Goal: Task Accomplishment & Management: Use online tool/utility

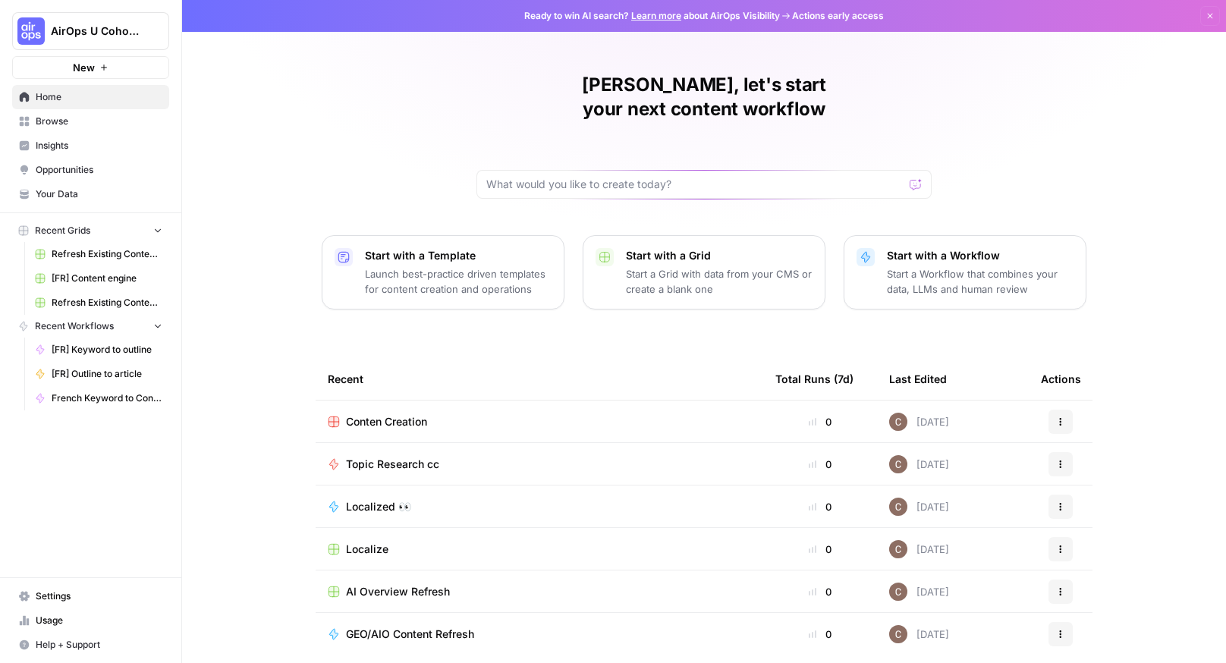
click at [143, 119] on span "Browse" at bounding box center [99, 122] width 127 height 14
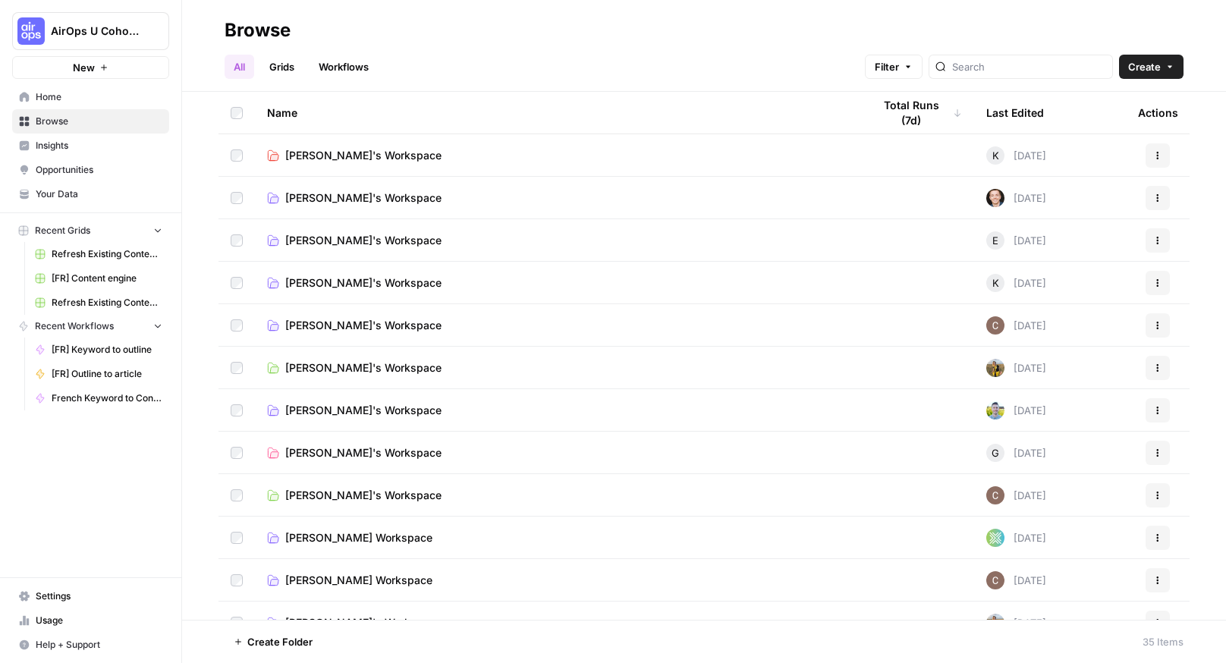
click at [392, 492] on span "Clarissa's Workspace" at bounding box center [363, 495] width 156 height 15
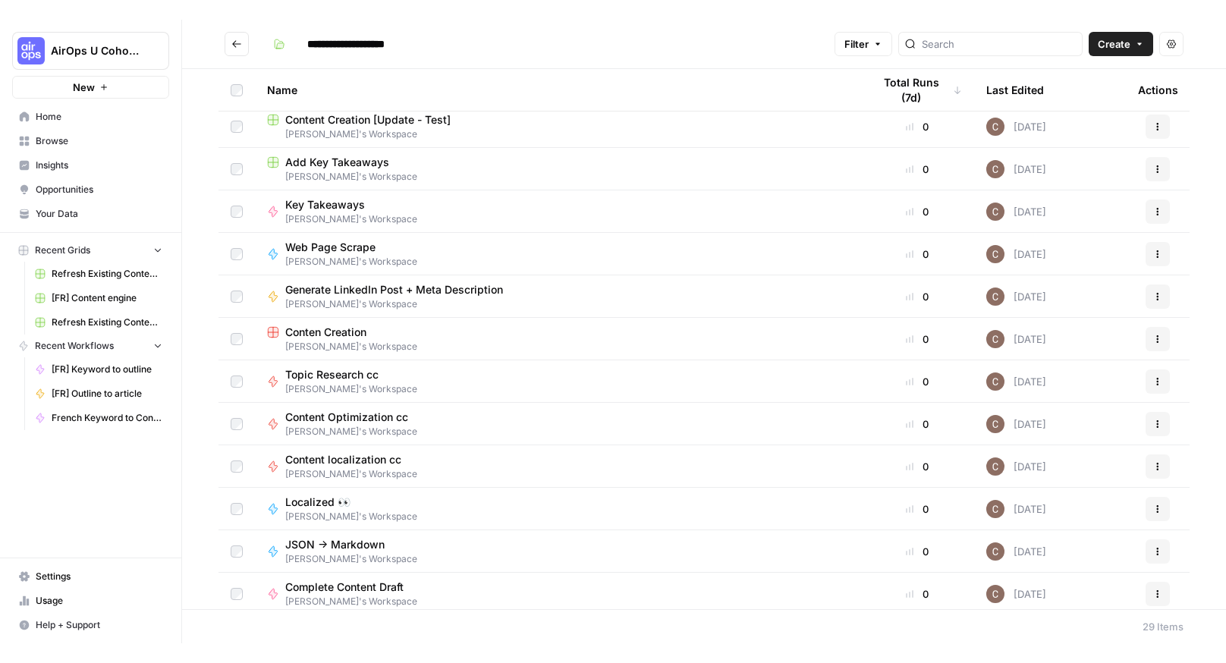
scroll to position [395, 0]
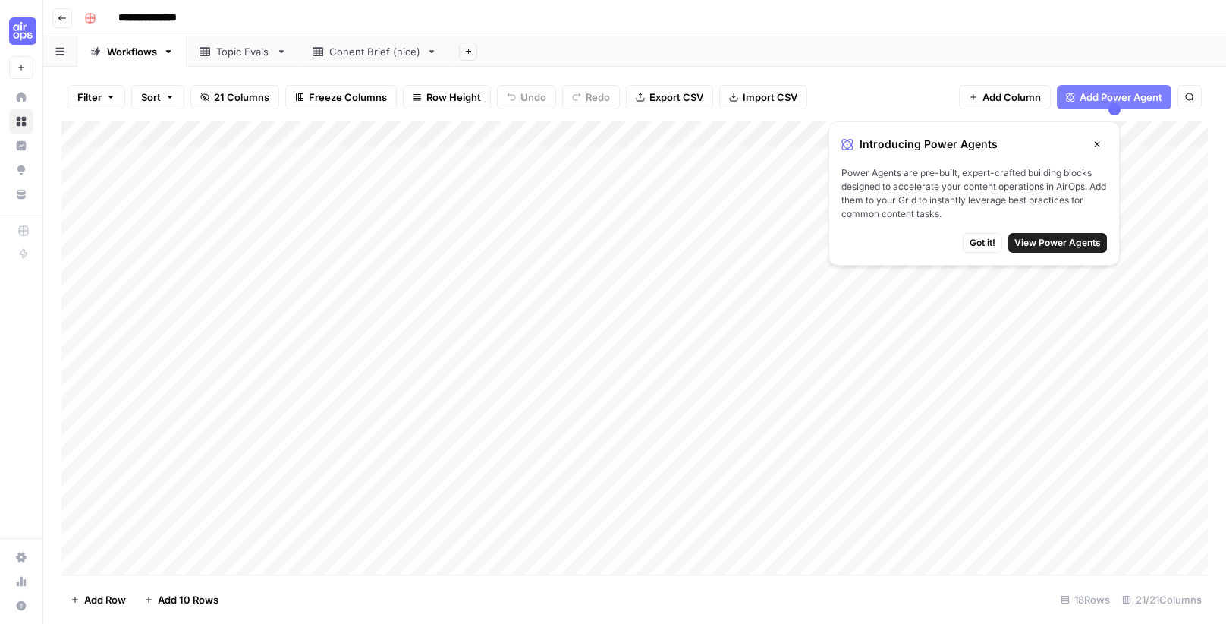
click at [212, 182] on div "Add Column" at bounding box center [634, 347] width 1147 height 453
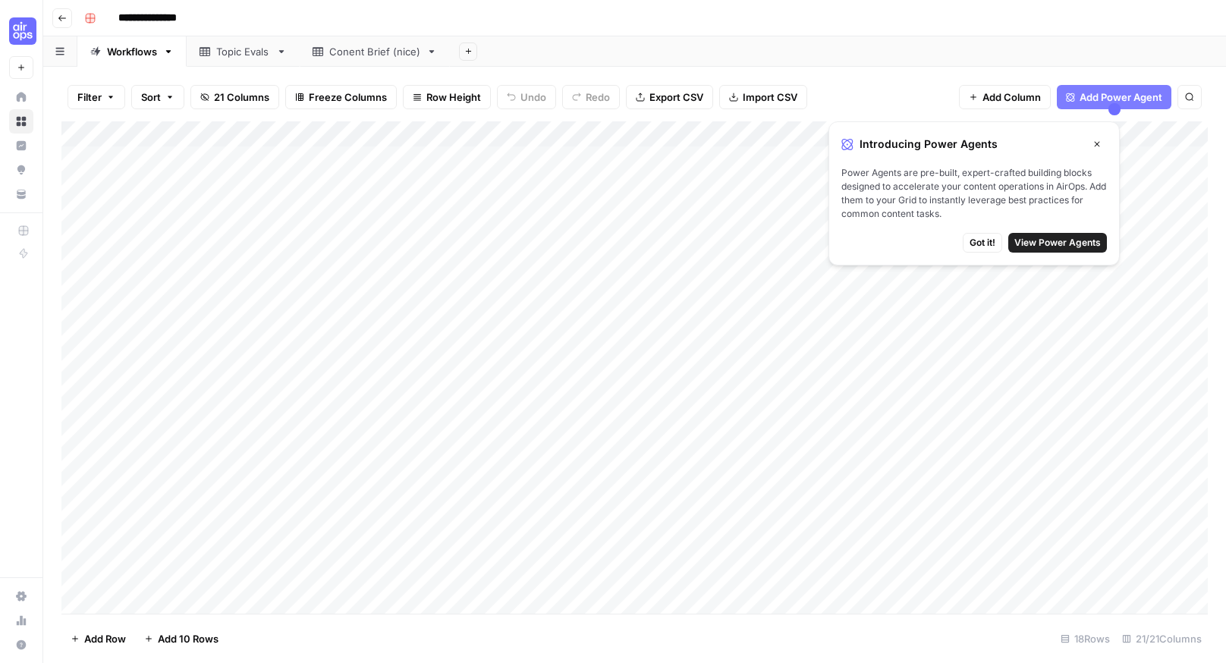
click at [357, 181] on div "Add Column" at bounding box center [634, 367] width 1147 height 492
click at [540, 184] on div "Add Column" at bounding box center [634, 367] width 1147 height 492
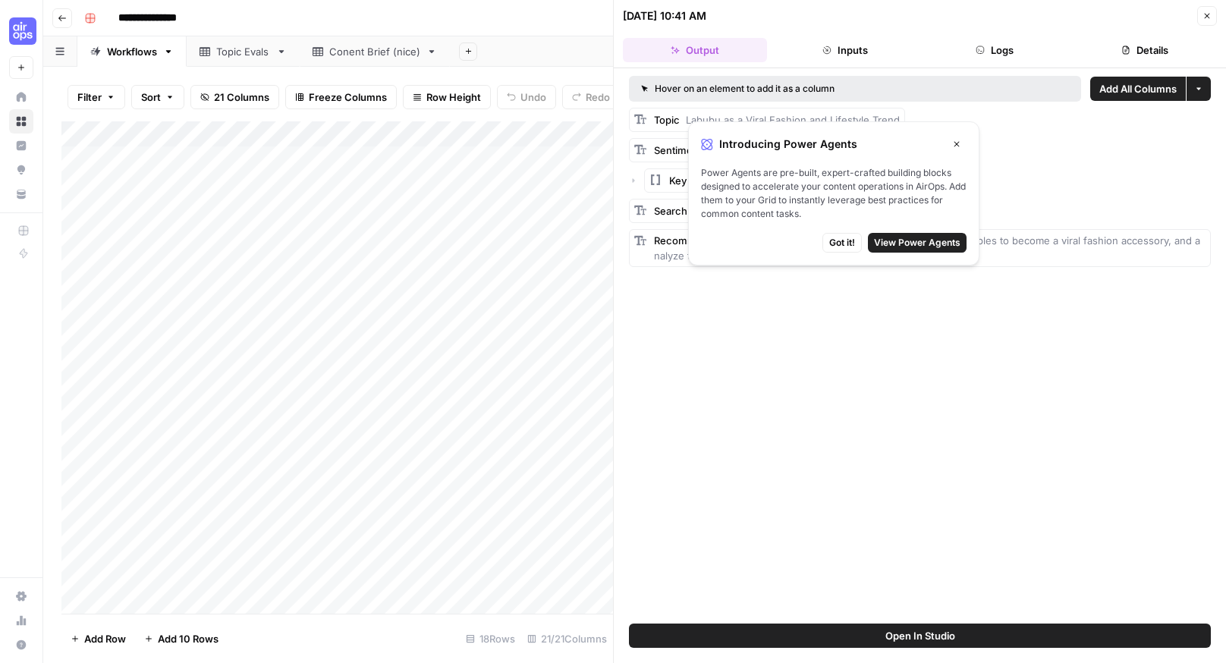
click at [693, 376] on div "Hover on an element to add it as a column Add All Columns More options Topic La…" at bounding box center [920, 345] width 612 height 555
click at [954, 140] on icon "button" at bounding box center [956, 144] width 9 height 9
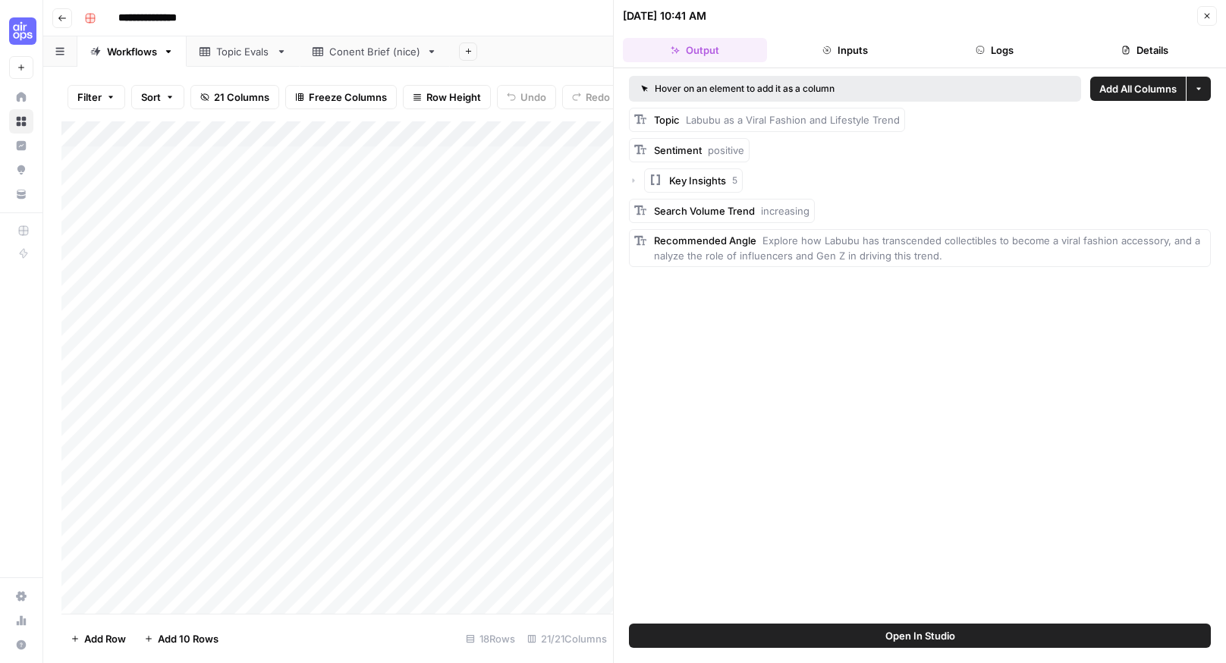
click at [396, 187] on div "Add Column" at bounding box center [337, 367] width 552 height 492
drag, startPoint x: 1210, startPoint y: 14, endPoint x: 1144, endPoint y: 55, distance: 77.7
click at [1210, 14] on icon "button" at bounding box center [1207, 15] width 9 height 9
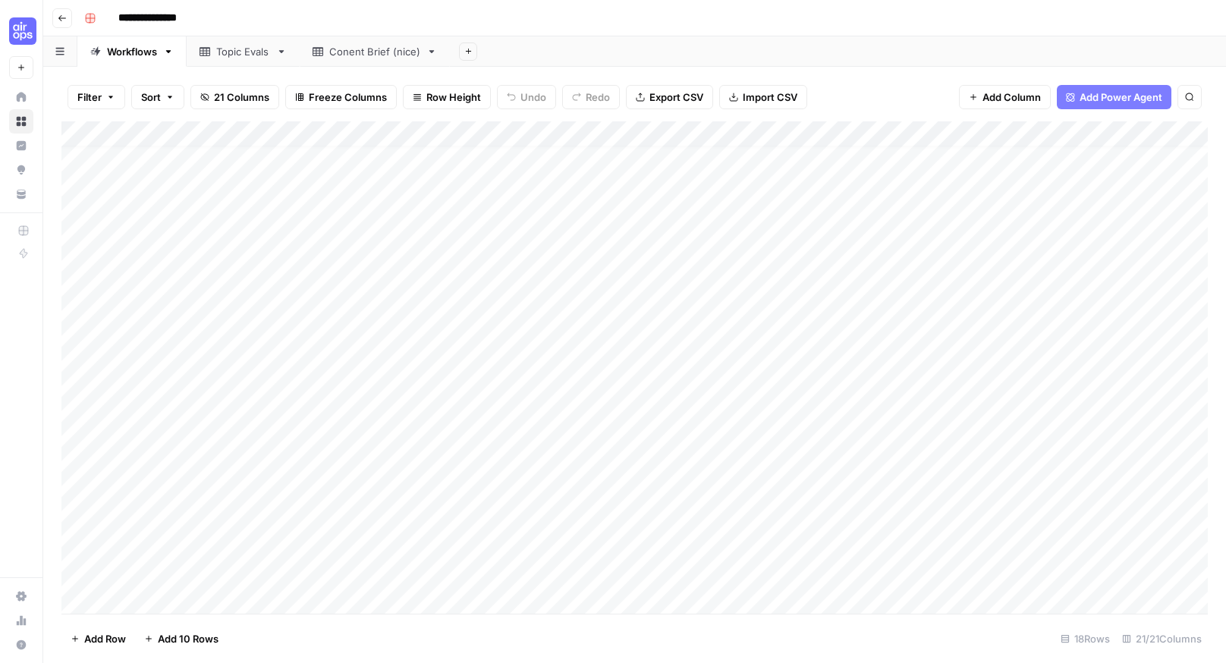
scroll to position [22, 0]
click at [235, 609] on div "Add Column" at bounding box center [634, 367] width 1147 height 492
click at [229, 581] on textarea at bounding box center [235, 576] width 243 height 21
type textarea "*********"
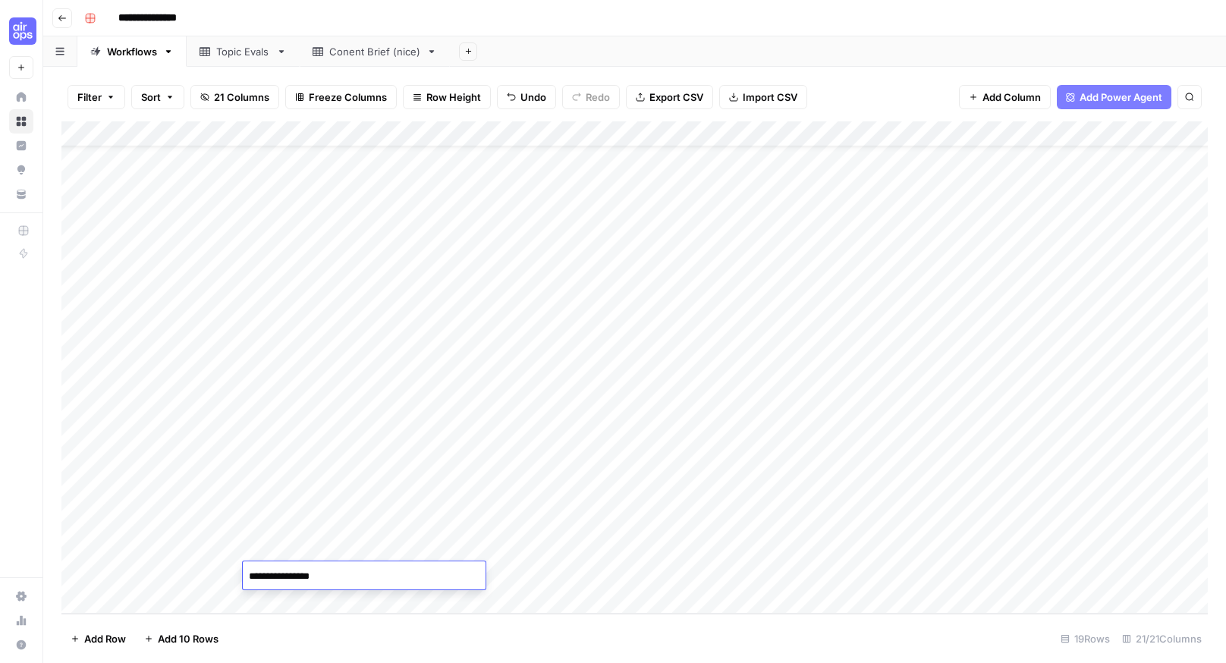
type textarea "**********"
click at [571, 589] on div "Add Column" at bounding box center [634, 367] width 1147 height 492
click at [539, 521] on div "Add Column" at bounding box center [634, 367] width 1147 height 492
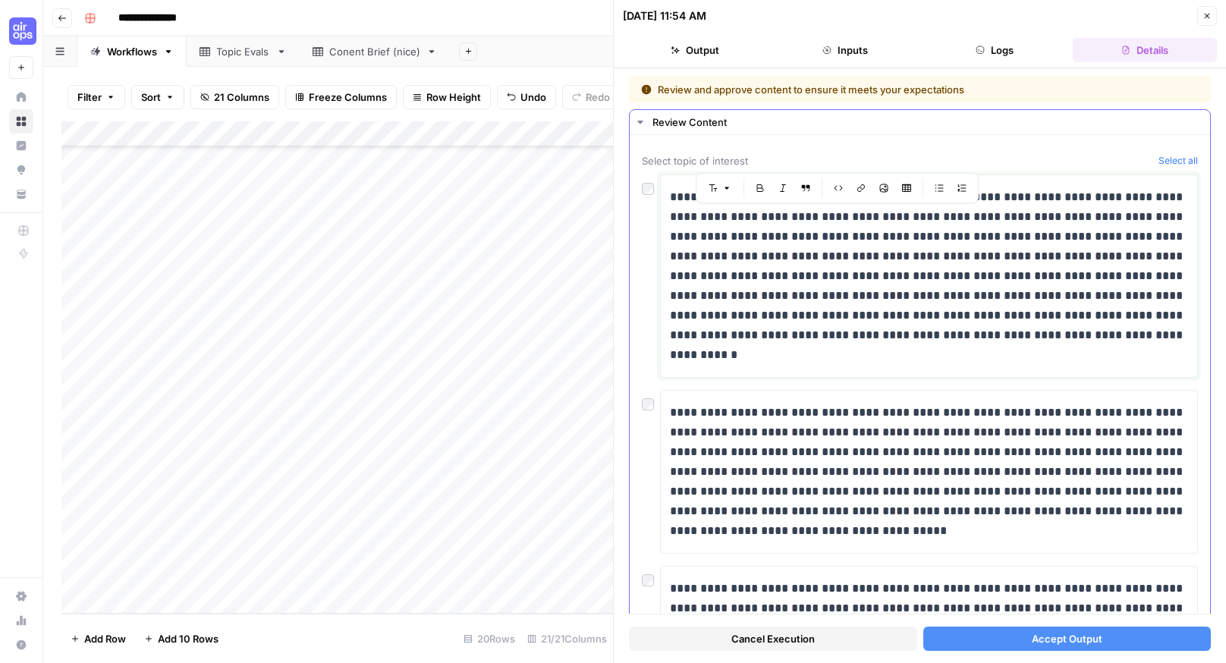
drag, startPoint x: 789, startPoint y: 219, endPoint x: 981, endPoint y: 361, distance: 238.7
click at [981, 361] on p "**********" at bounding box center [929, 276] width 518 height 178
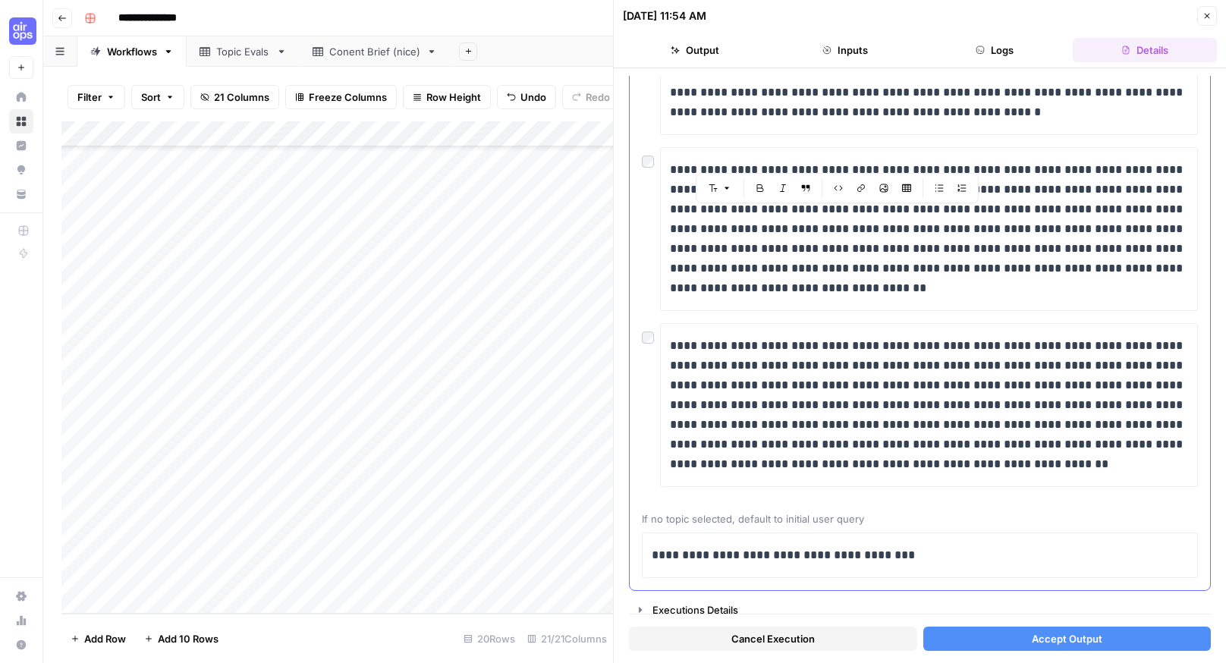
scroll to position [604, 0]
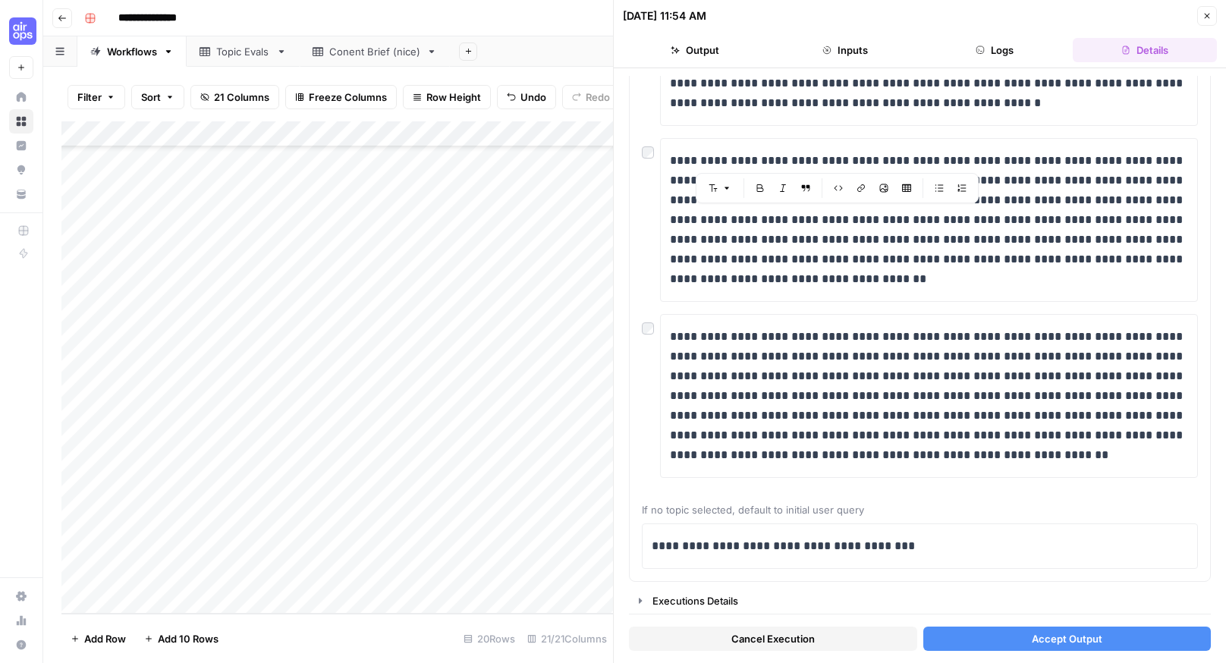
click at [1204, 11] on button "Close" at bounding box center [1207, 16] width 20 height 20
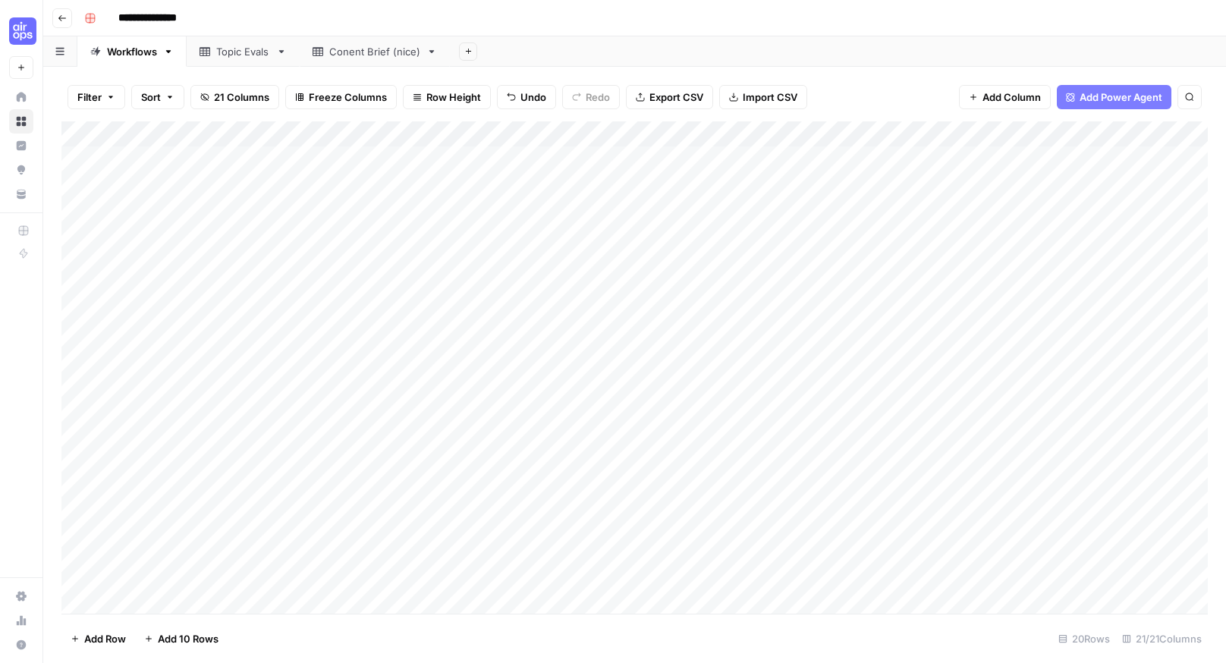
click at [548, 132] on div "Add Column" at bounding box center [634, 367] width 1147 height 492
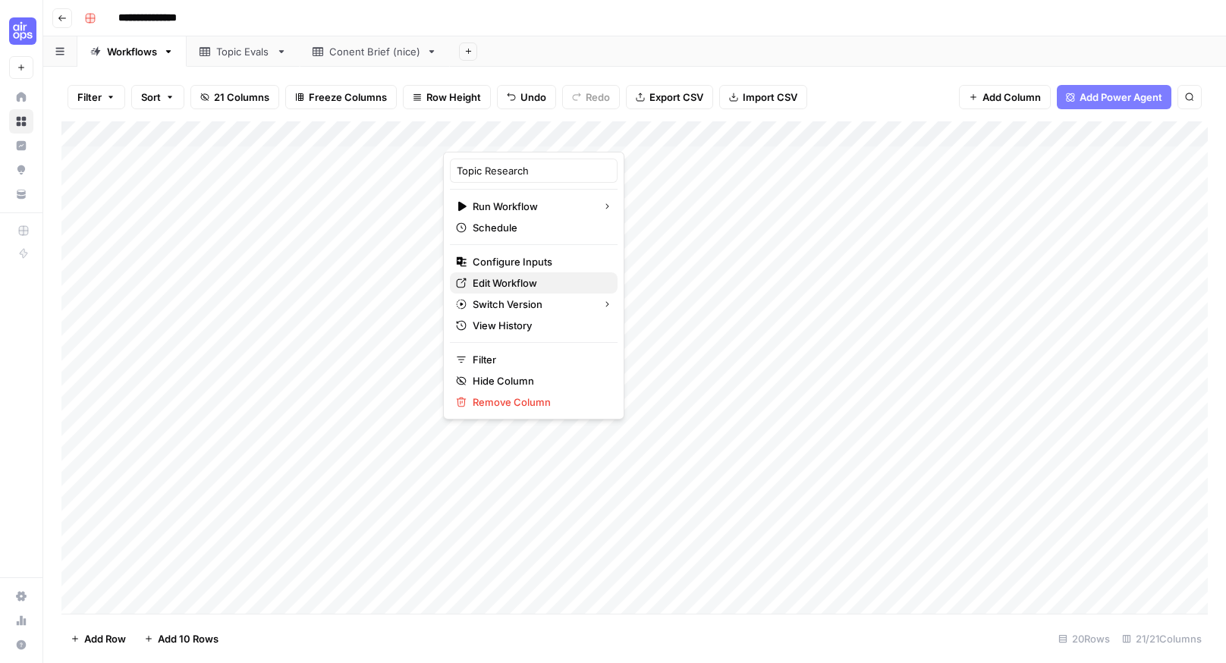
click at [536, 275] on span "Edit Workflow" at bounding box center [539, 282] width 133 height 15
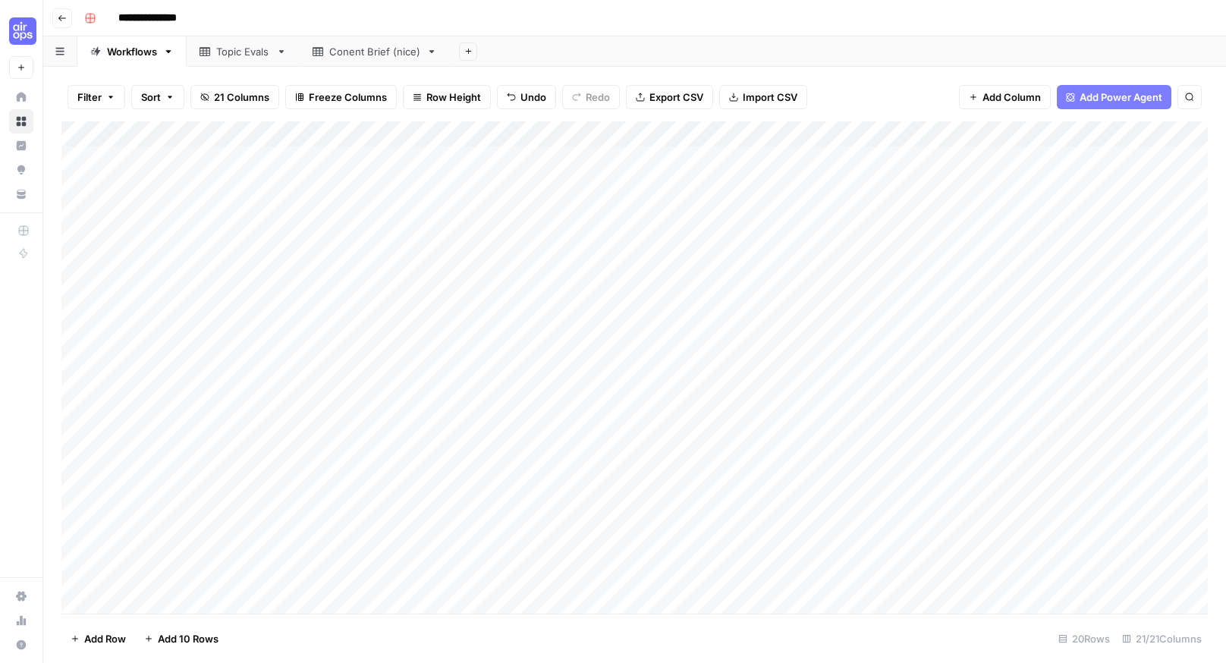
click at [554, 468] on div "Add Column" at bounding box center [634, 367] width 1147 height 492
click at [567, 468] on div "Add Column" at bounding box center [634, 367] width 1147 height 492
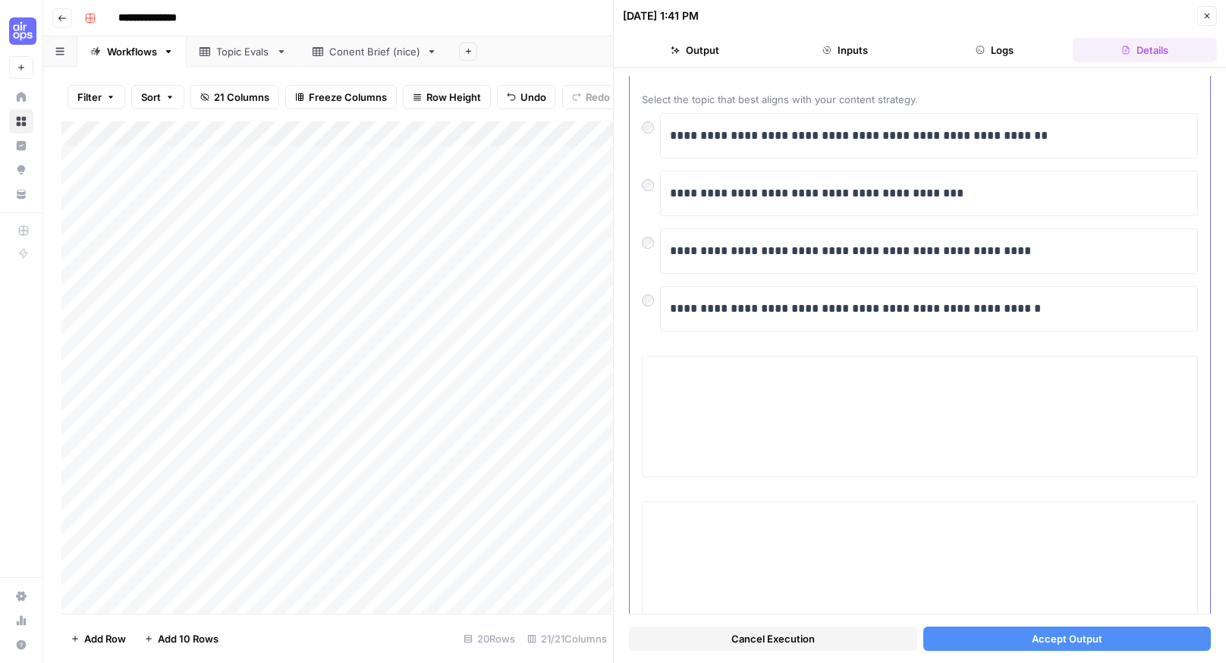
scroll to position [231, 0]
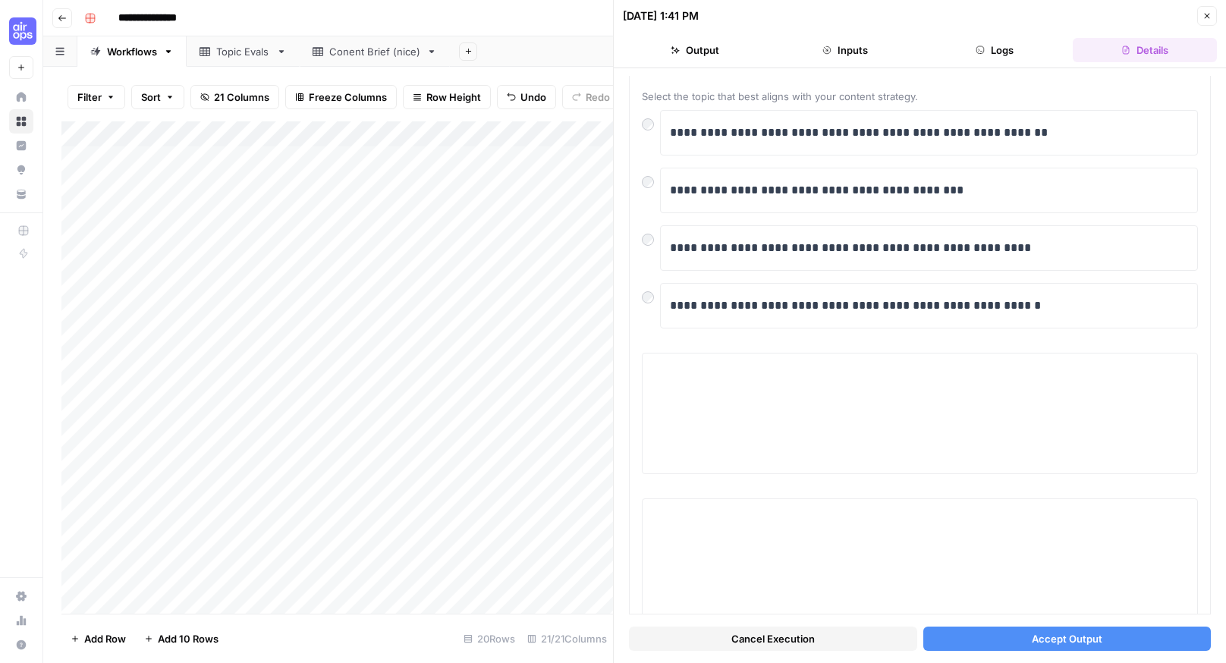
click at [1214, 10] on button "Close" at bounding box center [1207, 16] width 20 height 20
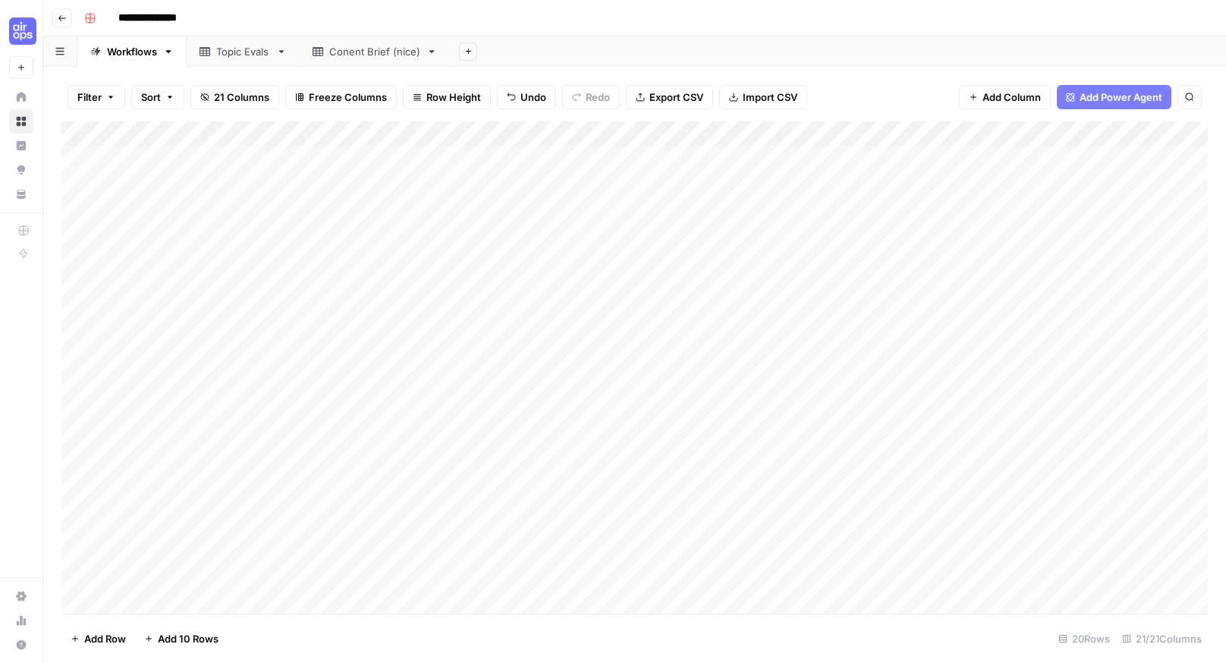
click at [738, 470] on div "Add Column" at bounding box center [634, 367] width 1147 height 492
click at [889, 467] on div "Add Column" at bounding box center [634, 367] width 1147 height 492
click at [1080, 474] on div "Add Column" at bounding box center [634, 367] width 1147 height 492
click at [841, 442] on div "Add Column" at bounding box center [634, 367] width 1147 height 492
click at [904, 437] on div "Add Column" at bounding box center [634, 367] width 1147 height 492
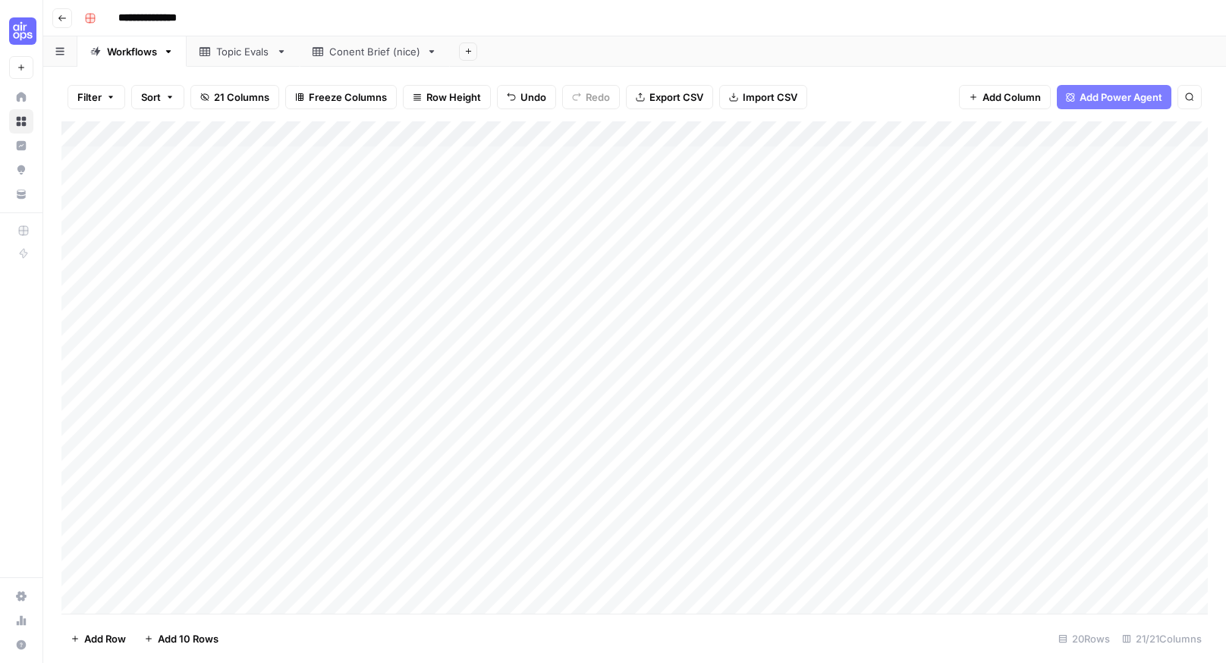
click at [782, 442] on div "Add Column" at bounding box center [634, 367] width 1147 height 492
click at [797, 417] on div "Add Column" at bounding box center [634, 367] width 1147 height 492
click at [798, 417] on div "Add Column" at bounding box center [634, 367] width 1147 height 492
click at [889, 536] on div "Add Column" at bounding box center [634, 367] width 1147 height 492
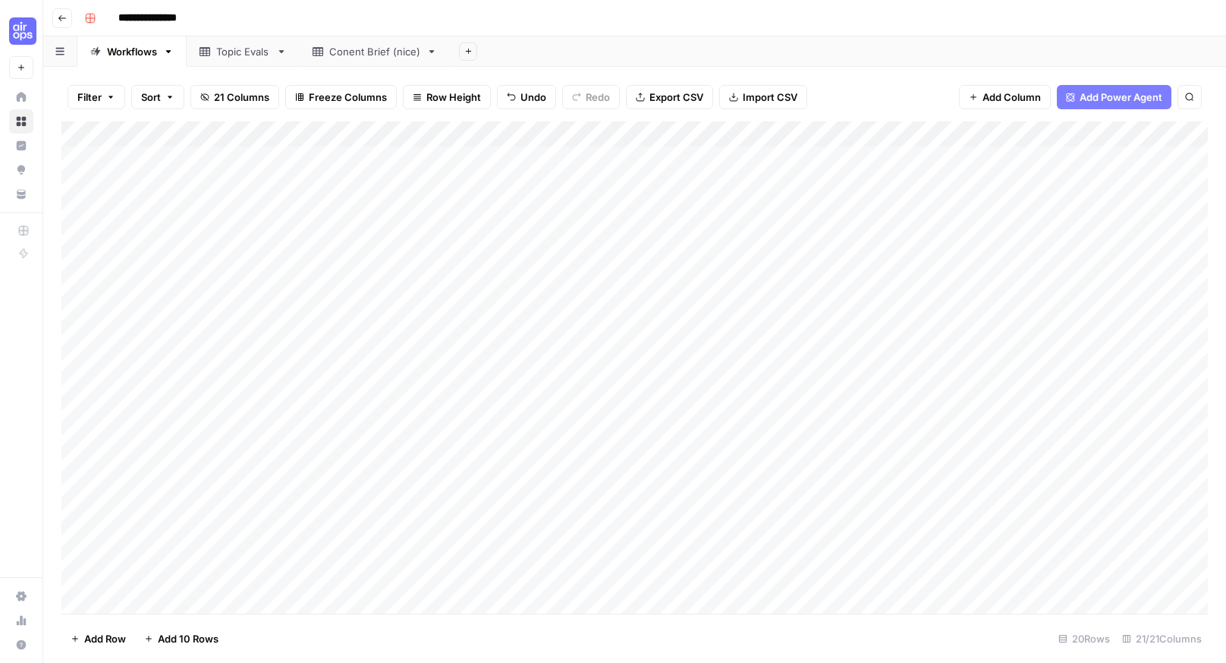
click at [908, 407] on div "Add Column" at bounding box center [634, 367] width 1147 height 492
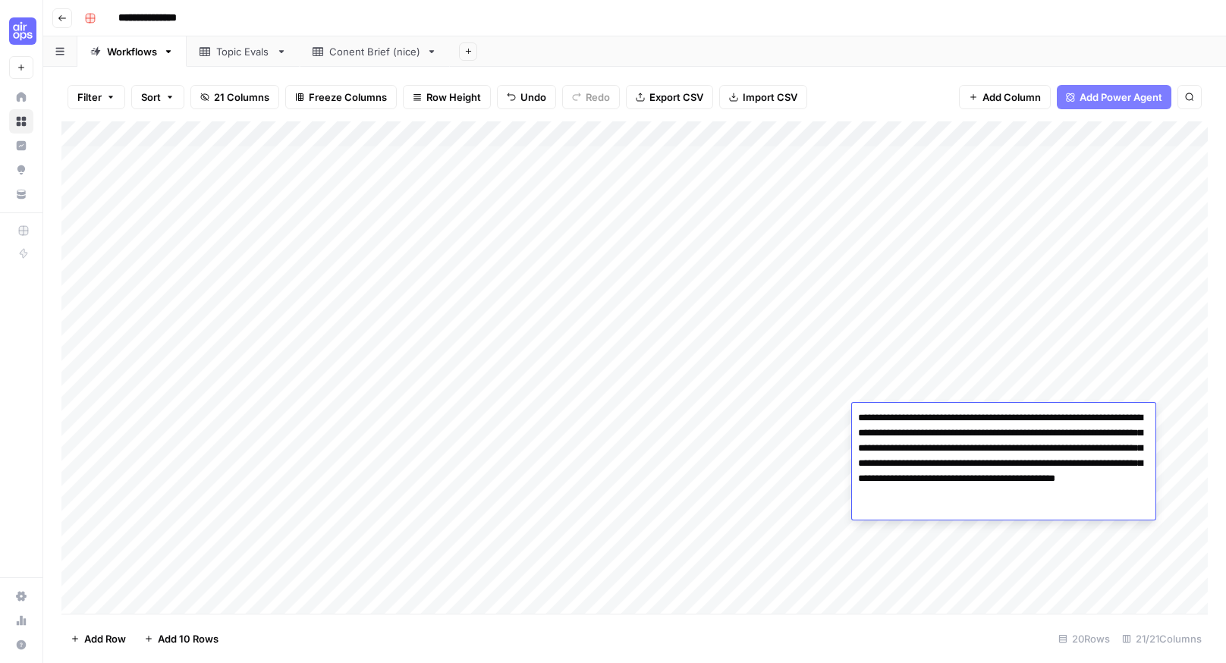
click at [909, 408] on textarea "**********" at bounding box center [1004, 464] width 304 height 112
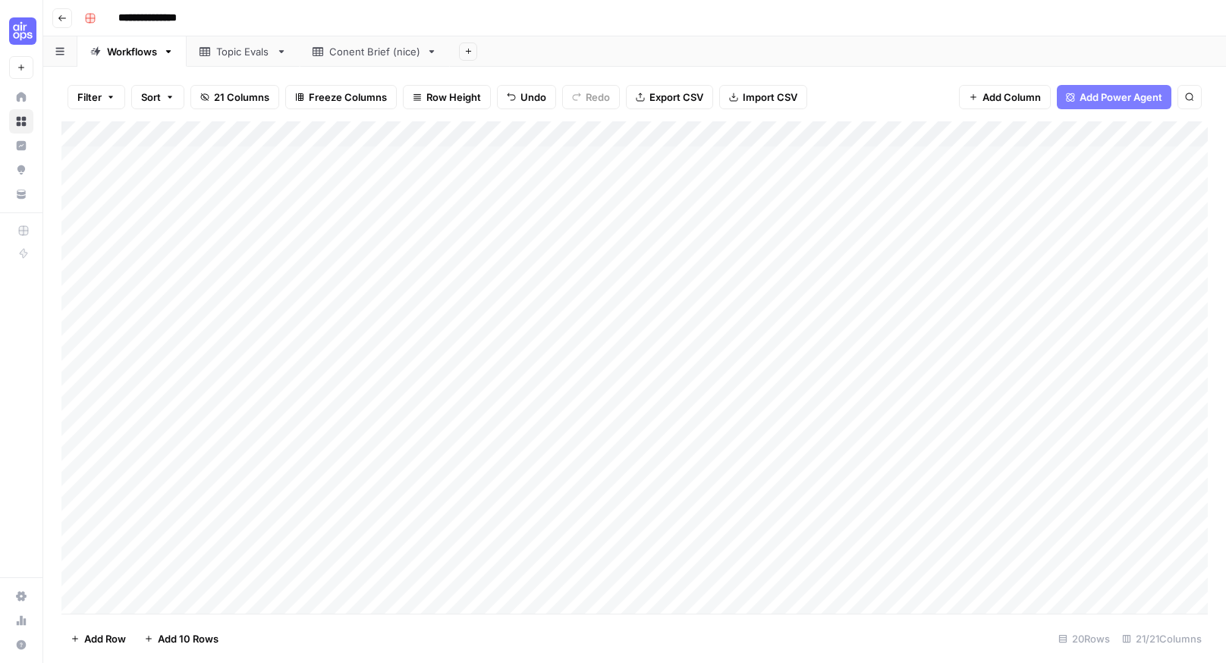
click at [939, 533] on div "Add Column" at bounding box center [634, 367] width 1147 height 492
click at [1033, 417] on div "Add Column" at bounding box center [634, 367] width 1147 height 492
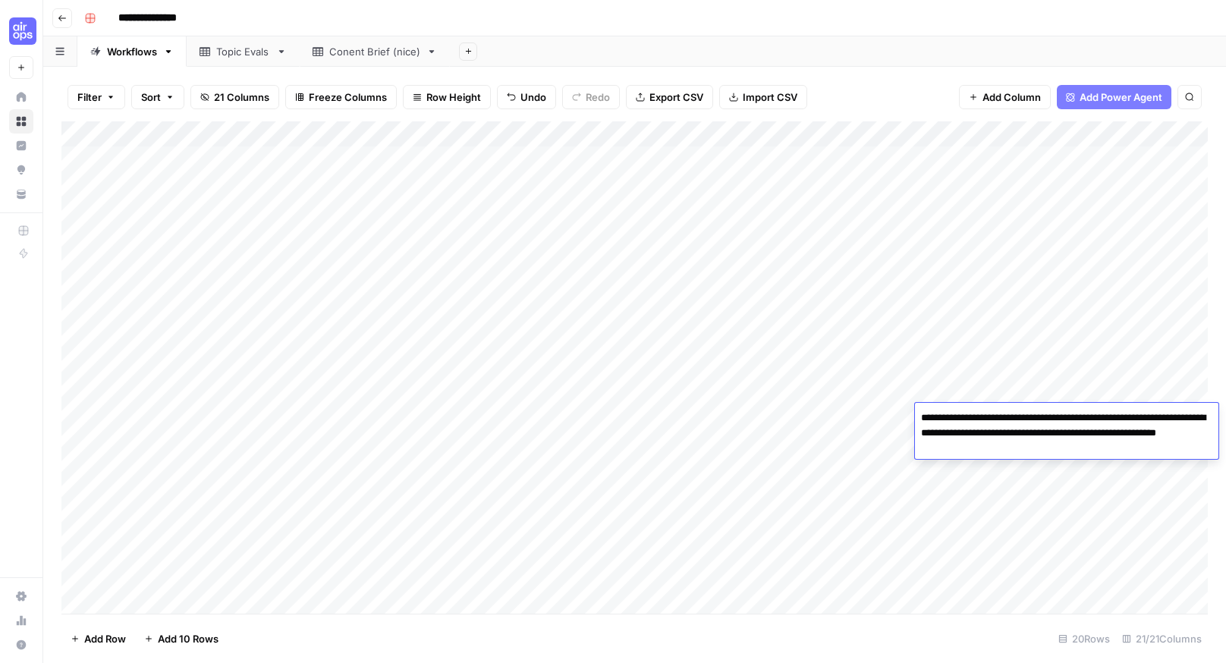
drag, startPoint x: 1060, startPoint y: 445, endPoint x: 917, endPoint y: 416, distance: 145.5
click at [917, 416] on textarea "**********" at bounding box center [1067, 434] width 304 height 52
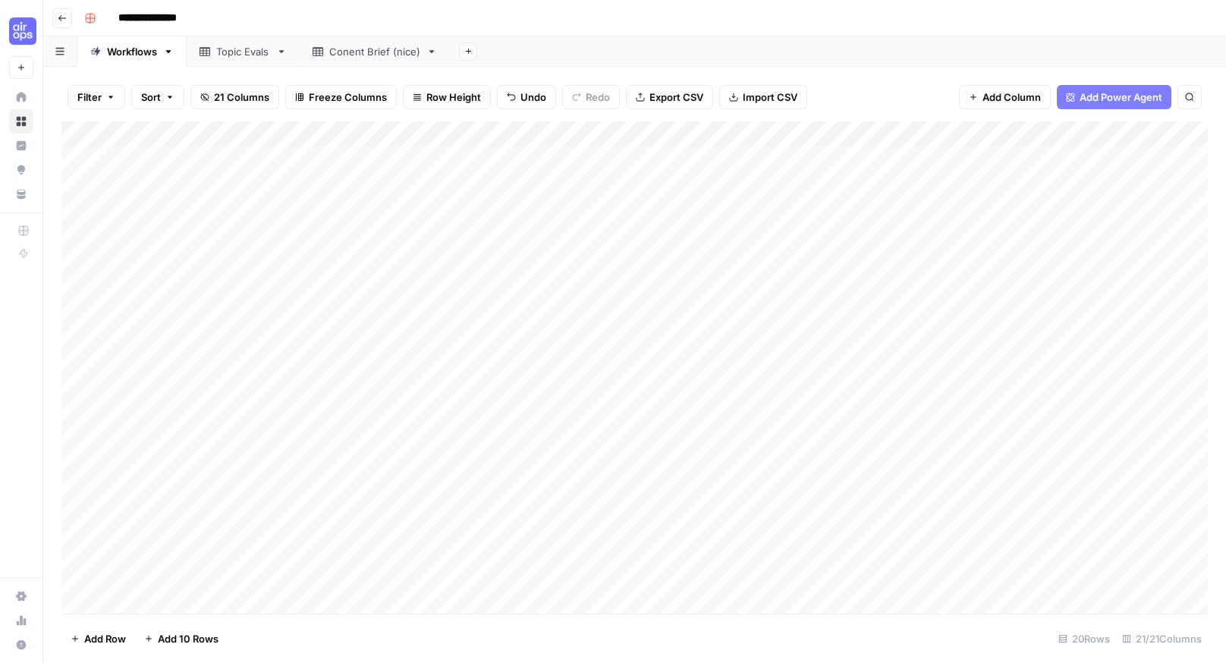
drag, startPoint x: 810, startPoint y: 442, endPoint x: 823, endPoint y: 448, distance: 13.9
click at [817, 447] on div "Add Column" at bounding box center [634, 367] width 1147 height 492
drag, startPoint x: 806, startPoint y: 446, endPoint x: 1062, endPoint y: 440, distance: 256.6
click at [1062, 439] on div "Add Column" at bounding box center [634, 367] width 1147 height 492
click at [1164, 439] on div "Add Column" at bounding box center [634, 367] width 1147 height 492
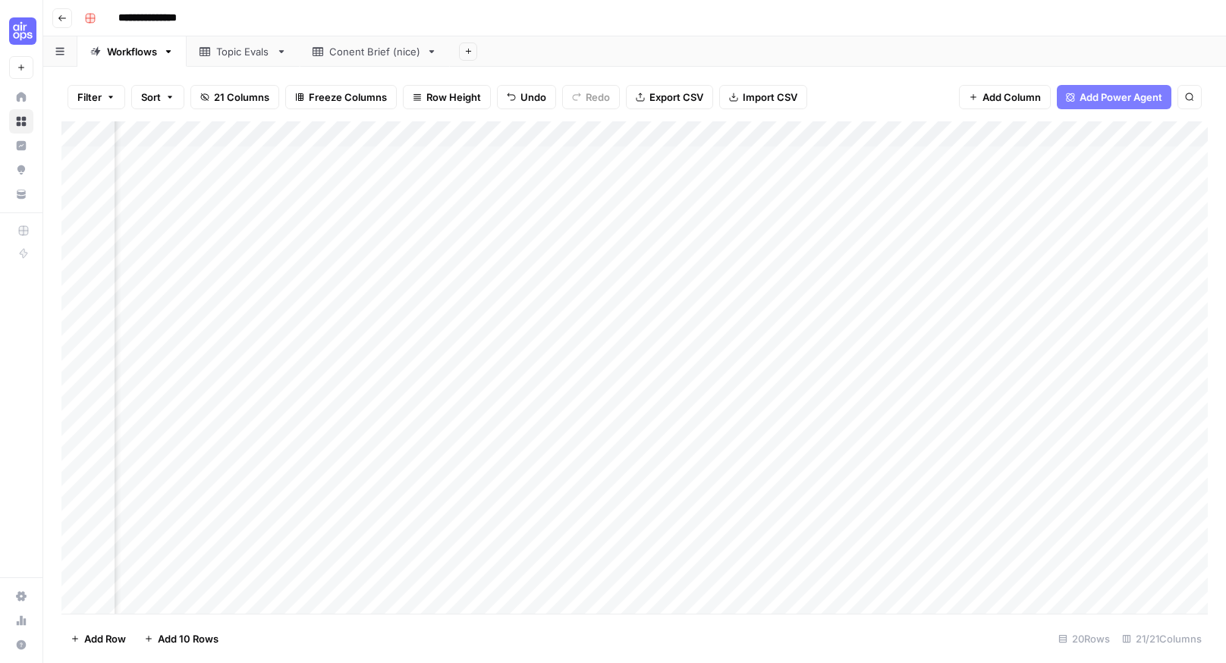
scroll to position [0, 192]
click at [1042, 132] on div "Add Column" at bounding box center [634, 367] width 1147 height 492
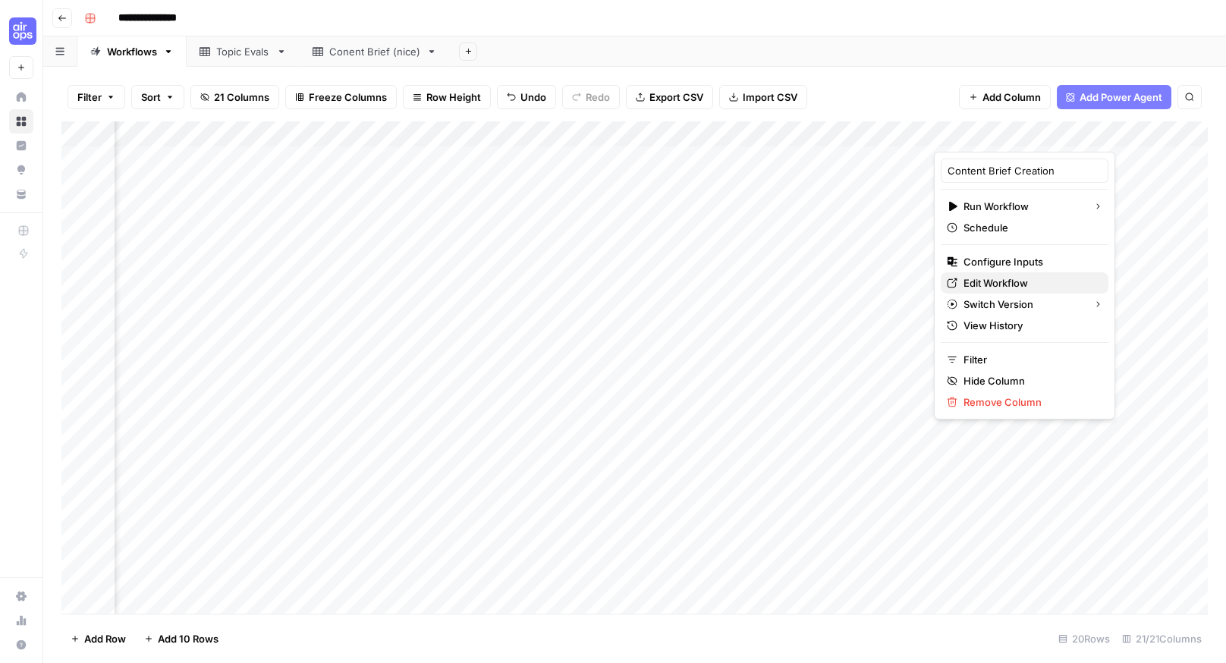
click at [1023, 280] on span "Edit Workflow" at bounding box center [1030, 282] width 133 height 15
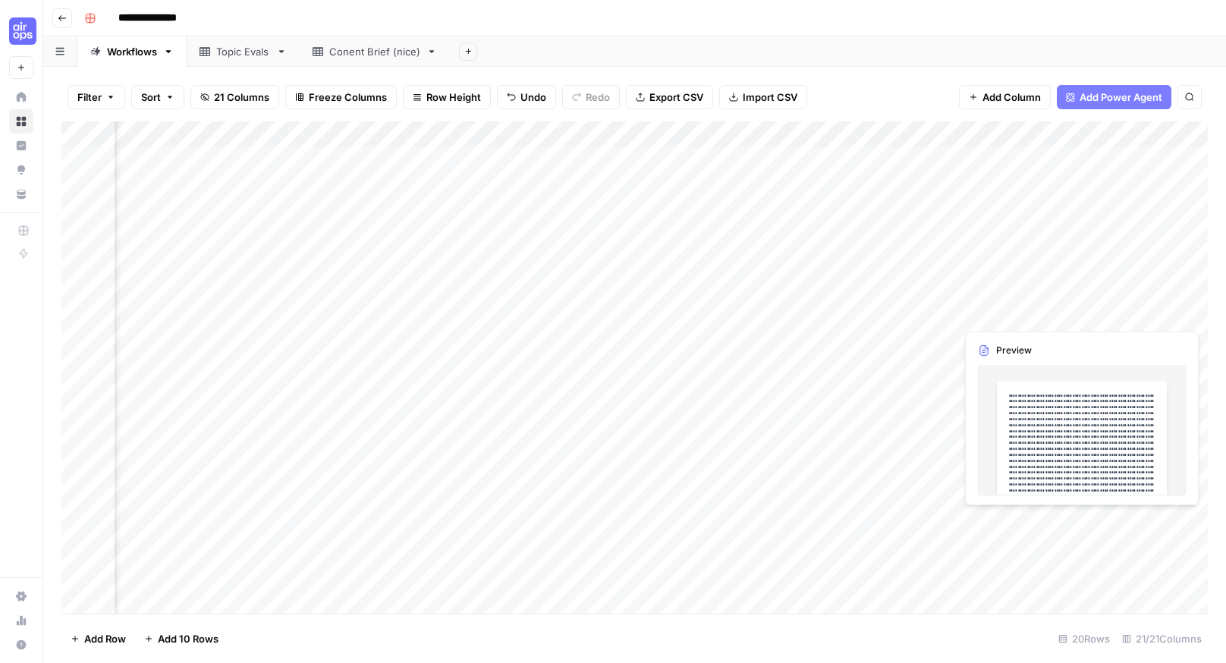
click at [1092, 301] on div "Add Column" at bounding box center [634, 367] width 1147 height 492
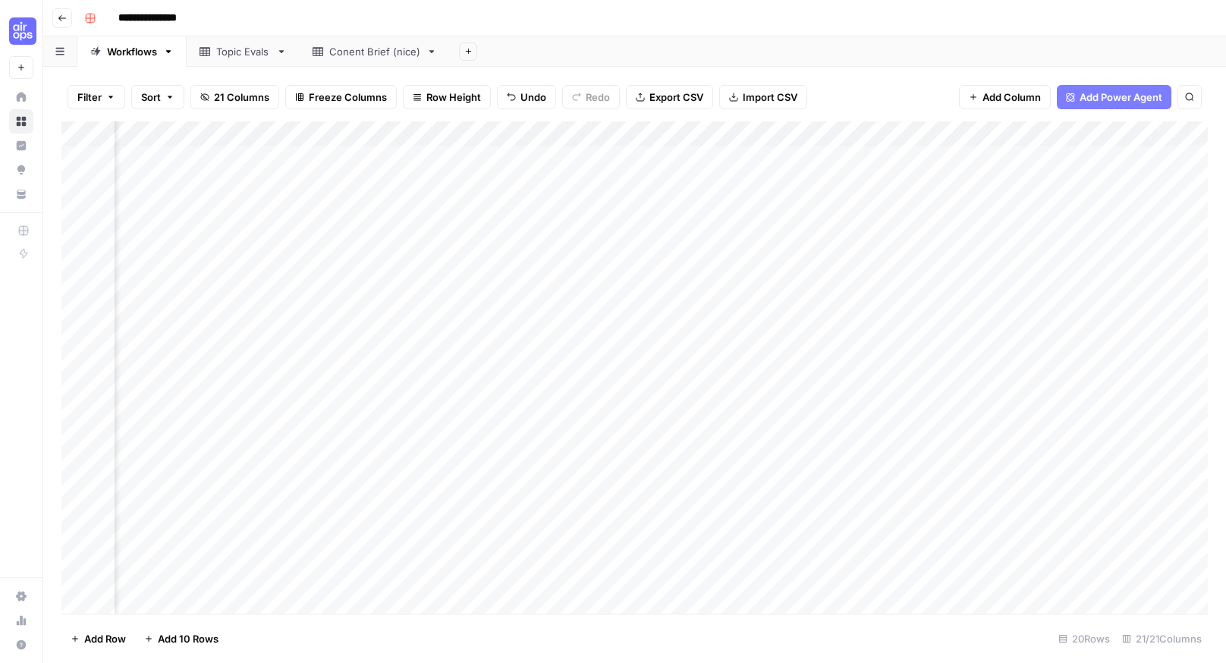
scroll to position [0, 465]
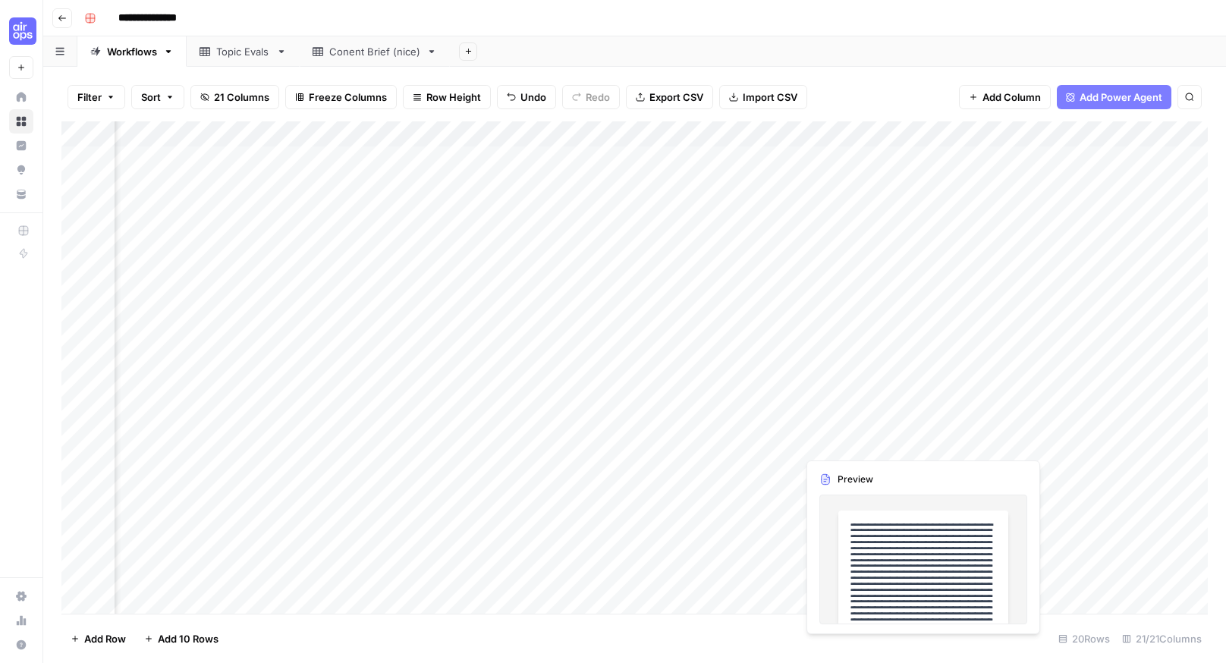
click at [873, 436] on div "Add Column" at bounding box center [634, 367] width 1147 height 492
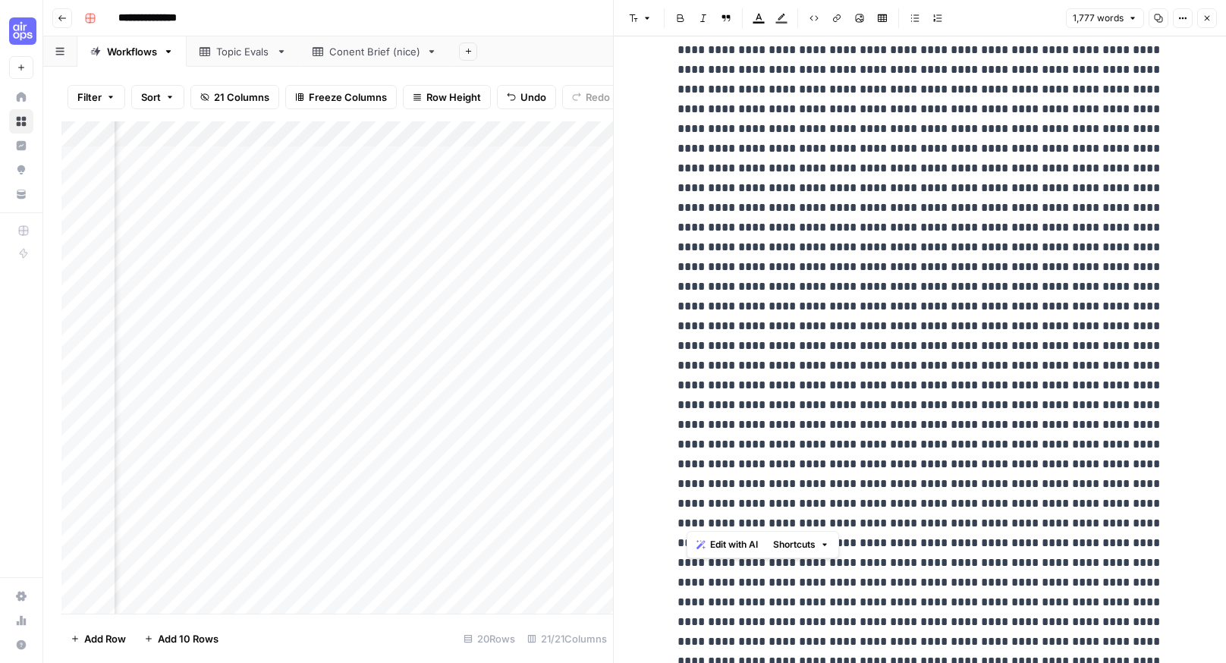
scroll to position [3306, 0]
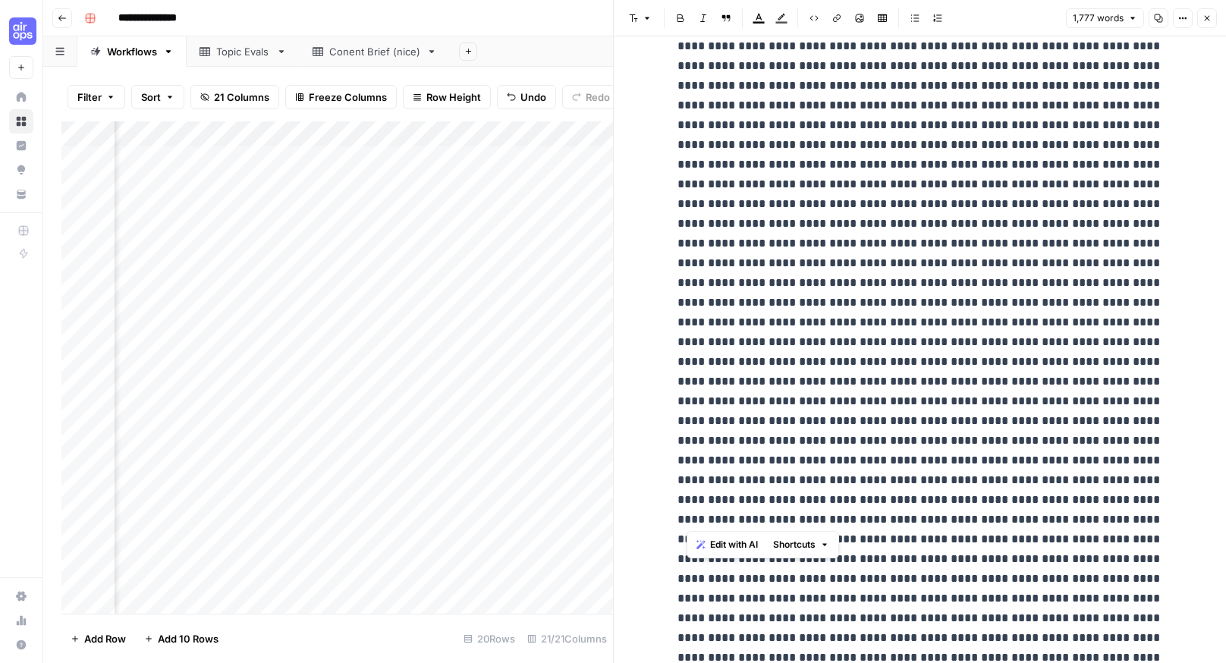
drag, startPoint x: 687, startPoint y: 77, endPoint x: 1050, endPoint y: 521, distance: 573.8
click at [605, 573] on div "Add Column" at bounding box center [337, 367] width 552 height 492
click at [1205, 20] on icon "button" at bounding box center [1207, 18] width 9 height 9
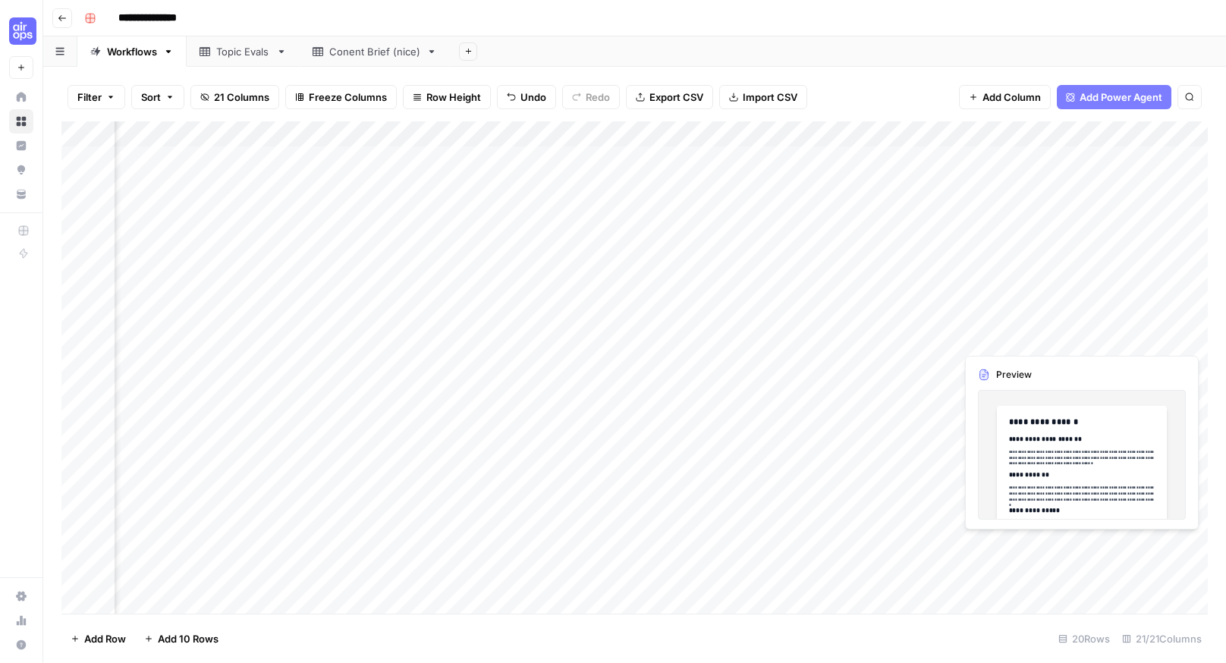
click at [1103, 548] on div "Add Column" at bounding box center [634, 367] width 1147 height 492
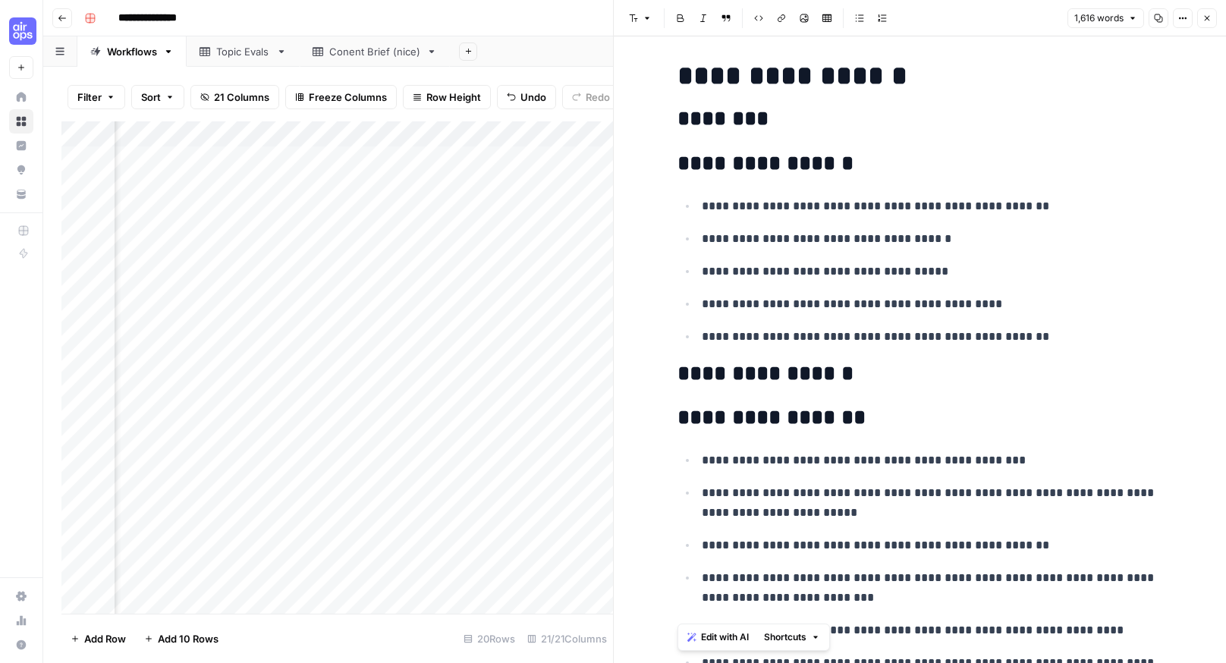
scroll to position [1452, 0]
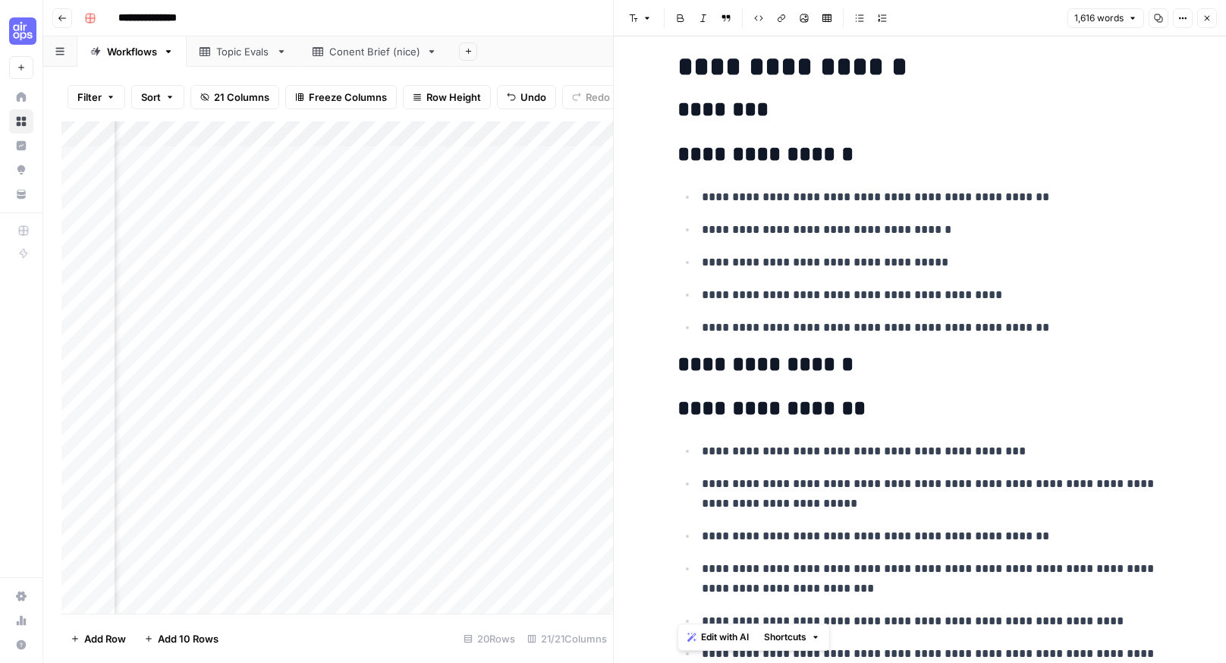
click at [1214, 13] on button "Close" at bounding box center [1207, 18] width 20 height 20
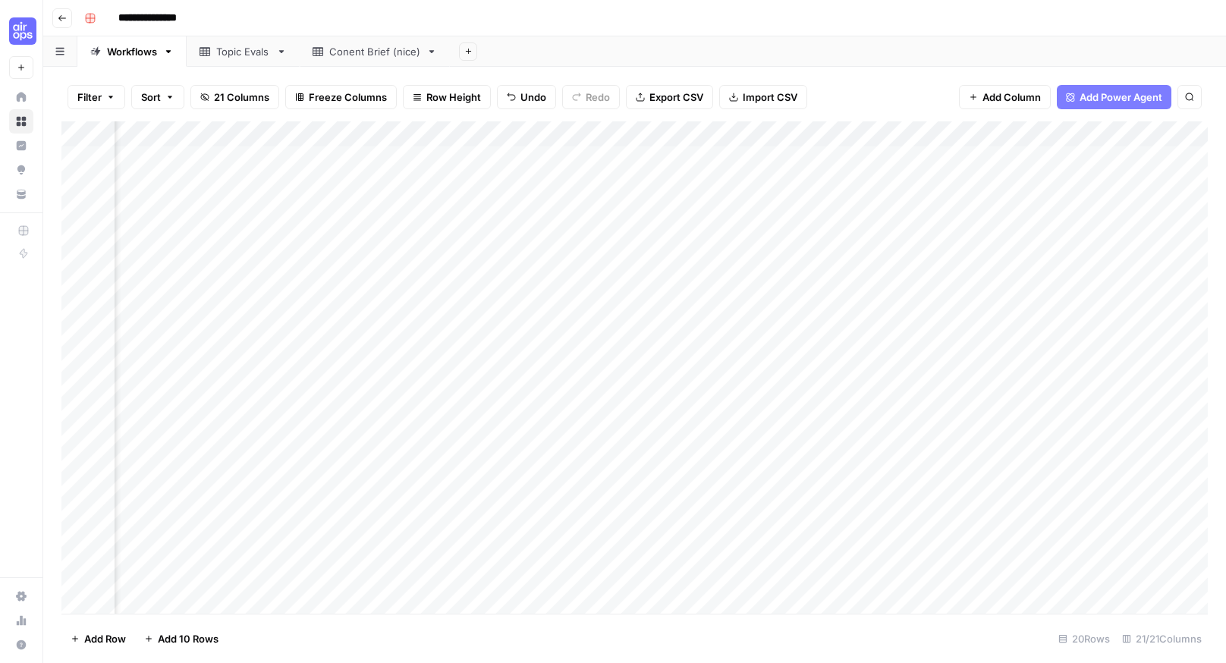
click at [411, 500] on div "Add Column" at bounding box center [634, 367] width 1147 height 492
click at [1021, 460] on button "button" at bounding box center [1058, 468] width 137 height 27
click at [961, 463] on div "Add Column" at bounding box center [634, 367] width 1147 height 492
click at [283, 459] on div "Add Column" at bounding box center [634, 367] width 1147 height 492
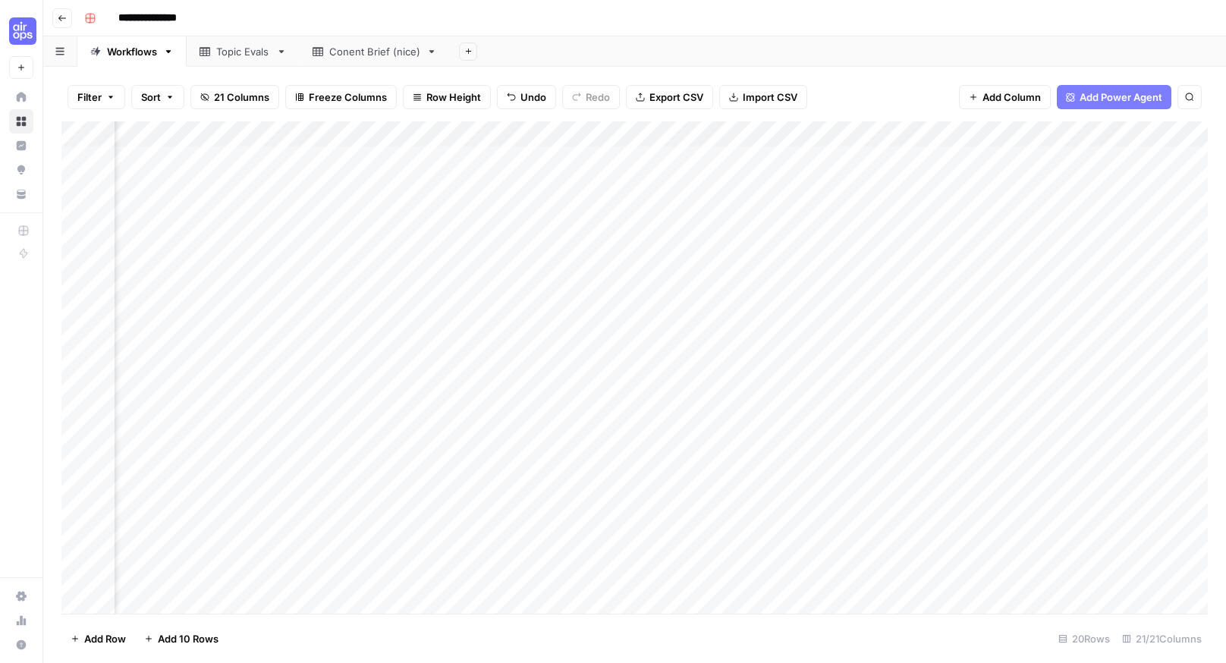
click at [1070, 472] on div "Add Column" at bounding box center [634, 367] width 1147 height 492
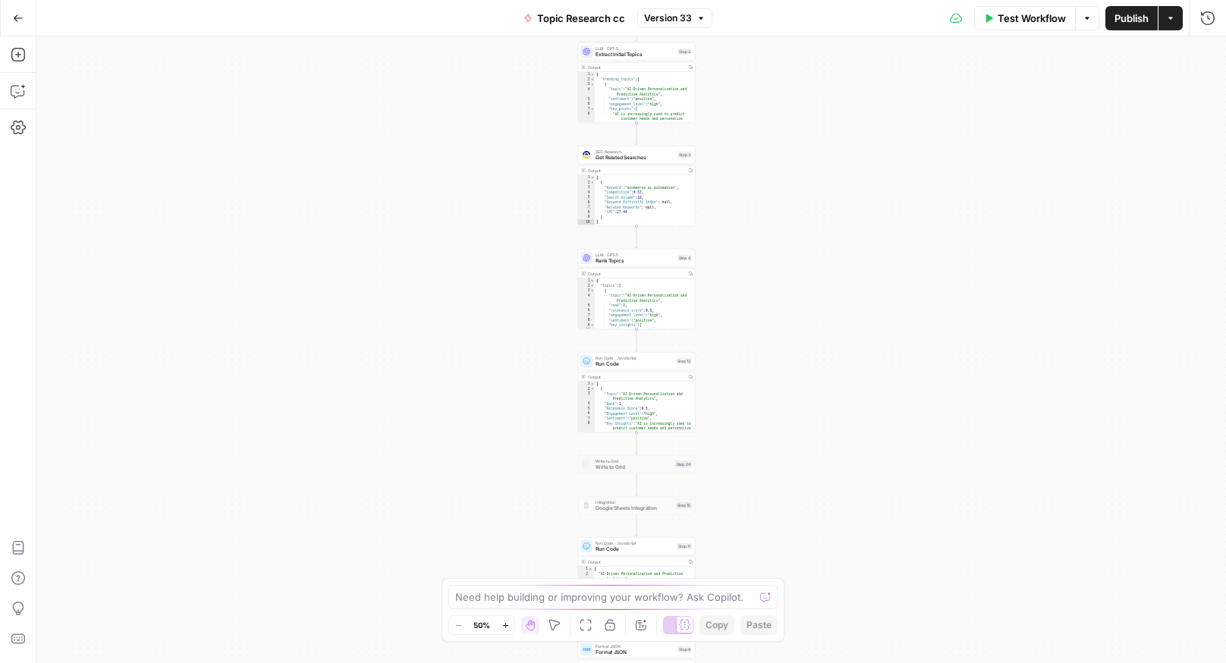
drag, startPoint x: 769, startPoint y: 171, endPoint x: 770, endPoint y: 250, distance: 79.7
click at [770, 250] on div "true false Workflow Set Inputs Inputs Run Code · Python Run Code Step 21 Output…" at bounding box center [631, 349] width 1190 height 627
drag, startPoint x: 820, startPoint y: 169, endPoint x: 649, endPoint y: 538, distance: 406.4
click at [650, 542] on div "true false Workflow Set Inputs Inputs Run Code · Python Run Code Step 21 Output…" at bounding box center [631, 349] width 1190 height 627
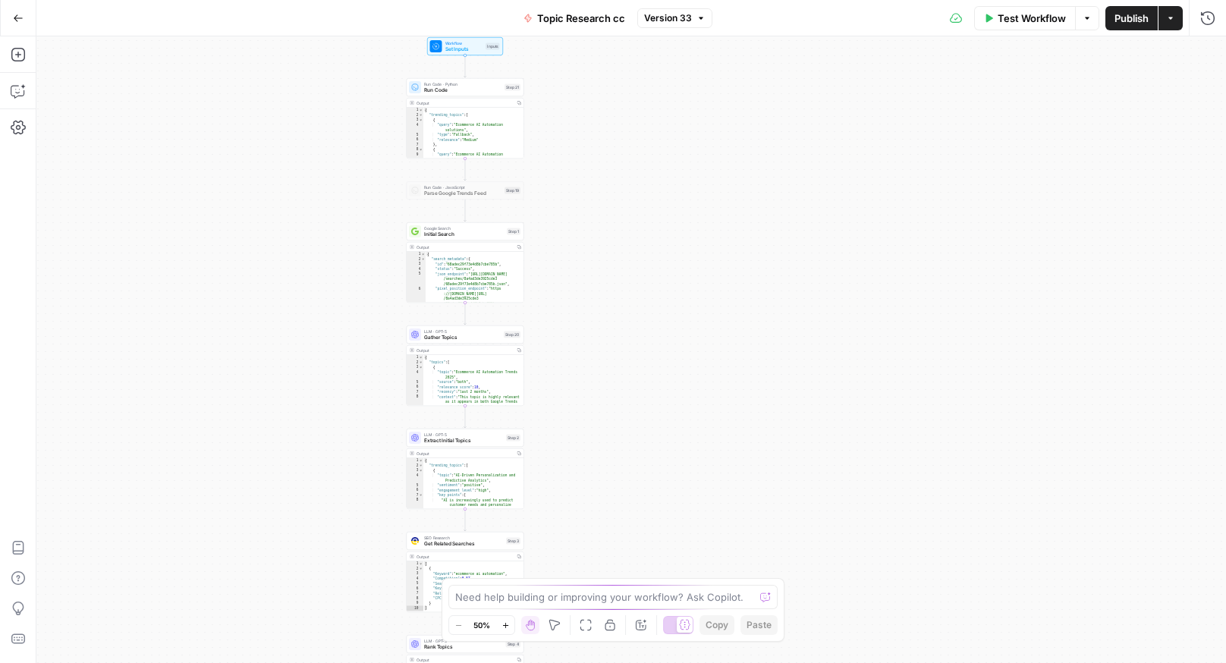
drag, startPoint x: 647, startPoint y: 158, endPoint x: 711, endPoint y: 338, distance: 190.8
click at [716, 347] on div "true false Workflow Set Inputs Inputs Run Code · Python Run Code Step 21 Output…" at bounding box center [631, 349] width 1190 height 627
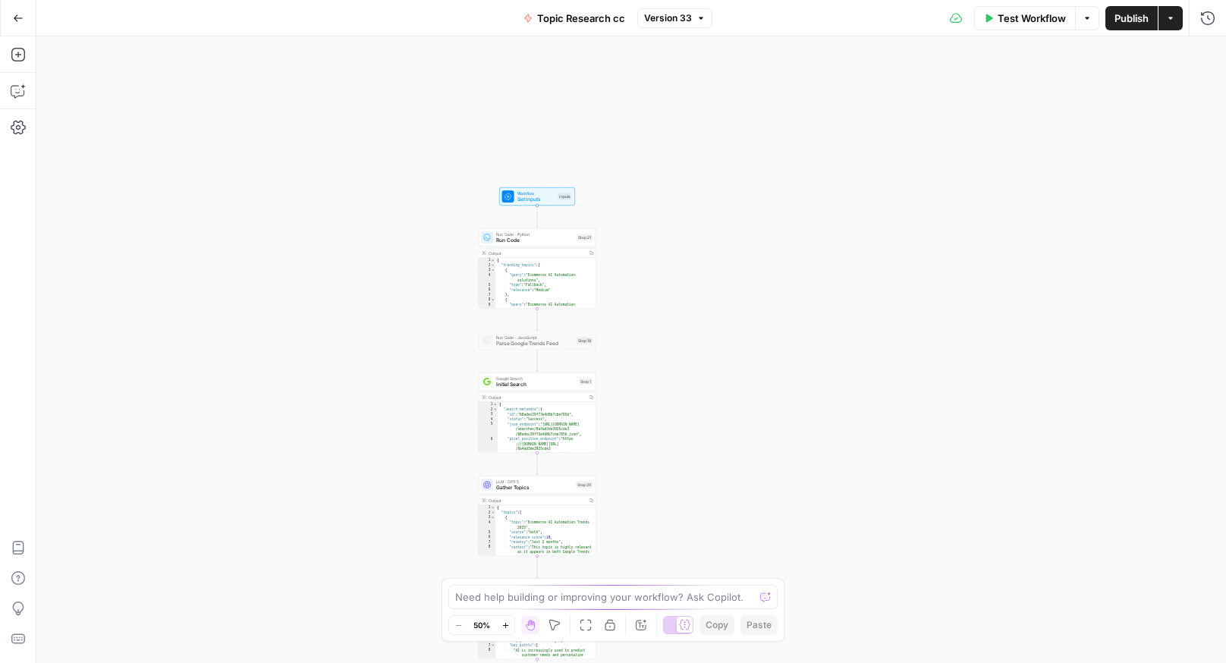
drag, startPoint x: 680, startPoint y: 248, endPoint x: 686, endPoint y: 160, distance: 88.2
click at [687, 161] on div "true false Workflow Set Inputs Inputs Run Code · Python Run Code Step 21 Output…" at bounding box center [631, 349] width 1190 height 627
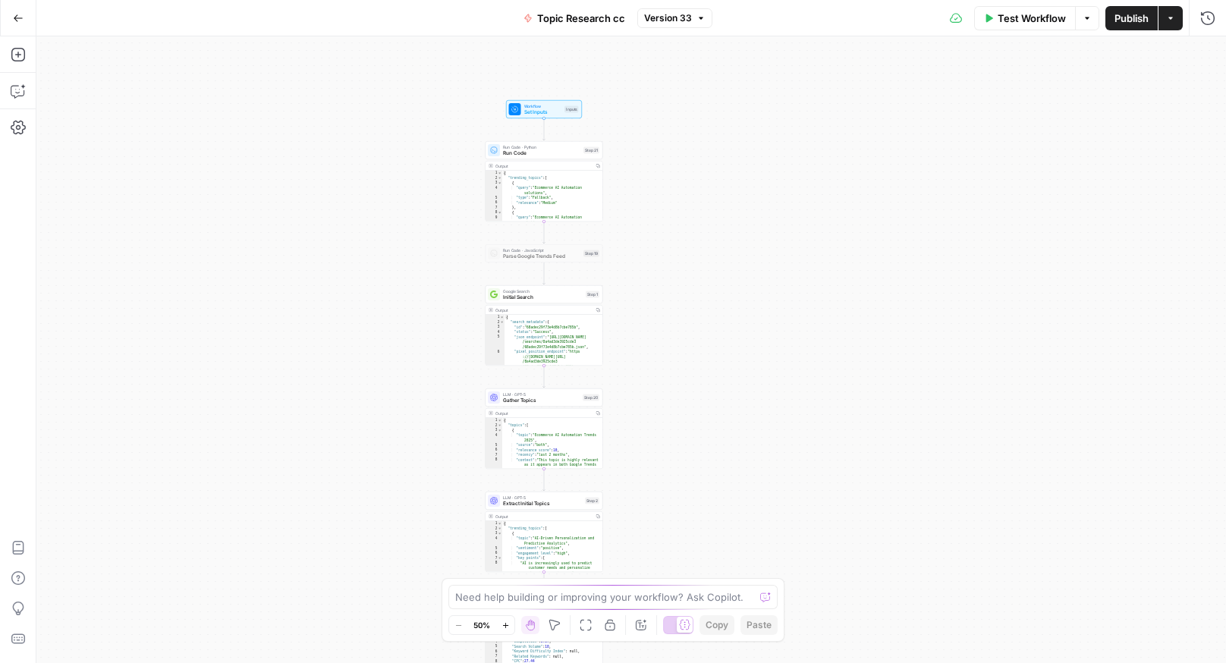
click at [508, 622] on icon "button" at bounding box center [506, 626] width 8 height 8
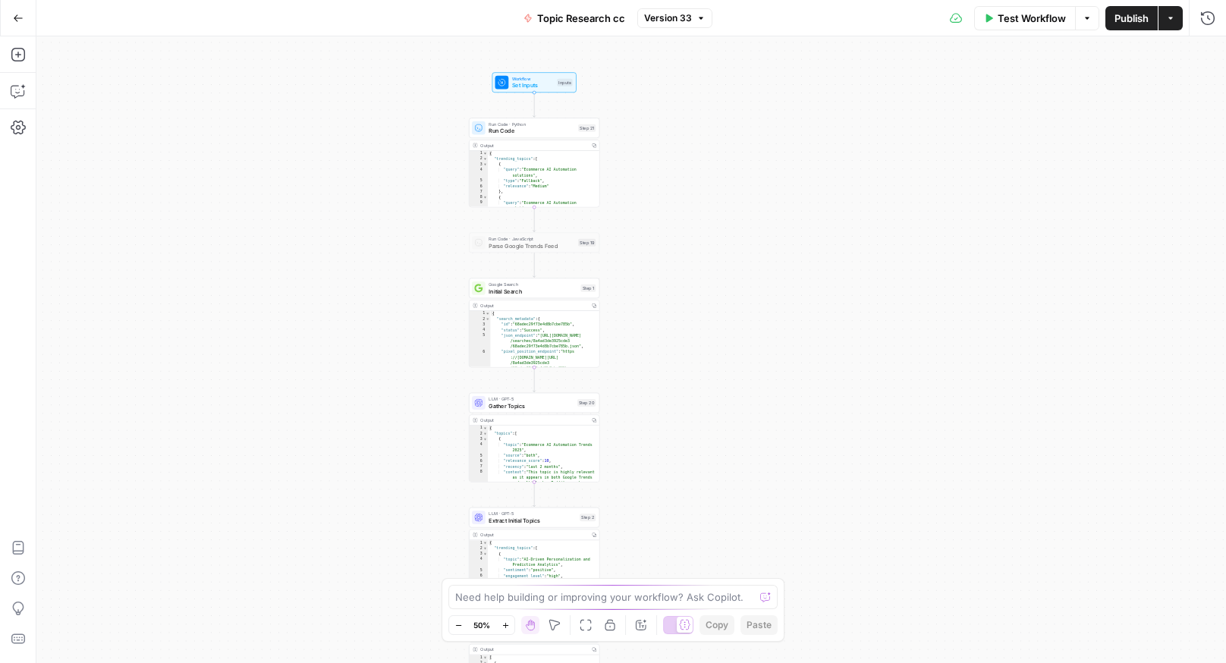
click at [508, 622] on icon "button" at bounding box center [506, 626] width 8 height 8
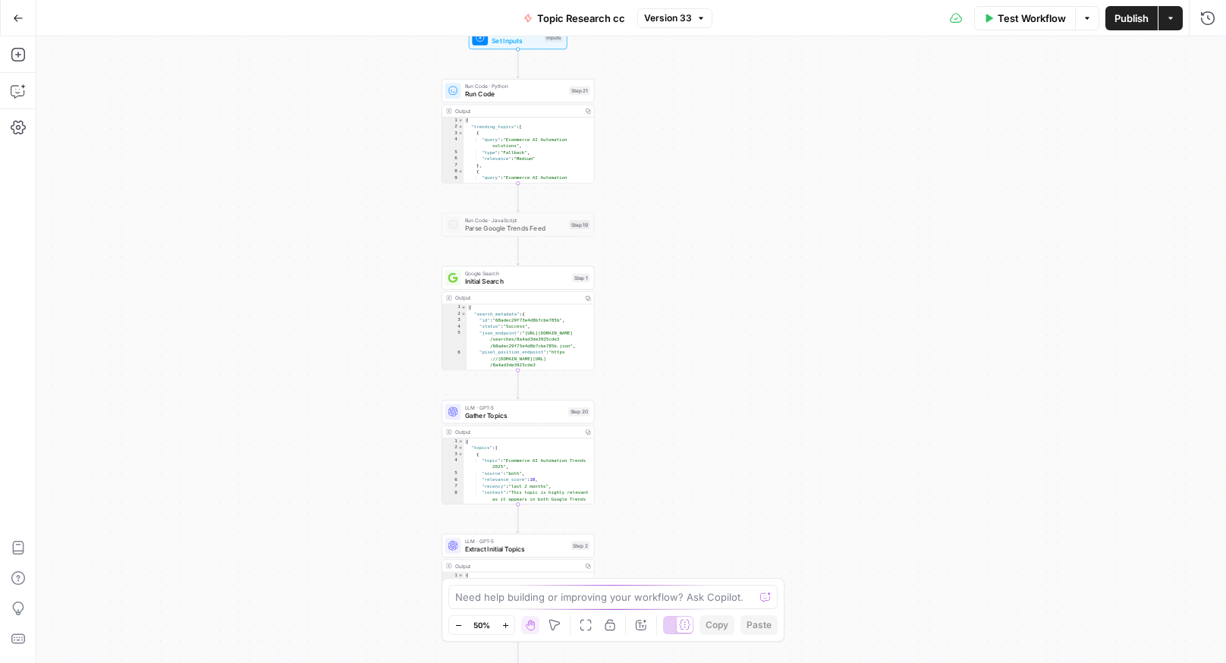
click at [508, 622] on icon "button" at bounding box center [506, 626] width 8 height 8
click at [510, 622] on button "Zoom In" at bounding box center [505, 625] width 18 height 18
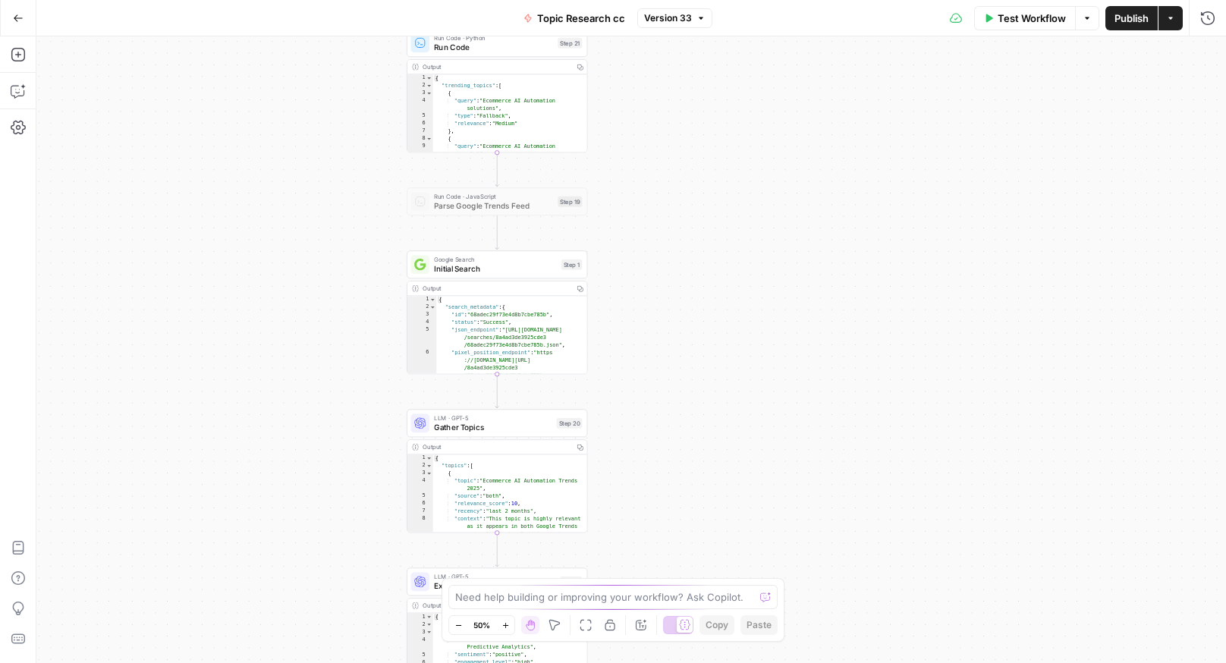
click at [511, 622] on button "Zoom In" at bounding box center [505, 625] width 18 height 18
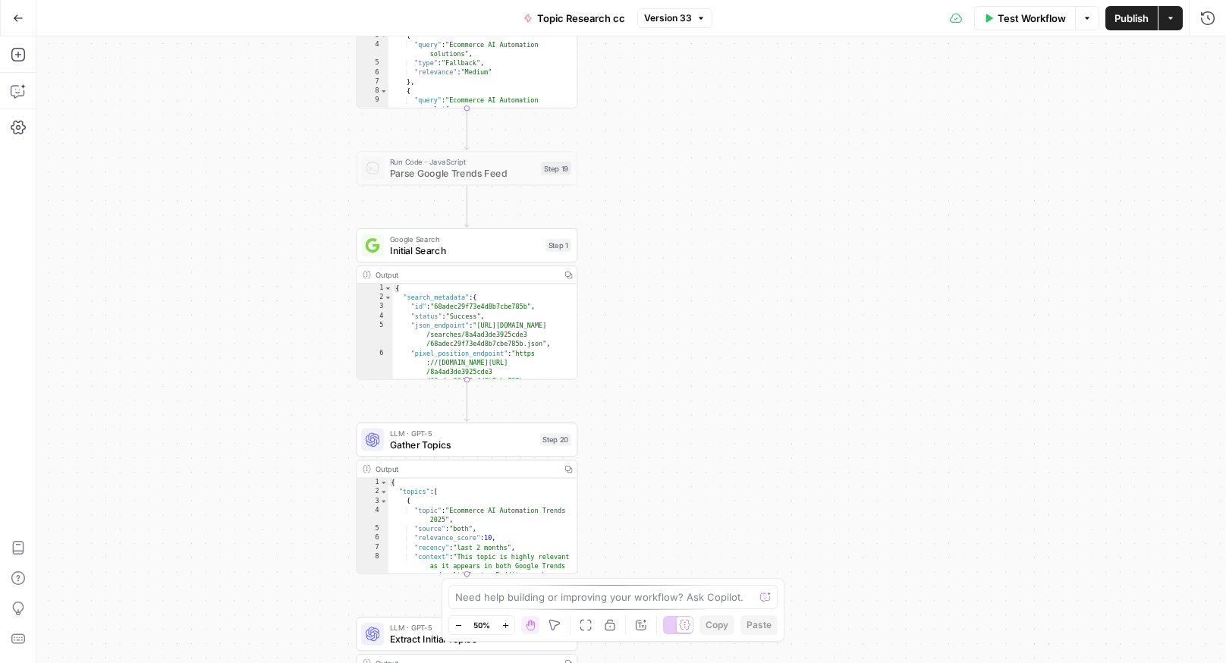
click at [512, 622] on button "Zoom In" at bounding box center [505, 625] width 18 height 18
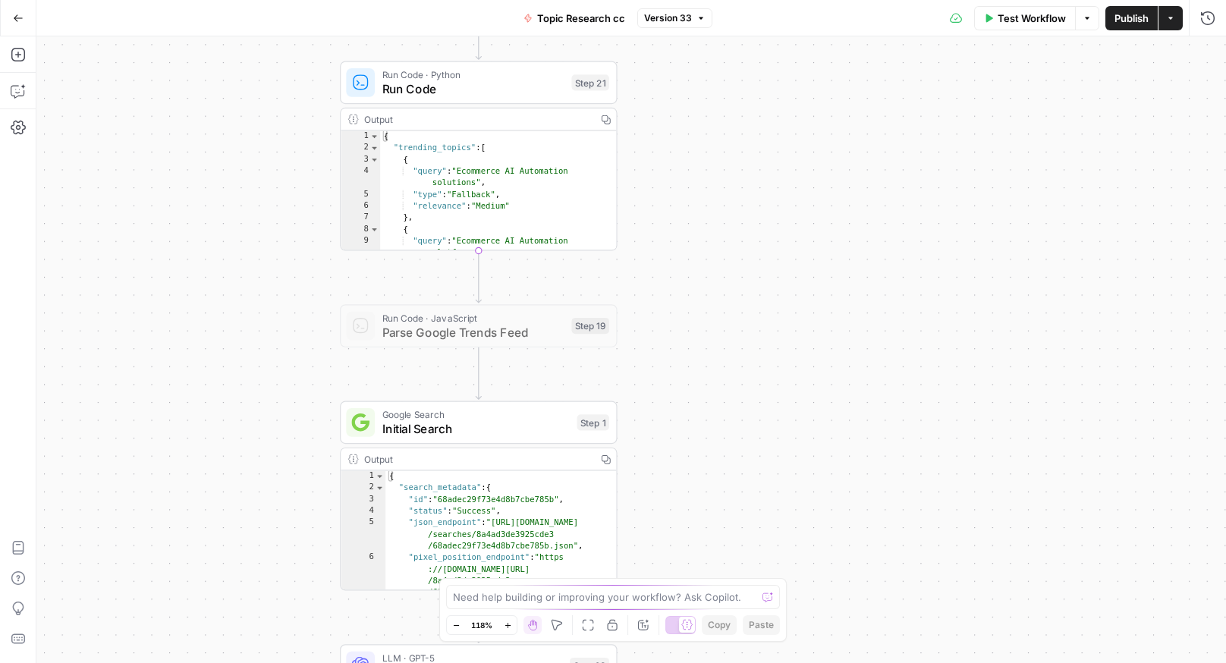
drag, startPoint x: 649, startPoint y: 225, endPoint x: 739, endPoint y: 554, distance: 341.5
click at [735, 581] on body "AirOps U Cohort 1 New Home Browse Insights Opportunities Your Data Recent Grids…" at bounding box center [613, 331] width 1226 height 663
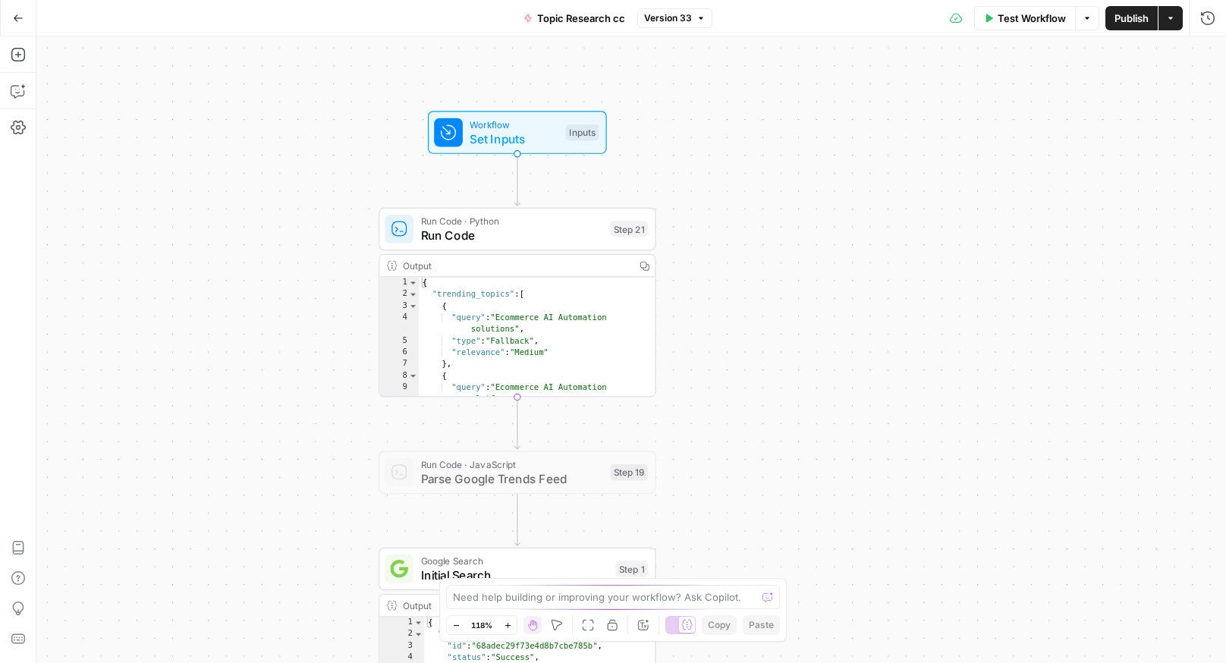
drag, startPoint x: 761, startPoint y: 428, endPoint x: 776, endPoint y: 411, distance: 22.6
click at [776, 411] on div "true false Workflow Set Inputs Inputs Run Code · Python Run Code Step 21 Output…" at bounding box center [631, 349] width 1190 height 627
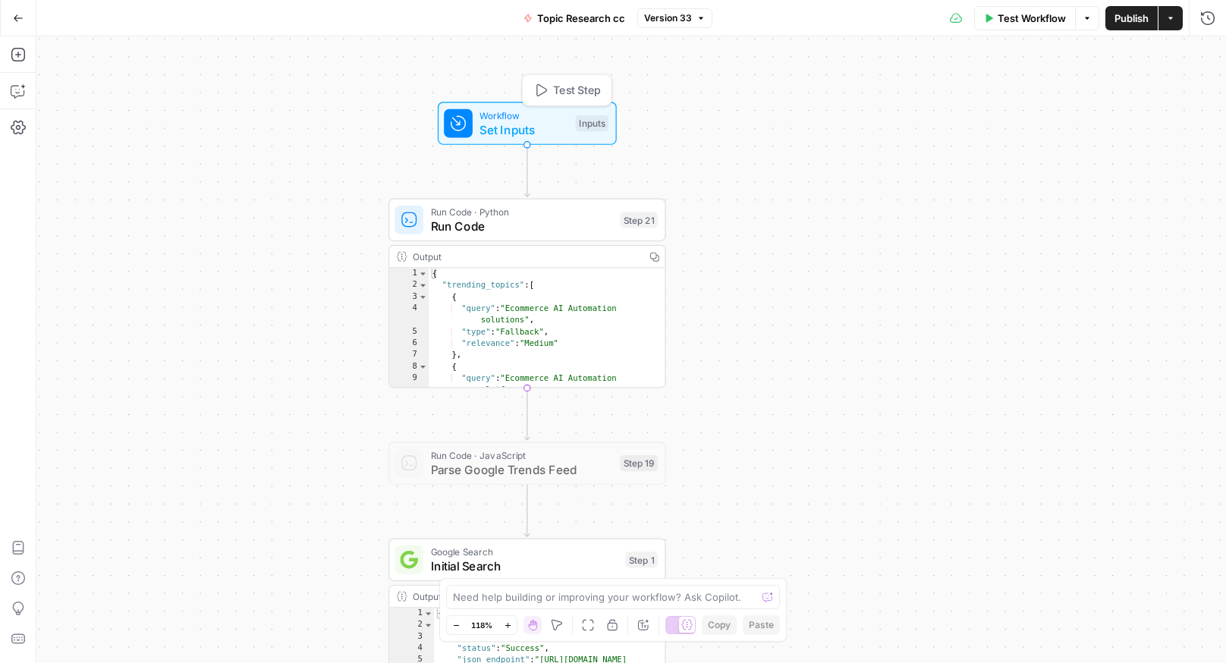
click at [494, 118] on span "Workflow" at bounding box center [524, 115] width 89 height 14
click at [1033, 242] on input "brand_kit (Optional)" at bounding box center [1083, 243] width 242 height 15
click at [1107, 230] on div at bounding box center [1083, 243] width 262 height 29
click at [573, 221] on span "Run Code" at bounding box center [522, 226] width 183 height 18
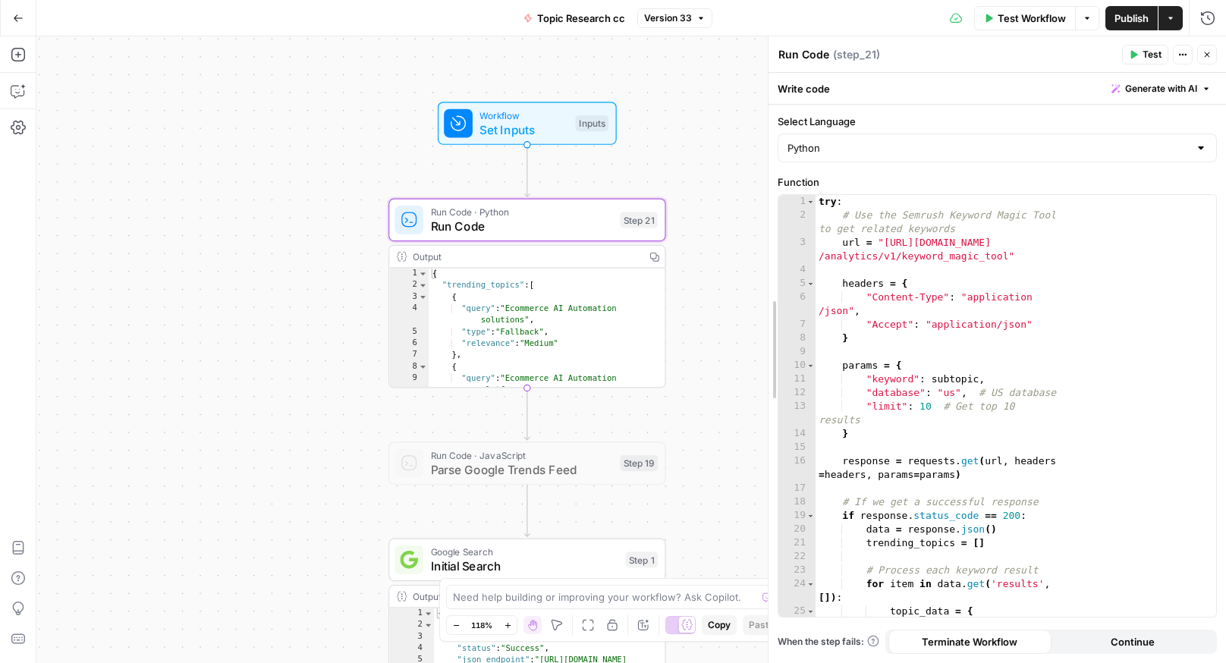
drag, startPoint x: 928, startPoint y: 320, endPoint x: 741, endPoint y: 360, distance: 191.5
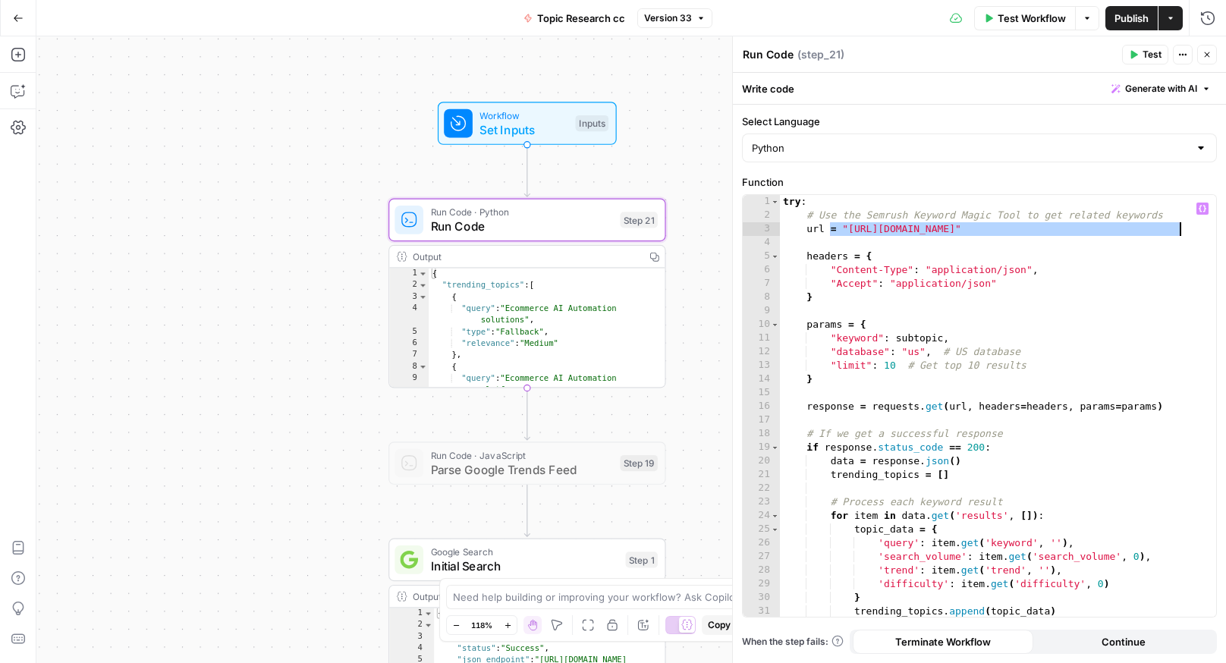
drag, startPoint x: 829, startPoint y: 233, endPoint x: 1213, endPoint y: 246, distance: 385.0
click at [1203, 233] on div "**********" at bounding box center [980, 406] width 474 height 422
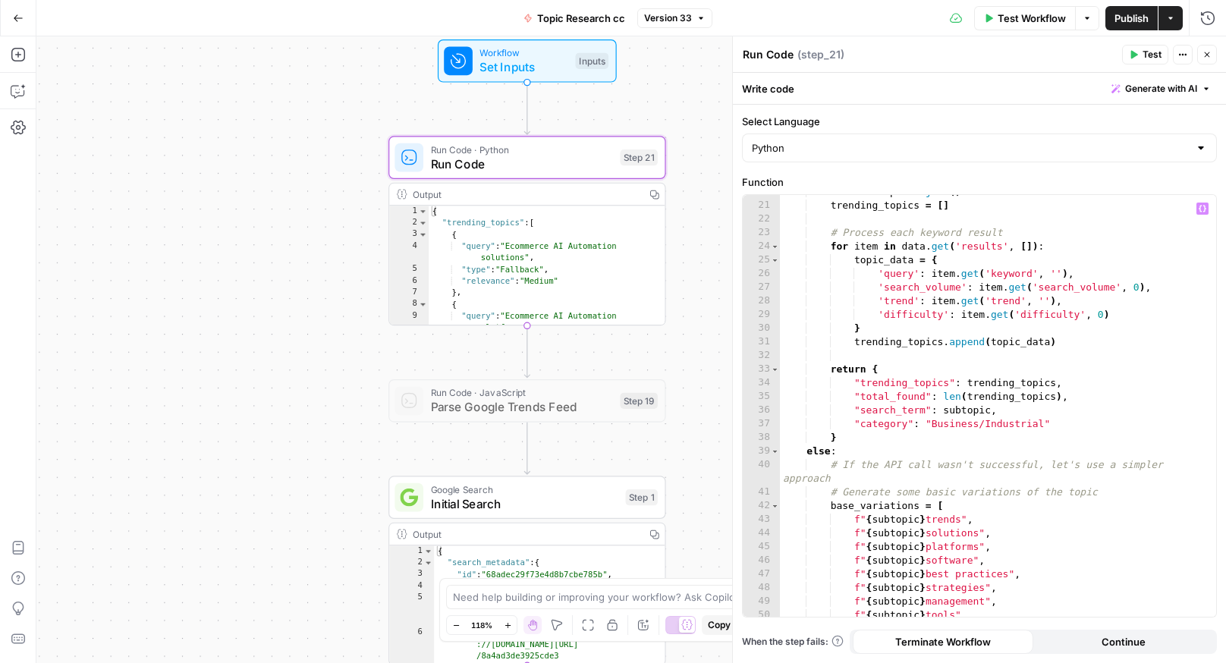
scroll to position [367, 0]
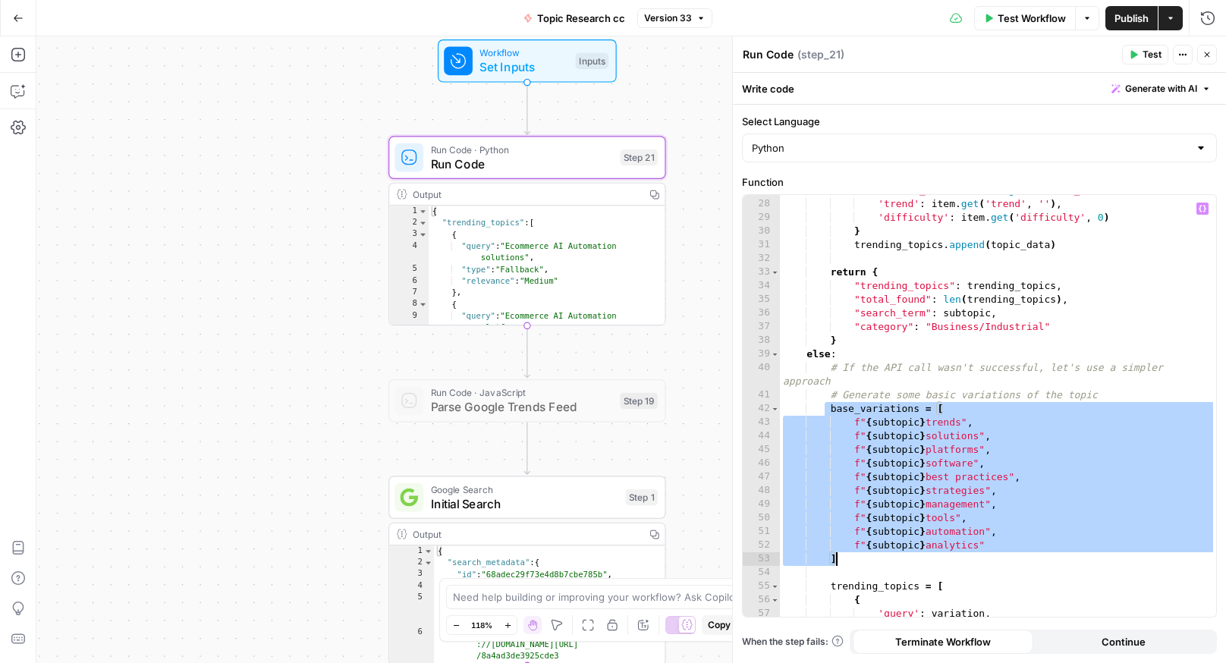
drag, startPoint x: 824, startPoint y: 412, endPoint x: 1009, endPoint y: 564, distance: 238.8
click at [1009, 564] on div "'search_volume' : item . get ( 'search_volume' , 0 ) , 'trend' : item . get ( '…" at bounding box center [998, 408] width 436 height 449
type textarea "**********"
click at [721, 225] on div "true false Workflow Set Inputs Inputs Run Code · Python Run Code Step 21 Output…" at bounding box center [631, 349] width 1190 height 627
click at [1208, 50] on icon "button" at bounding box center [1207, 54] width 9 height 9
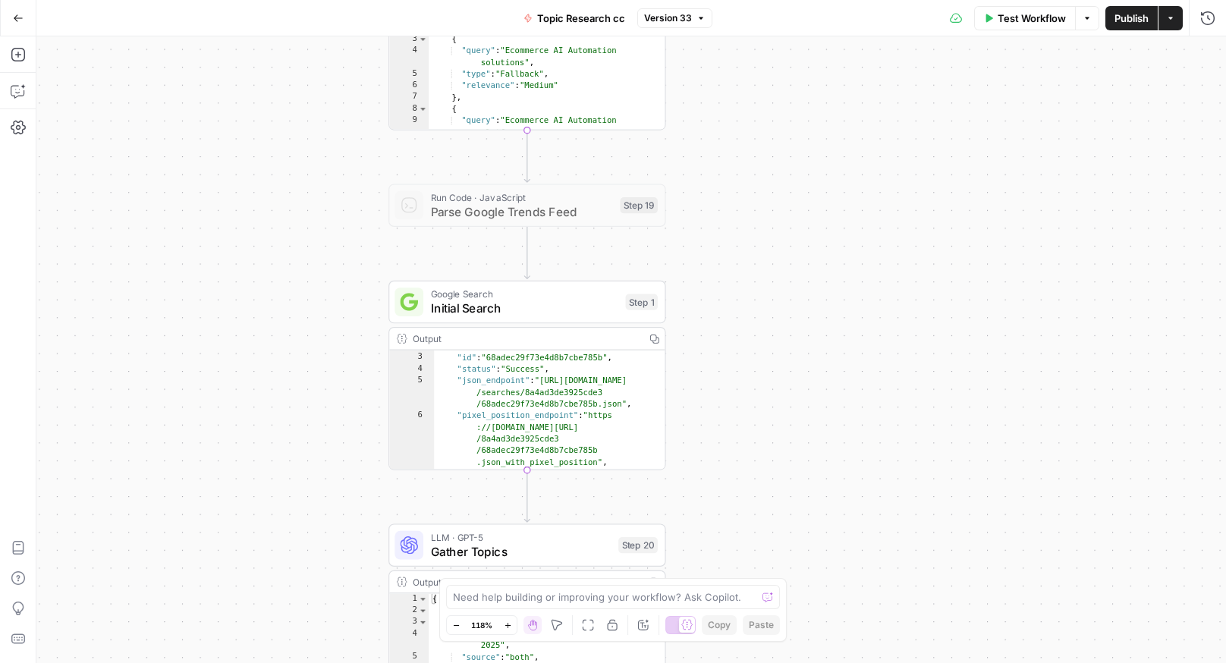
scroll to position [68, 0]
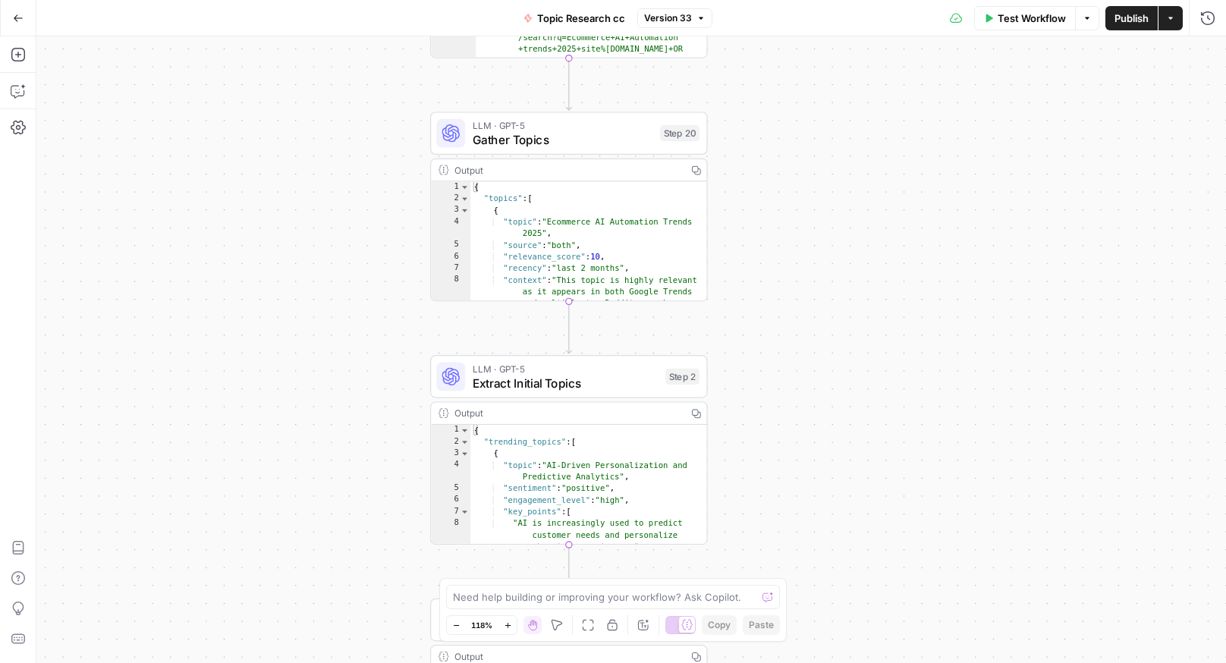
drag, startPoint x: 807, startPoint y: 374, endPoint x: 791, endPoint y: 103, distance: 271.4
click at [791, 103] on div "true false Workflow Set Inputs Inputs Run Code · Python Run Code Step 21 Output…" at bounding box center [631, 349] width 1190 height 627
click at [618, 143] on span "Gather Topics" at bounding box center [563, 140] width 181 height 18
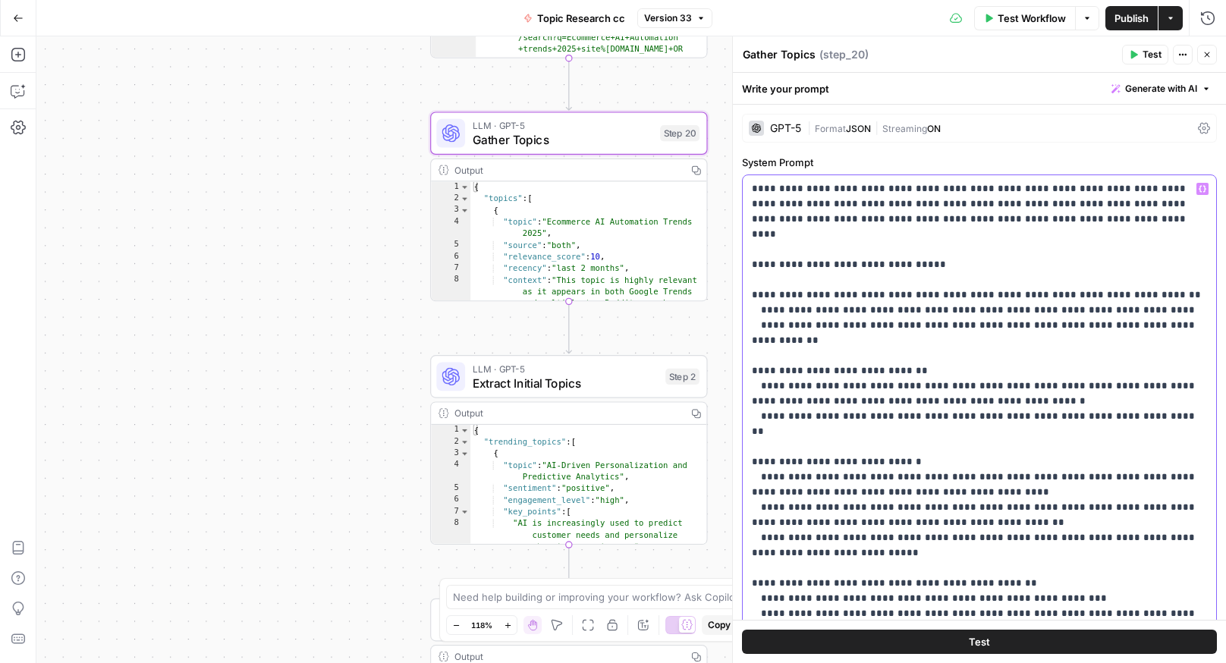
drag, startPoint x: 747, startPoint y: 188, endPoint x: 1042, endPoint y: 376, distance: 349.4
click at [1042, 376] on div "**********" at bounding box center [980, 484] width 474 height 618
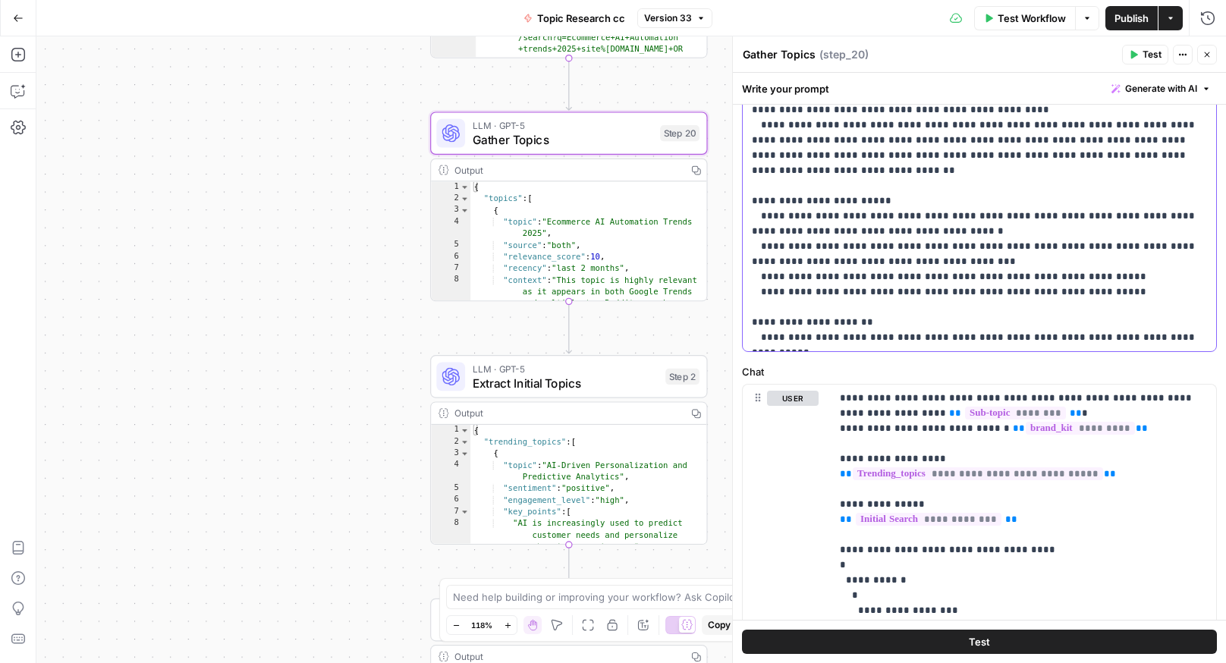
scroll to position [609, 0]
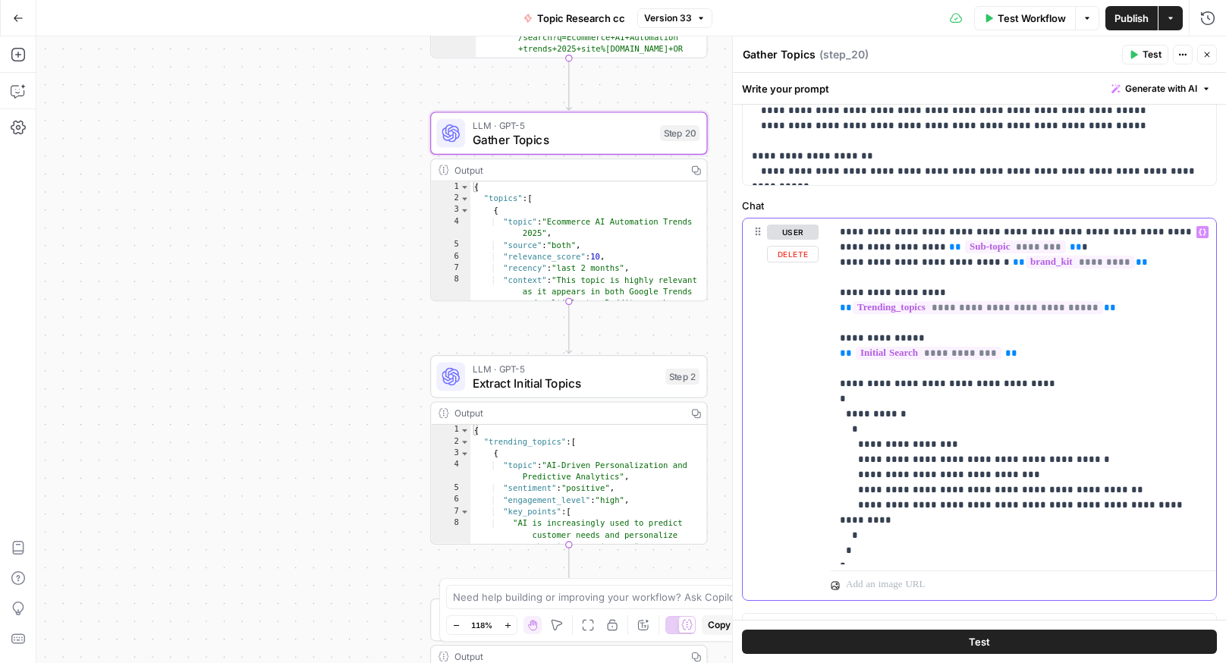
drag, startPoint x: 839, startPoint y: 231, endPoint x: 1067, endPoint y: 521, distance: 369.1
click at [1067, 521] on div "**********" at bounding box center [1023, 392] width 385 height 346
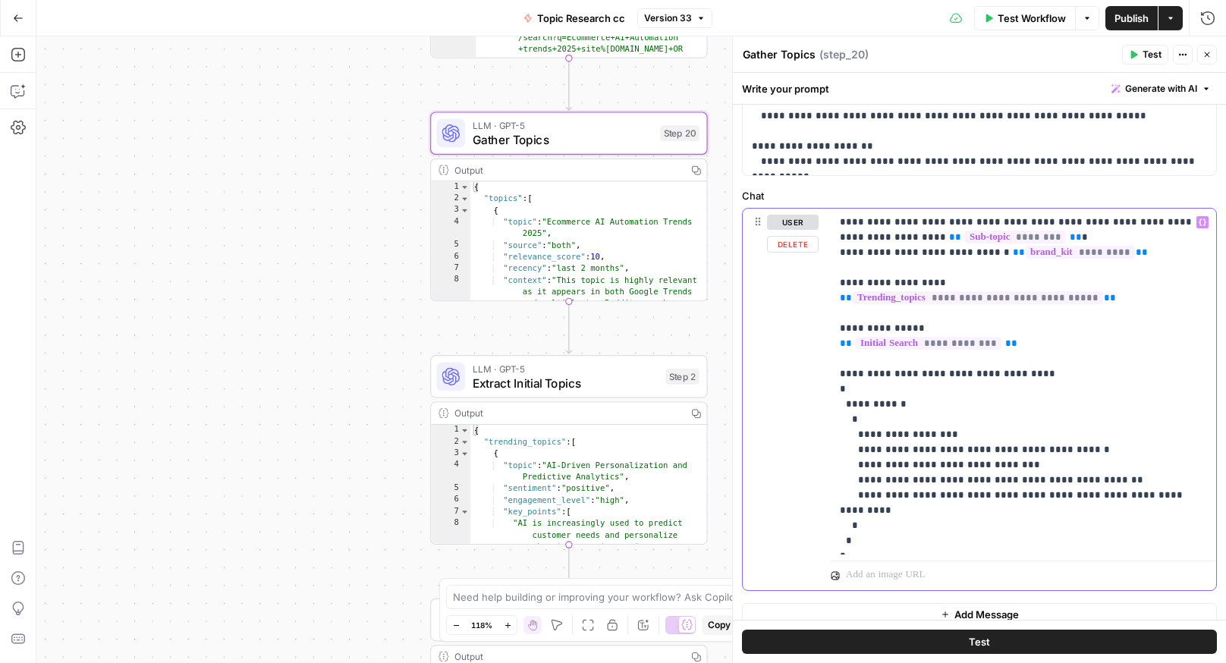
scroll to position [634, 0]
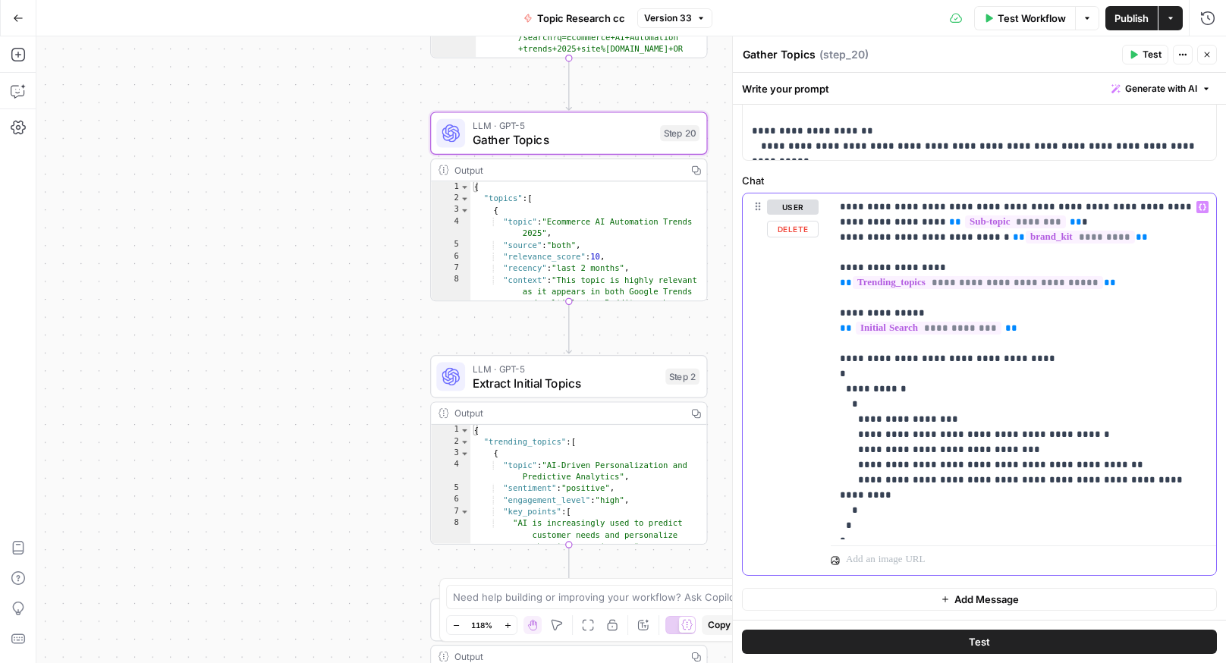
click at [977, 514] on p "**********" at bounding box center [1023, 367] width 367 height 334
drag, startPoint x: 875, startPoint y: 533, endPoint x: 835, endPoint y: 212, distance: 323.4
click at [816, 198] on div "**********" at bounding box center [980, 385] width 474 height 382
click at [1206, 56] on span "E" at bounding box center [1205, 50] width 12 height 15
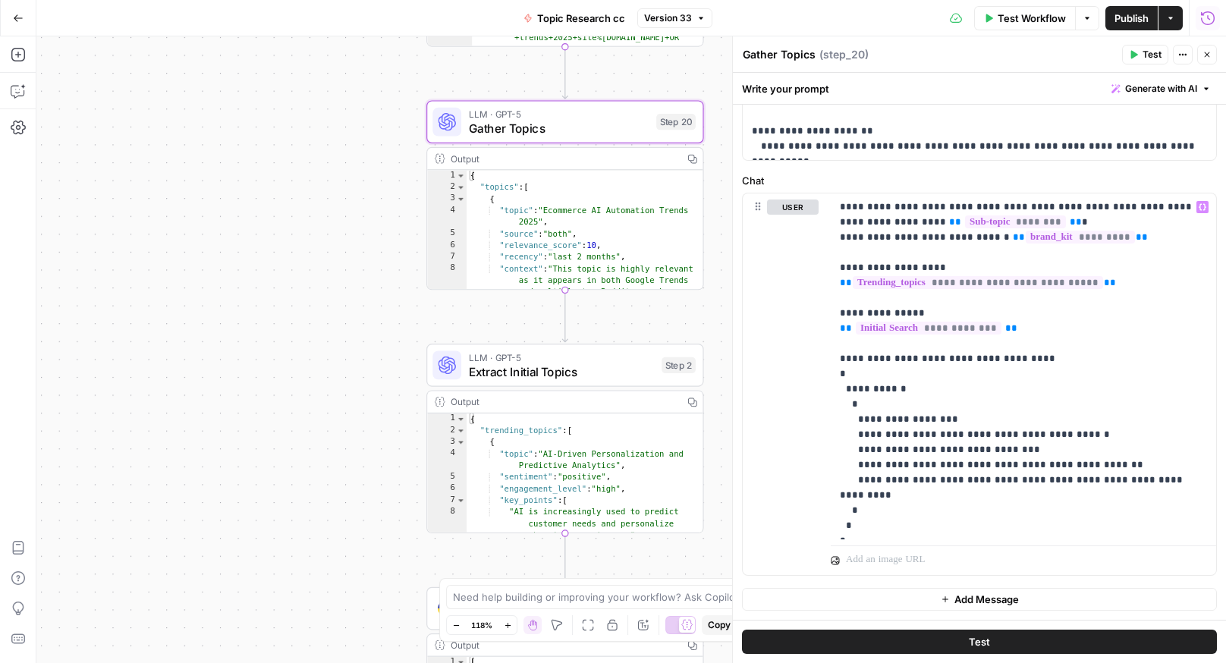
drag, startPoint x: 253, startPoint y: 241, endPoint x: 168, endPoint y: 121, distance: 147.4
click at [168, 122] on div "true false Workflow Set Inputs Inputs Run Code · Python Run Code Step 21 Output…" at bounding box center [631, 349] width 1190 height 627
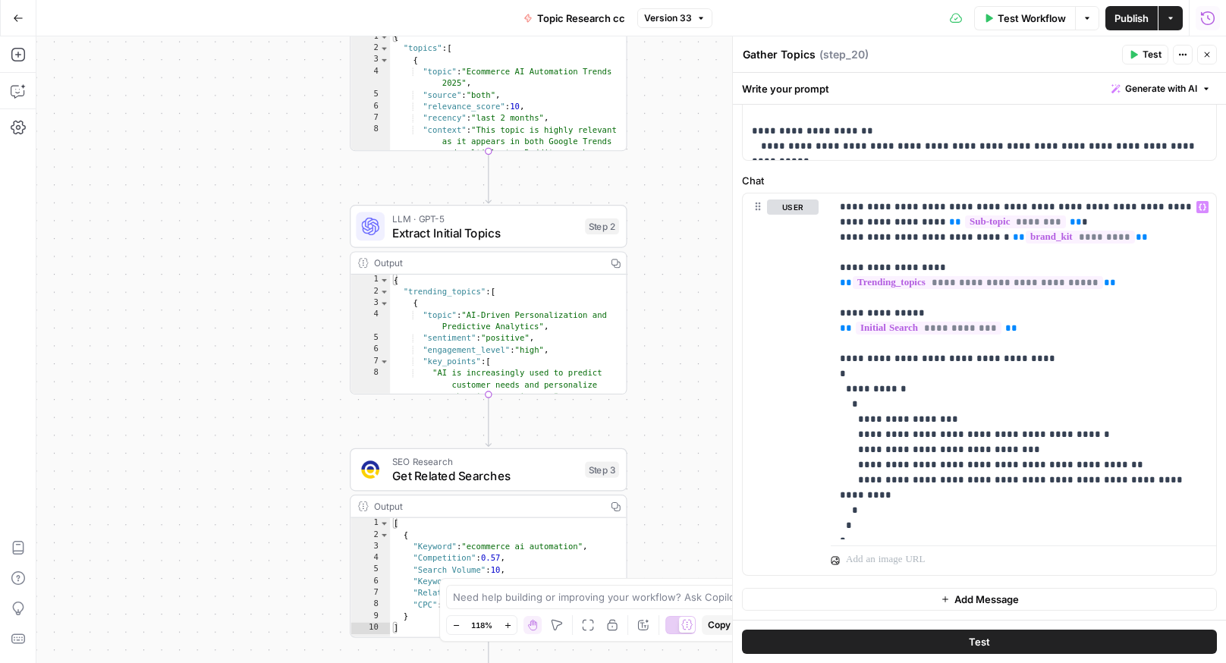
drag, startPoint x: 106, startPoint y: 337, endPoint x: 133, endPoint y: 247, distance: 93.4
click at [128, 246] on div "true false Workflow Set Inputs Inputs Run Code · Python Run Code Step 21 Output…" at bounding box center [631, 349] width 1190 height 627
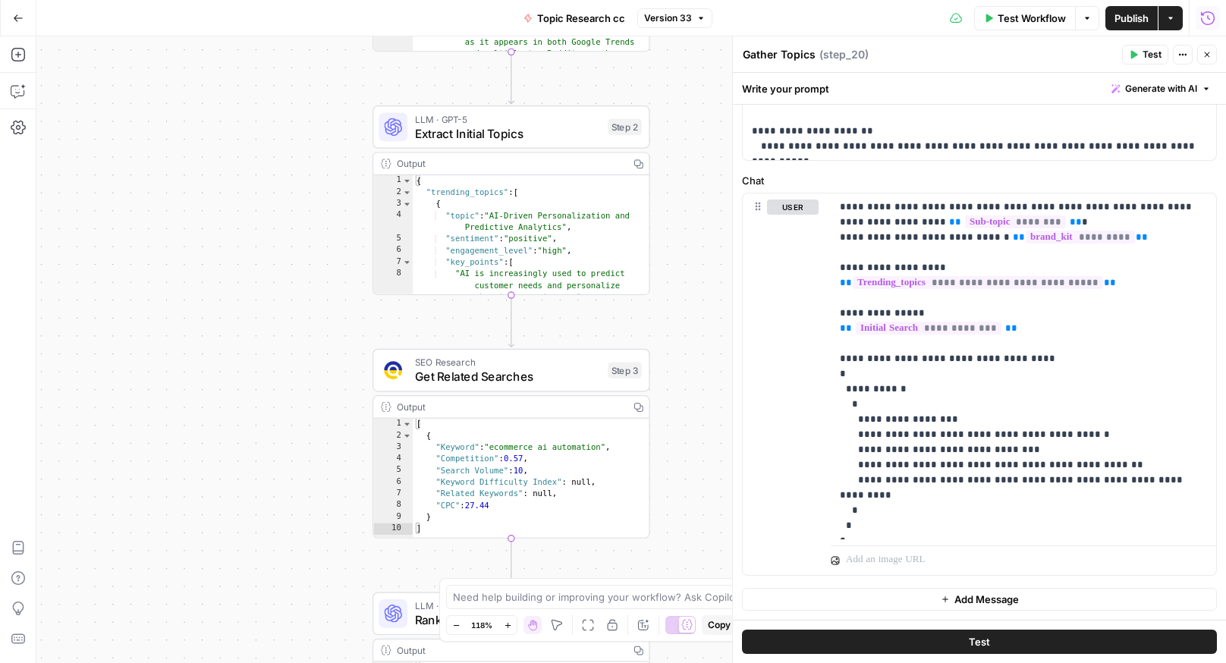
drag, startPoint x: 162, startPoint y: 455, endPoint x: 163, endPoint y: 213, distance: 242.1
click at [161, 241] on div "true false Workflow Set Inputs Inputs Run Code · Python Run Code Step 21 Output…" at bounding box center [631, 349] width 1190 height 627
click at [163, 214] on div "true false Workflow Set Inputs Inputs Run Code · Python Run Code Step 21 Output…" at bounding box center [631, 349] width 1190 height 627
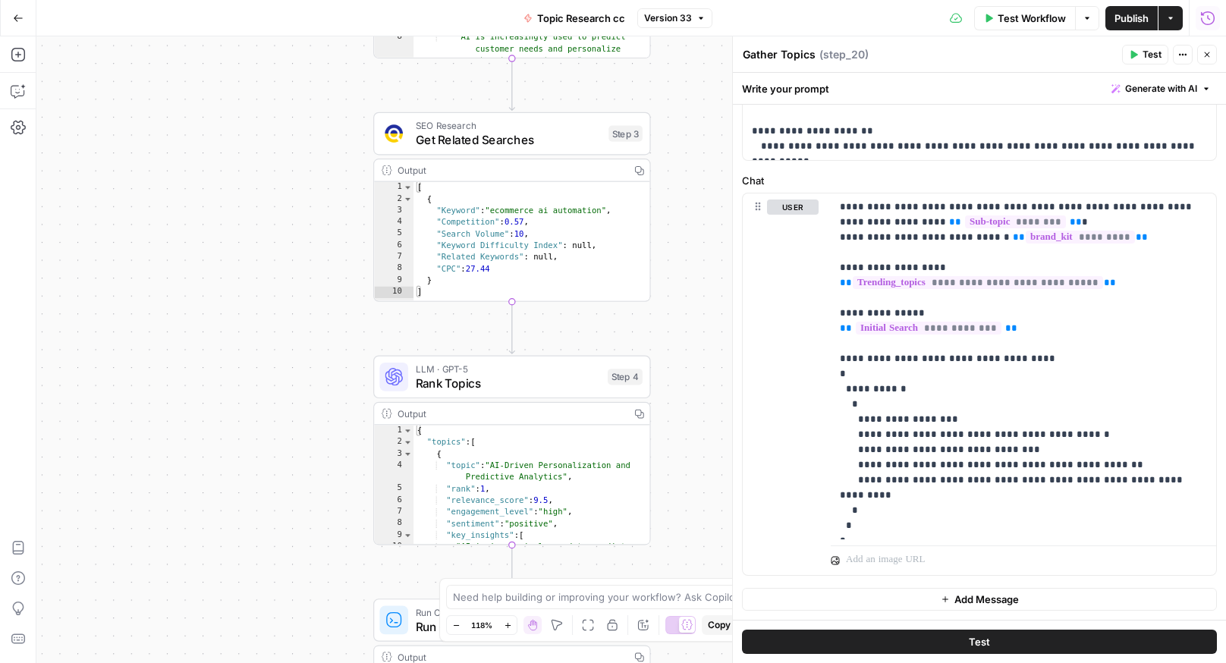
drag, startPoint x: 151, startPoint y: 389, endPoint x: 144, endPoint y: 61, distance: 328.7
click at [145, 65] on div "true false Workflow Set Inputs Inputs Run Code · Python Run Code Step 21 Output…" at bounding box center [631, 349] width 1190 height 627
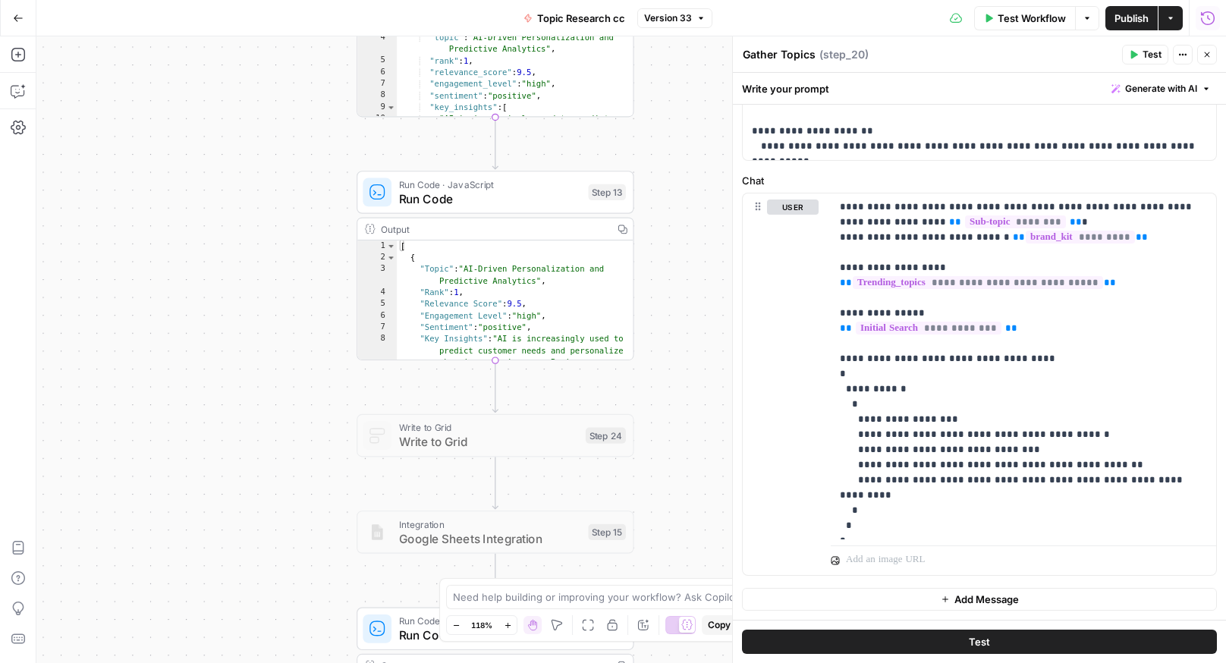
drag, startPoint x: 150, startPoint y: 231, endPoint x: 137, endPoint y: 121, distance: 110.9
click at [134, 77] on div "true false Workflow Set Inputs Inputs Run Code · Python Run Code Step 21 Output…" at bounding box center [631, 349] width 1190 height 627
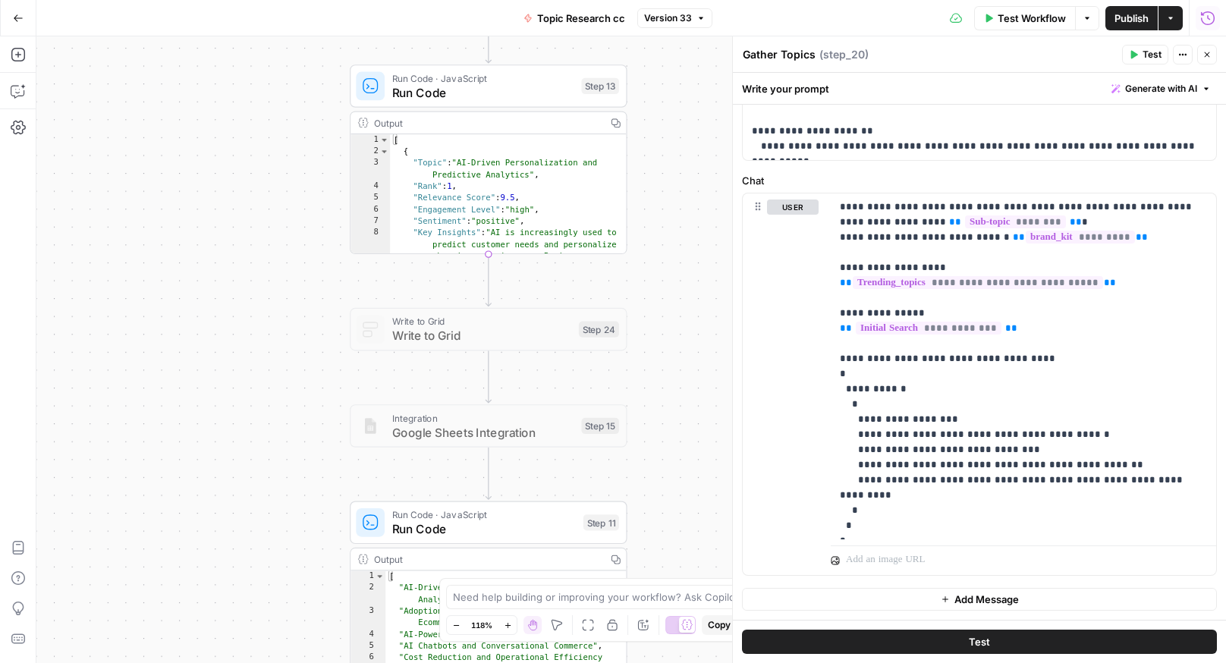
drag, startPoint x: 167, startPoint y: 307, endPoint x: 153, endPoint y: 189, distance: 119.2
click at [153, 189] on div "true false Workflow Set Inputs Inputs Run Code · Python Run Code Step 21 Output…" at bounding box center [631, 349] width 1190 height 627
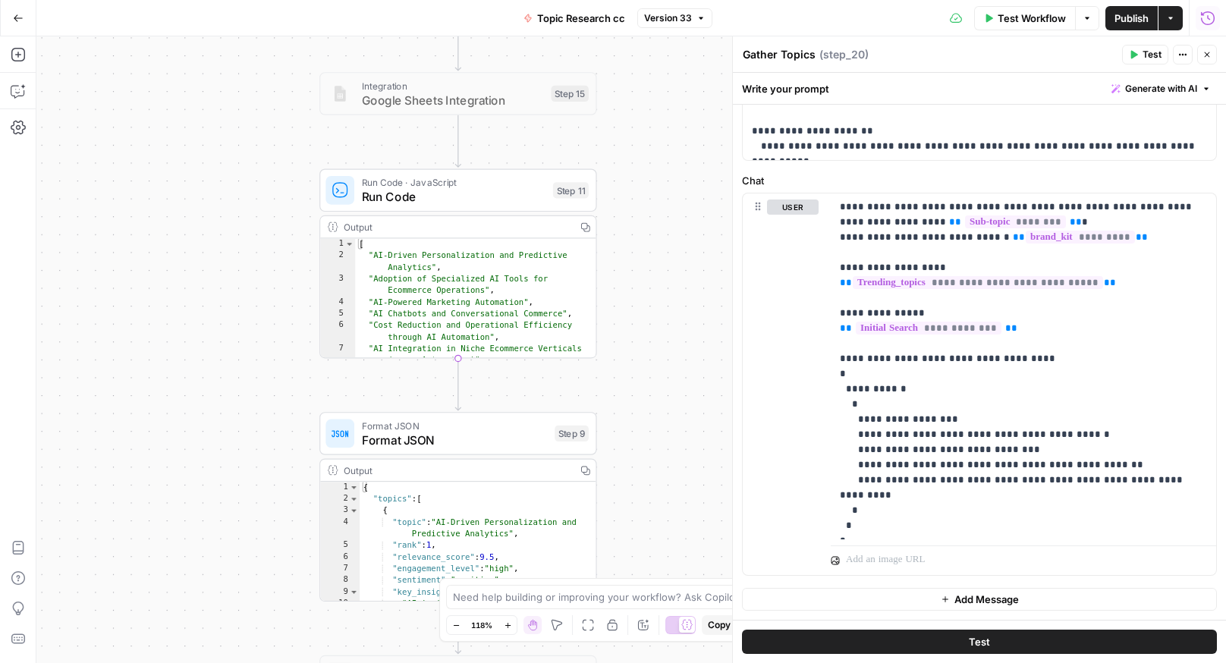
drag, startPoint x: 160, startPoint y: 169, endPoint x: 156, endPoint y: 139, distance: 30.7
click at [156, 139] on div "true false Workflow Set Inputs Inputs Run Code · Python Run Code Step 21 Output…" at bounding box center [631, 349] width 1190 height 627
click at [1213, 57] on button "Close" at bounding box center [1207, 55] width 20 height 20
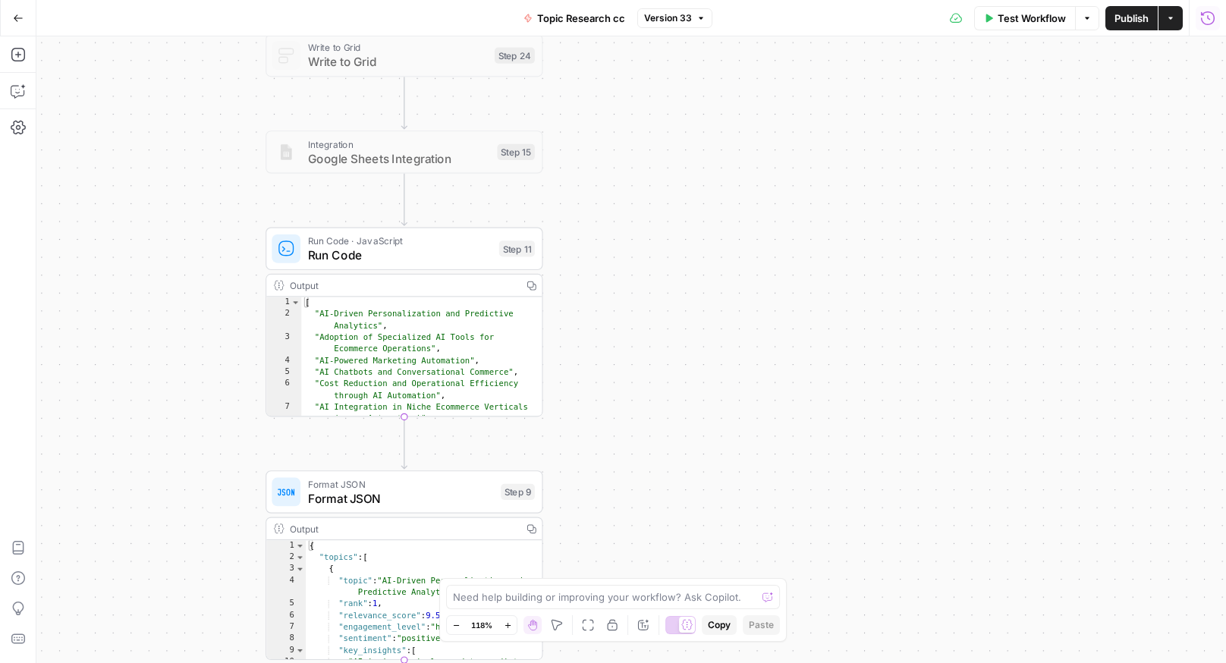
drag, startPoint x: 981, startPoint y: 114, endPoint x: 928, endPoint y: 163, distance: 72.5
click at [930, 161] on div "true false Workflow Set Inputs Inputs Run Code · Python Run Code Step 21 Output…" at bounding box center [631, 349] width 1190 height 627
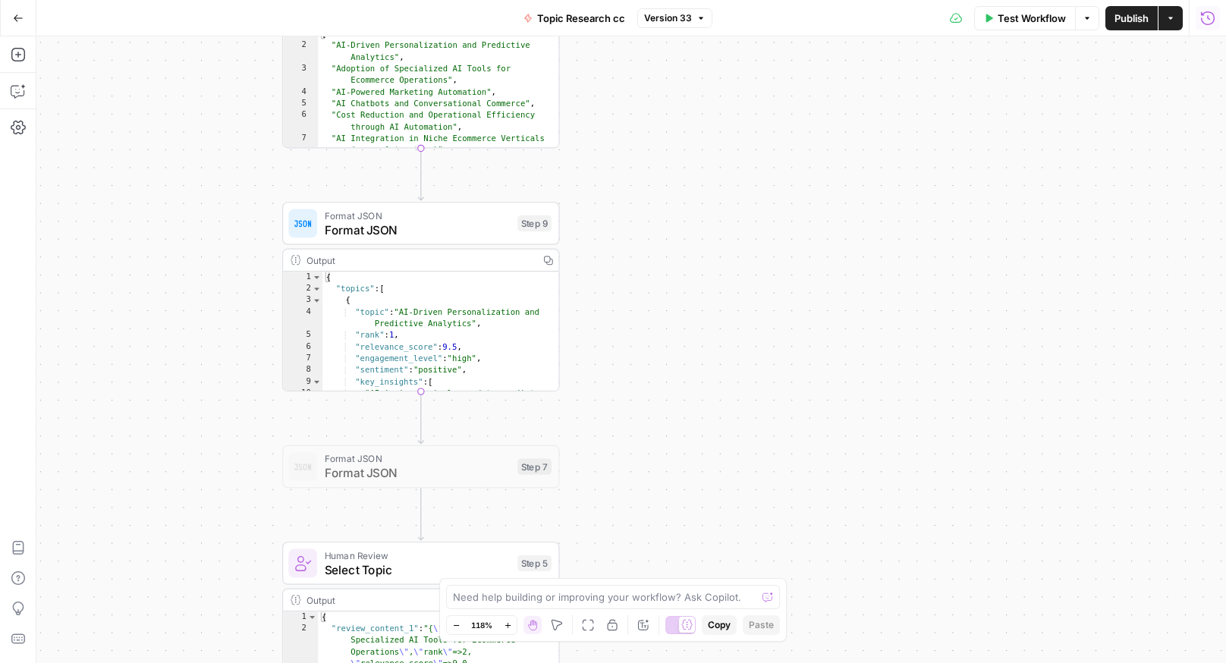
drag, startPoint x: 886, startPoint y: 410, endPoint x: 886, endPoint y: 38, distance: 371.8
click at [886, 34] on div "Go Back Topic Research cc Version 33 Test Workflow Options Publish Actions Run …" at bounding box center [613, 331] width 1226 height 663
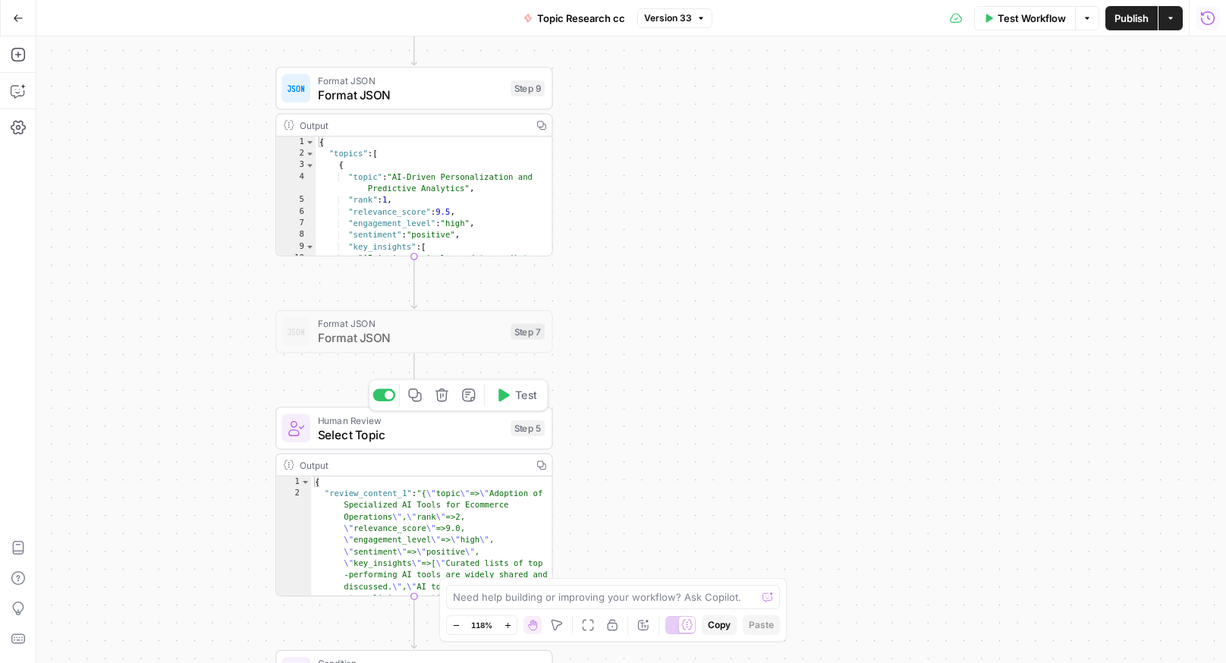
click at [470, 433] on span "Select Topic" at bounding box center [411, 435] width 186 height 18
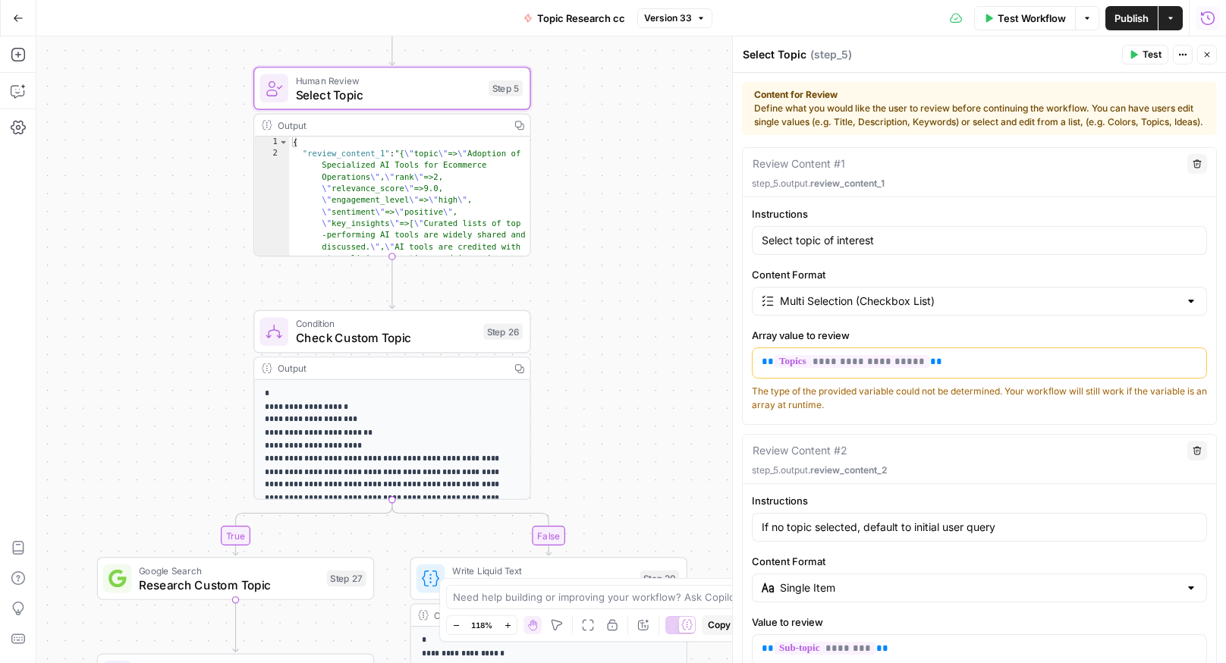
drag, startPoint x: 612, startPoint y: 430, endPoint x: 565, endPoint y: 130, distance: 304.1
click at [588, 90] on div "true false Workflow Set Inputs Inputs Run Code · Python Run Code Step 21 Output…" at bounding box center [631, 349] width 1190 height 627
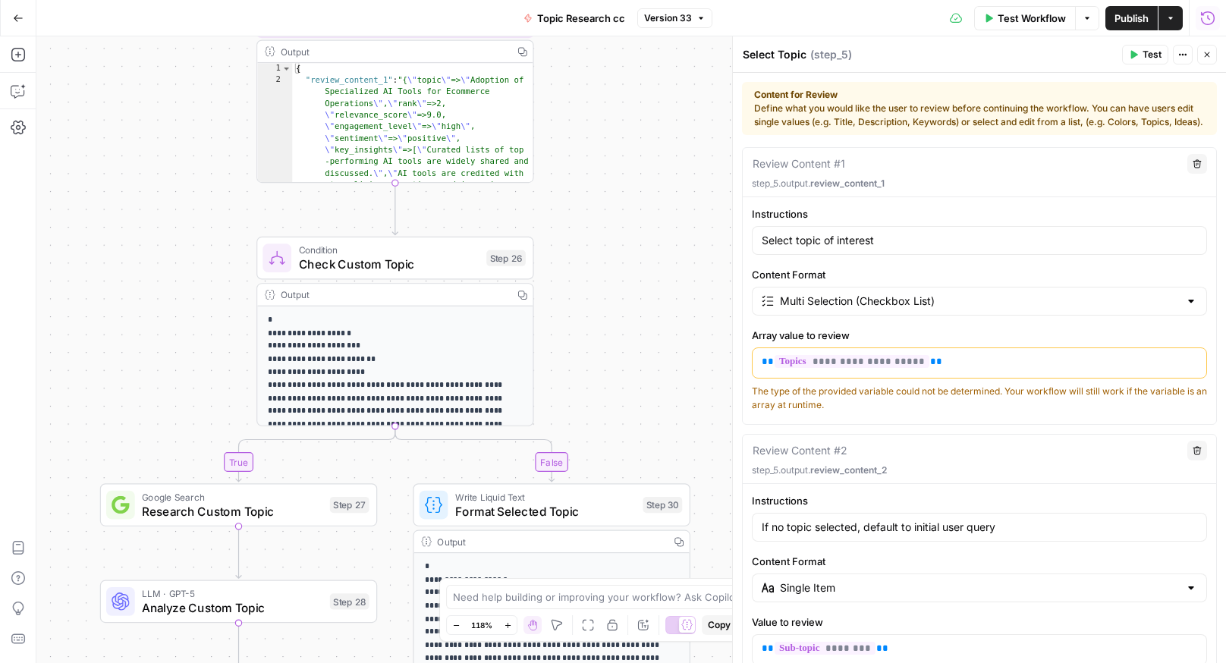
drag, startPoint x: 596, startPoint y: 304, endPoint x: 613, endPoint y: 239, distance: 66.8
click at [603, 237] on div "true false Workflow Set Inputs Inputs Run Code · Python Run Code Step 21 Output…" at bounding box center [631, 349] width 1190 height 627
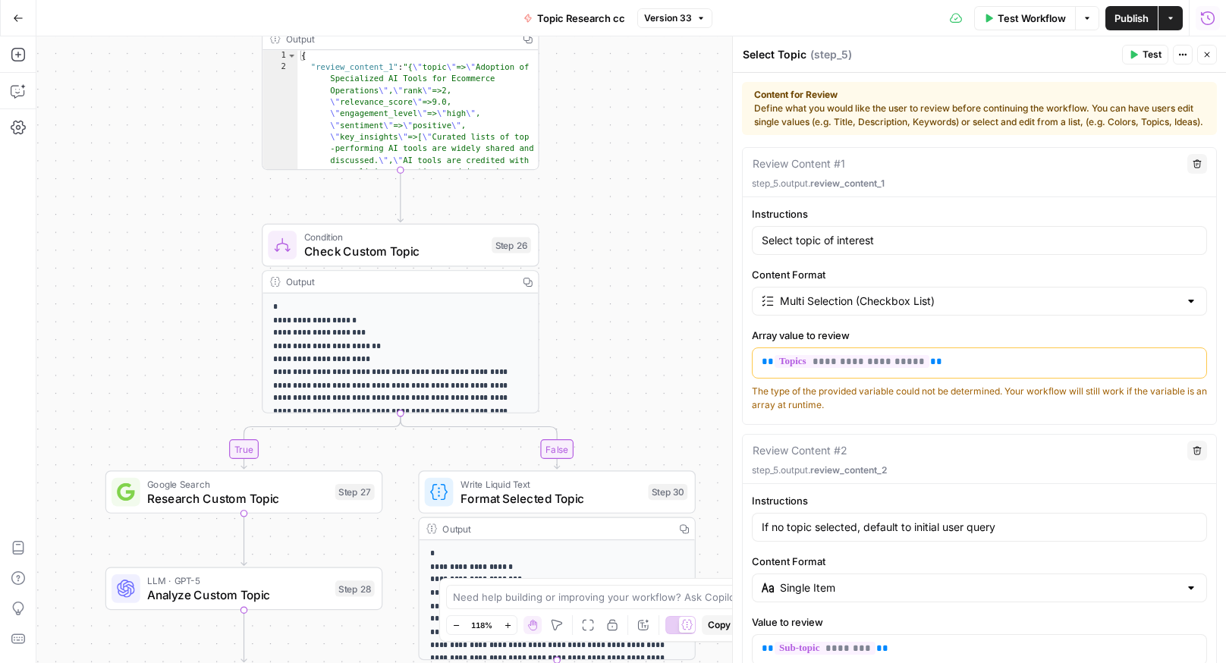
click at [438, 357] on p "**********" at bounding box center [400, 399] width 255 height 197
click at [374, 352] on p "**********" at bounding box center [400, 399] width 255 height 197
click at [12, 123] on icon "button" at bounding box center [18, 127] width 15 height 15
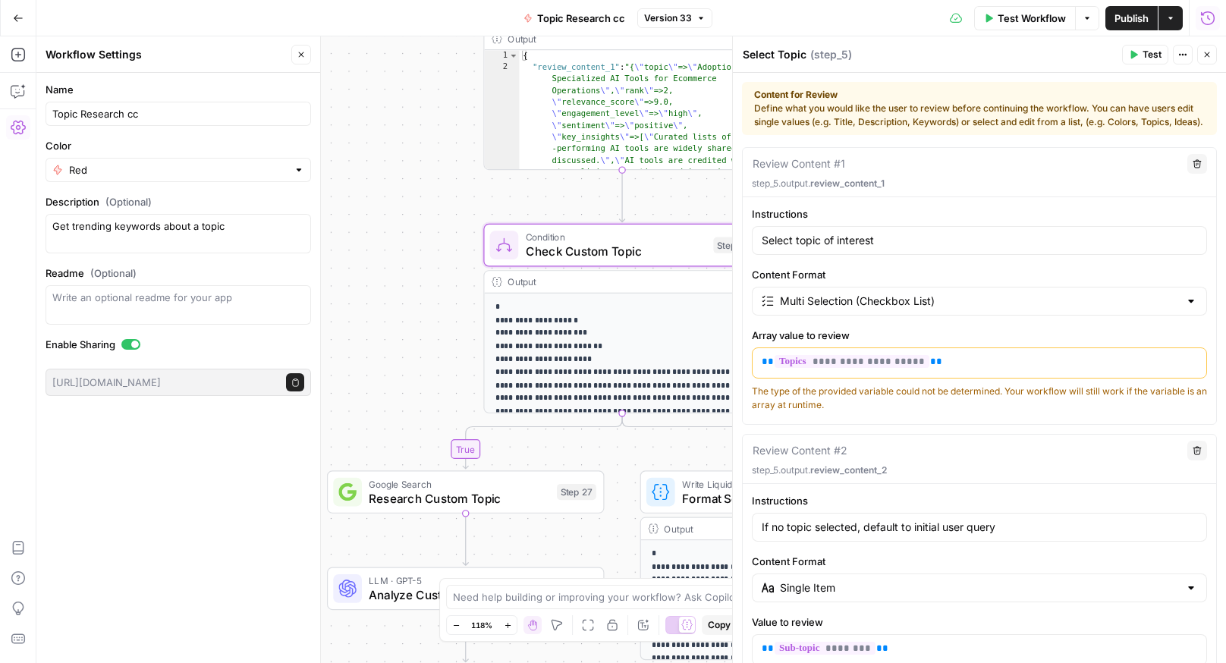
click at [392, 159] on div "true false Workflow Set Inputs Inputs Run Code · Python Run Code Step 21 Output…" at bounding box center [631, 349] width 1190 height 627
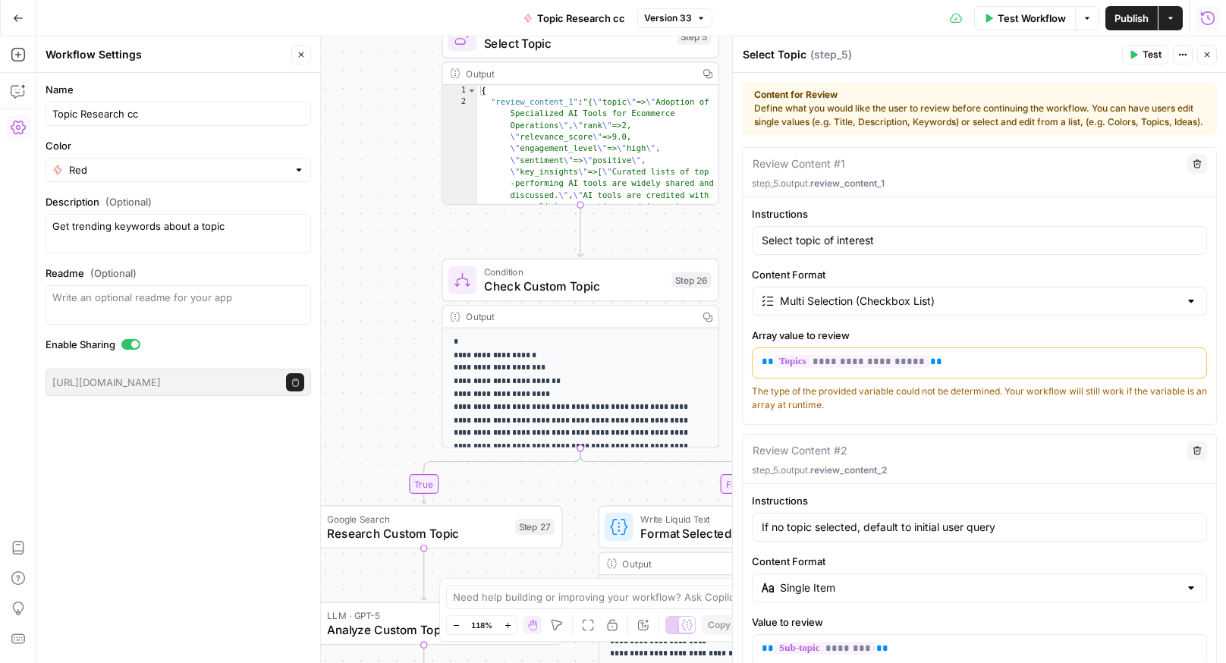
drag, startPoint x: 431, startPoint y: 122, endPoint x: 370, endPoint y: 168, distance: 76.5
click at [378, 171] on div "true false Workflow Set Inputs Inputs Run Code · Python Run Code Step 21 Output…" at bounding box center [631, 349] width 1190 height 627
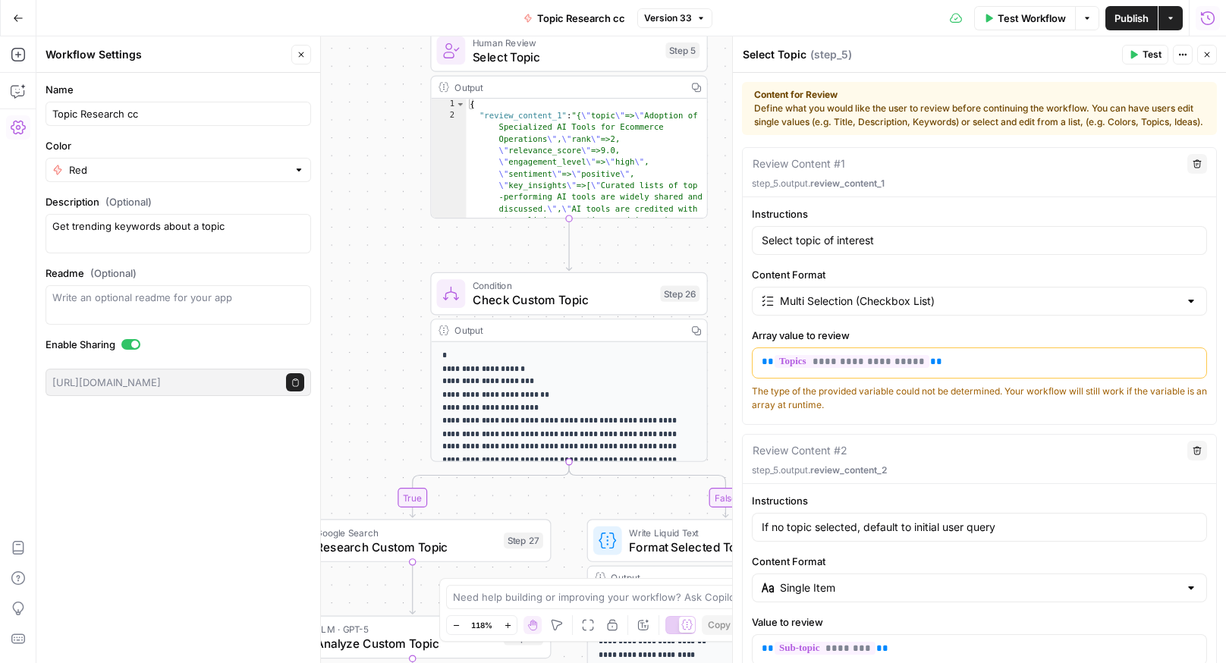
click at [1206, 52] on icon "button" at bounding box center [1207, 54] width 9 height 9
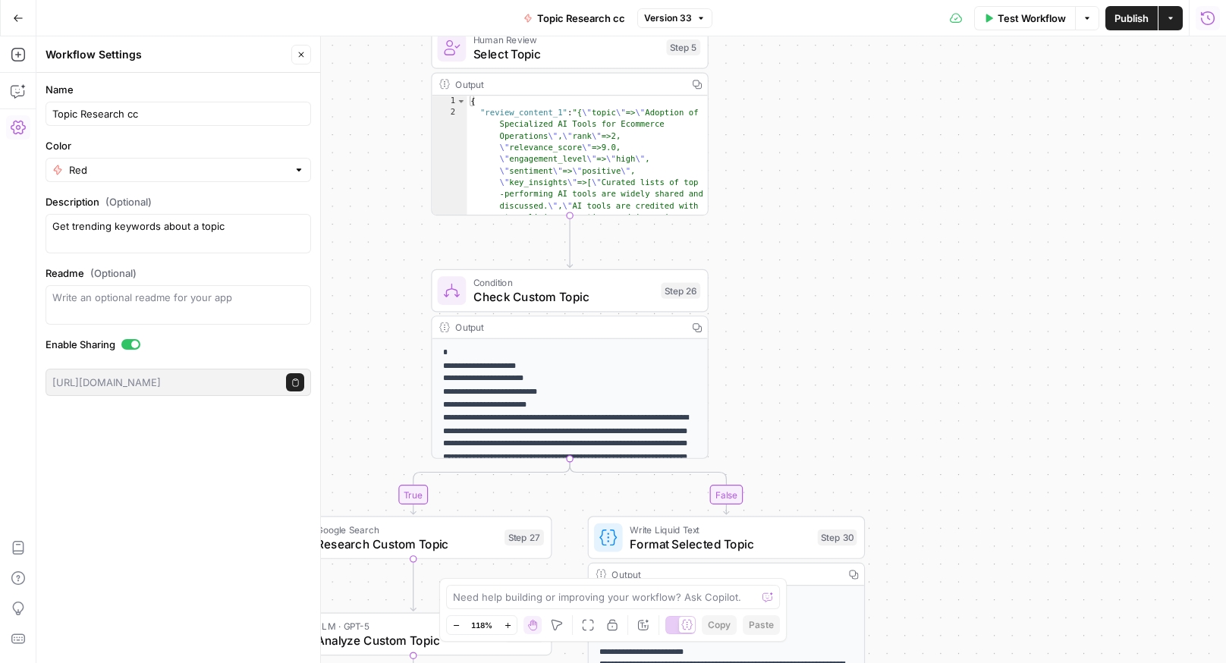
drag, startPoint x: 958, startPoint y: 254, endPoint x: 959, endPoint y: 62, distance: 192.0
click at [960, 62] on div "true false Workflow Set Inputs Inputs Run Code · Python Run Code Step 21 Output…" at bounding box center [631, 349] width 1190 height 627
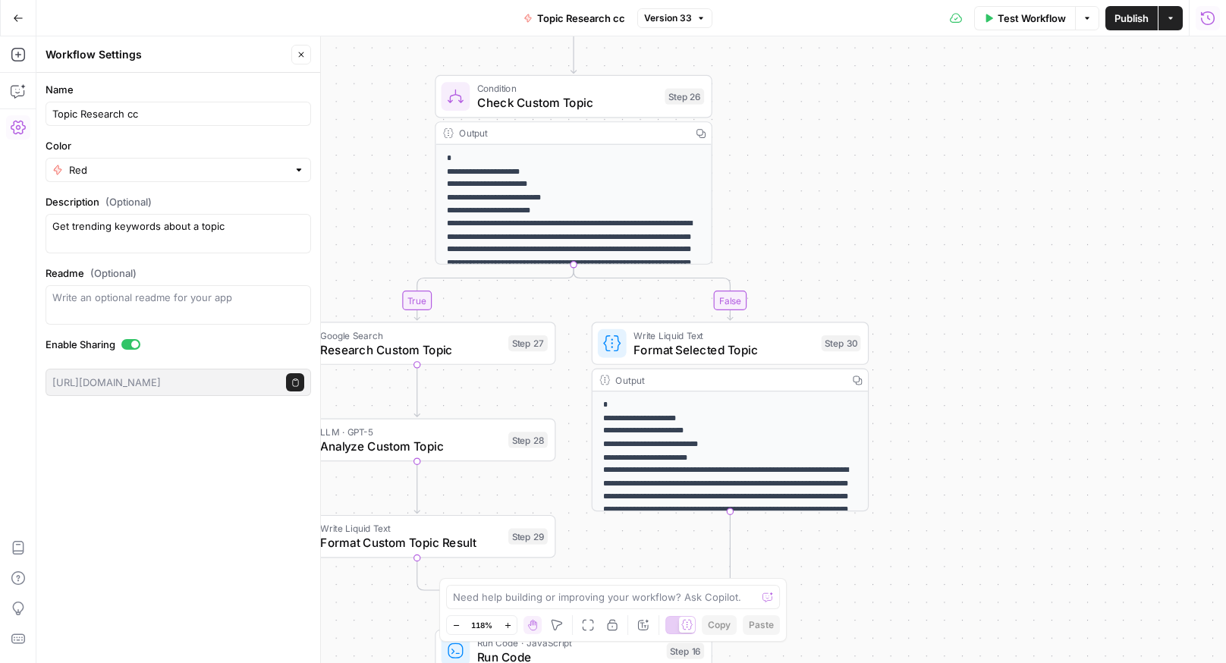
drag, startPoint x: 1010, startPoint y: 382, endPoint x: 1049, endPoint y: 230, distance: 156.6
click at [1046, 224] on div "true false Workflow Set Inputs Inputs Run Code · Python Run Code Step 21 Output…" at bounding box center [631, 349] width 1190 height 627
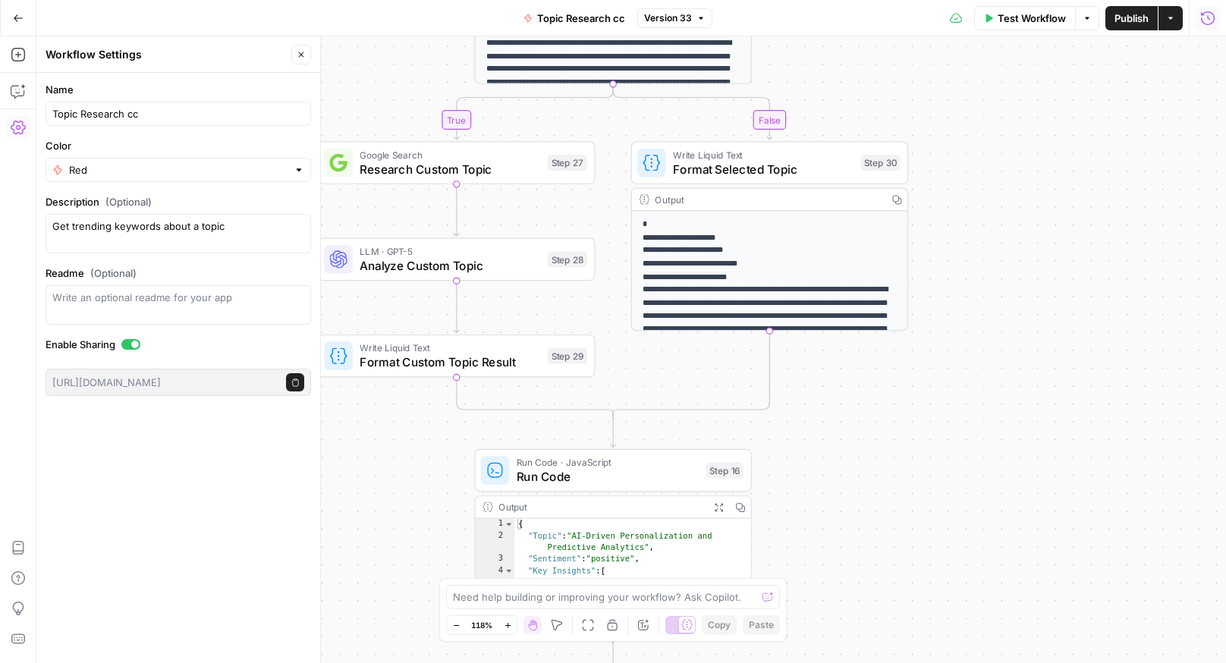
drag, startPoint x: 1083, startPoint y: 395, endPoint x: 1097, endPoint y: 304, distance: 92.8
click at [1097, 307] on div "true false Workflow Set Inputs Inputs Run Code · Python Run Code Step 21 Output…" at bounding box center [631, 349] width 1190 height 627
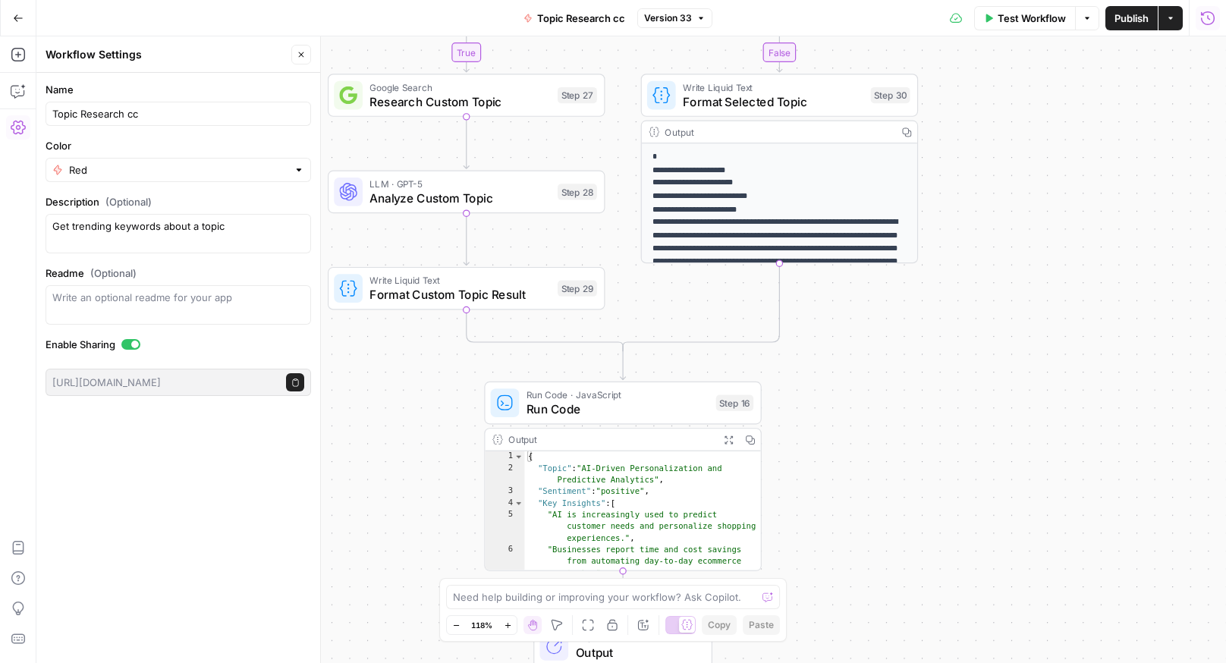
drag, startPoint x: 1077, startPoint y: 350, endPoint x: 1075, endPoint y: 319, distance: 31.2
click at [1075, 320] on div "true false Workflow Set Inputs Inputs Run Code · Python Run Code Step 21 Output…" at bounding box center [631, 349] width 1190 height 627
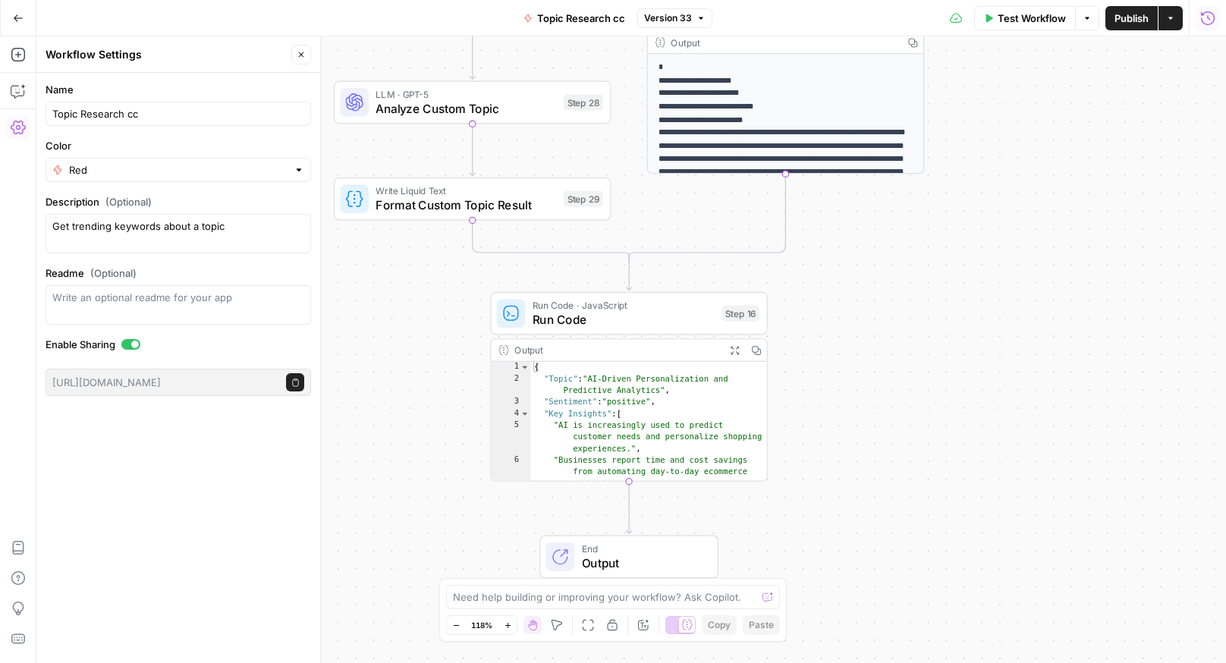
drag, startPoint x: 1034, startPoint y: 421, endPoint x: 1048, endPoint y: 218, distance: 203.9
click at [1054, 245] on div "true false Workflow Set Inputs Inputs Run Code · Python Run Code Step 21 Output…" at bounding box center [631, 349] width 1190 height 627
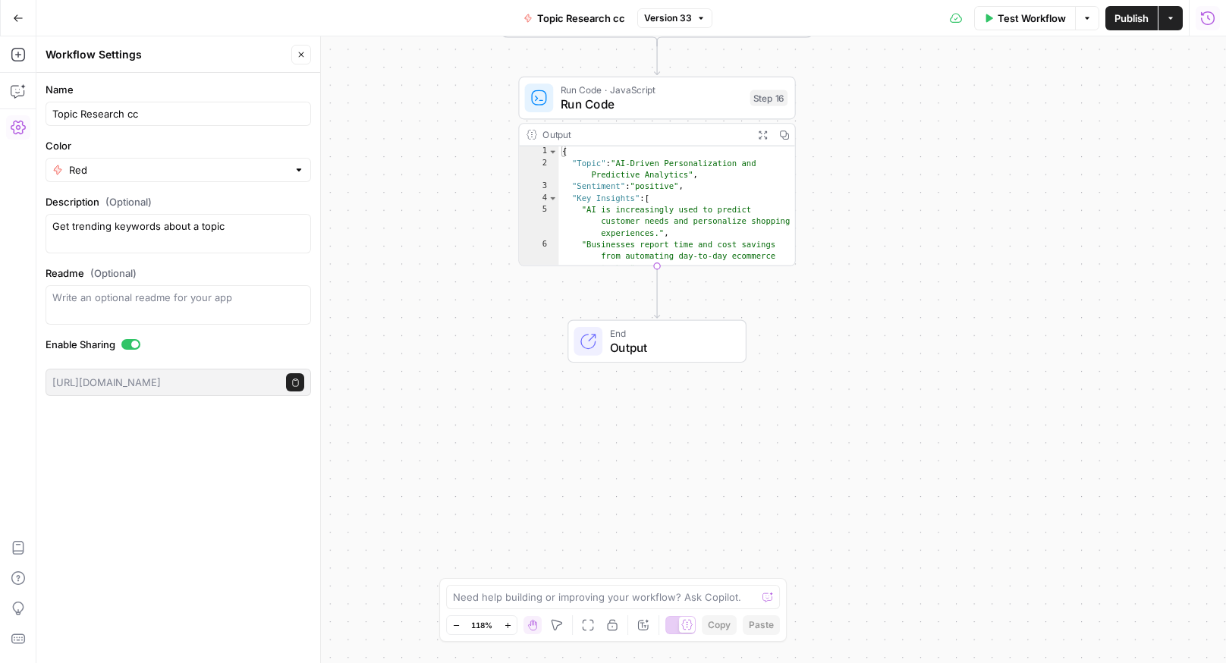
drag, startPoint x: 1027, startPoint y: 362, endPoint x: 1033, endPoint y: 330, distance: 32.4
click at [1033, 330] on div "true false Workflow Set Inputs Inputs Run Code · Python Run Code Step 21 Output…" at bounding box center [631, 349] width 1190 height 627
drag, startPoint x: 920, startPoint y: 197, endPoint x: 951, endPoint y: 587, distance: 392.0
click at [961, 635] on div "true false Workflow Set Inputs Inputs Run Code · Python Run Code Step 21 Output…" at bounding box center [631, 349] width 1190 height 627
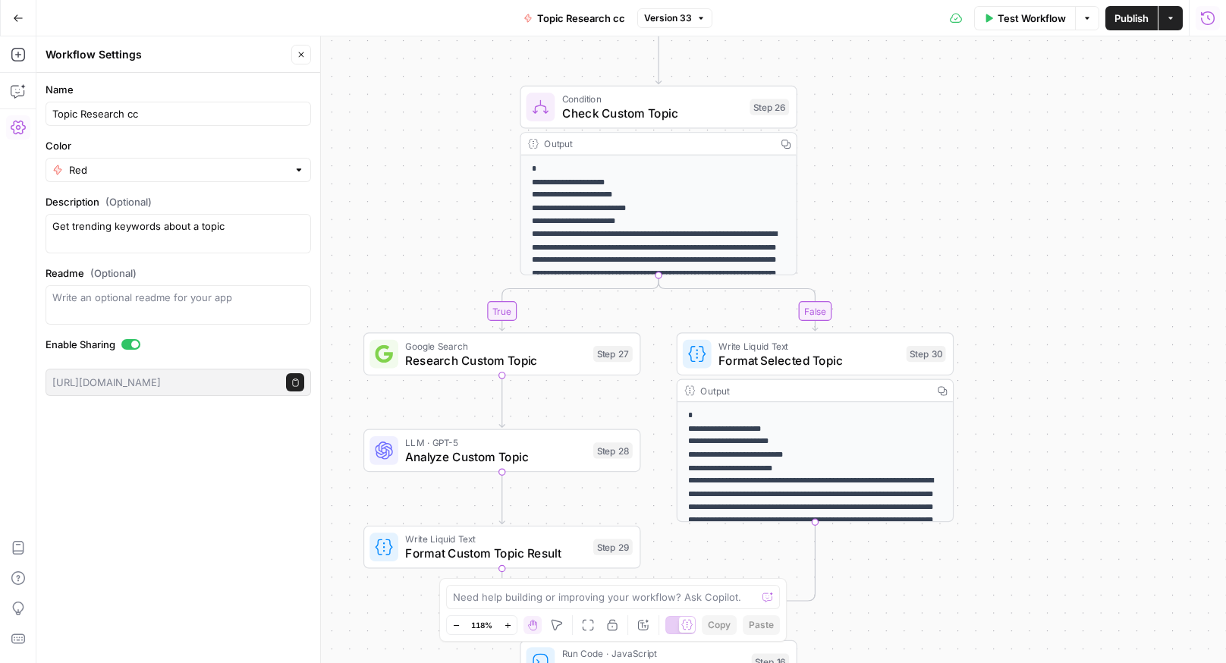
drag, startPoint x: 908, startPoint y: 193, endPoint x: 883, endPoint y: 288, distance: 98.8
click at [885, 288] on div "true false Workflow Set Inputs Inputs Run Code · Python Run Code Step 21 Output…" at bounding box center [631, 349] width 1190 height 627
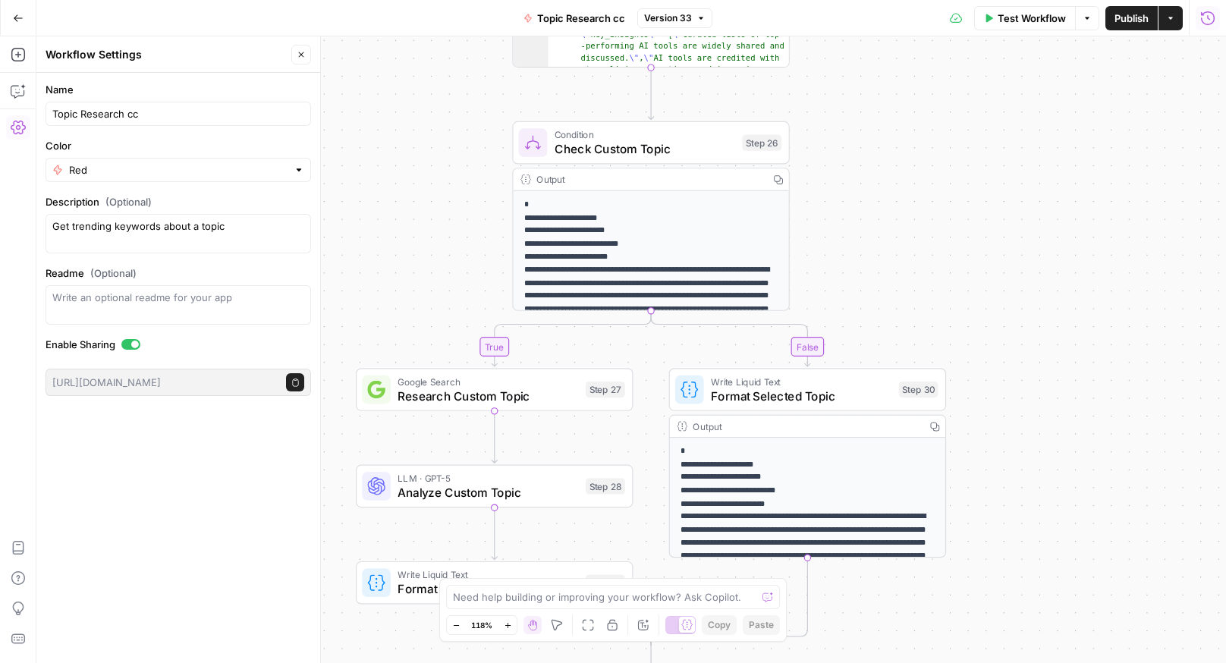
click at [455, 626] on icon "button" at bounding box center [456, 626] width 8 height 8
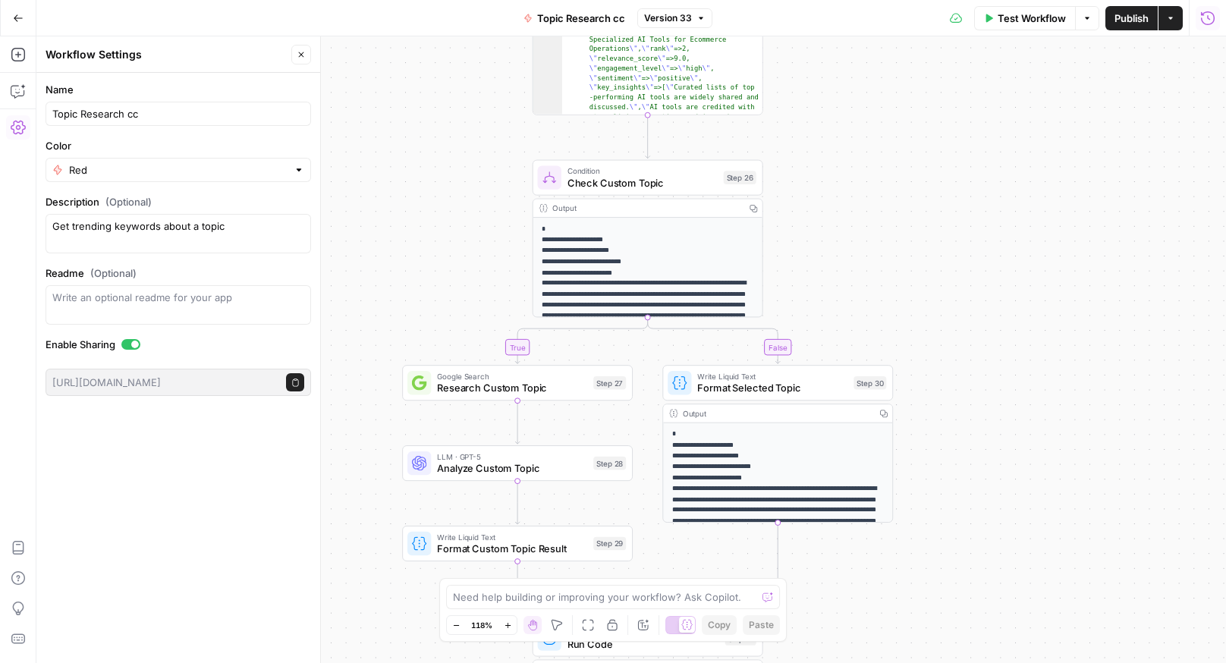
click at [455, 626] on icon "button" at bounding box center [456, 626] width 8 height 8
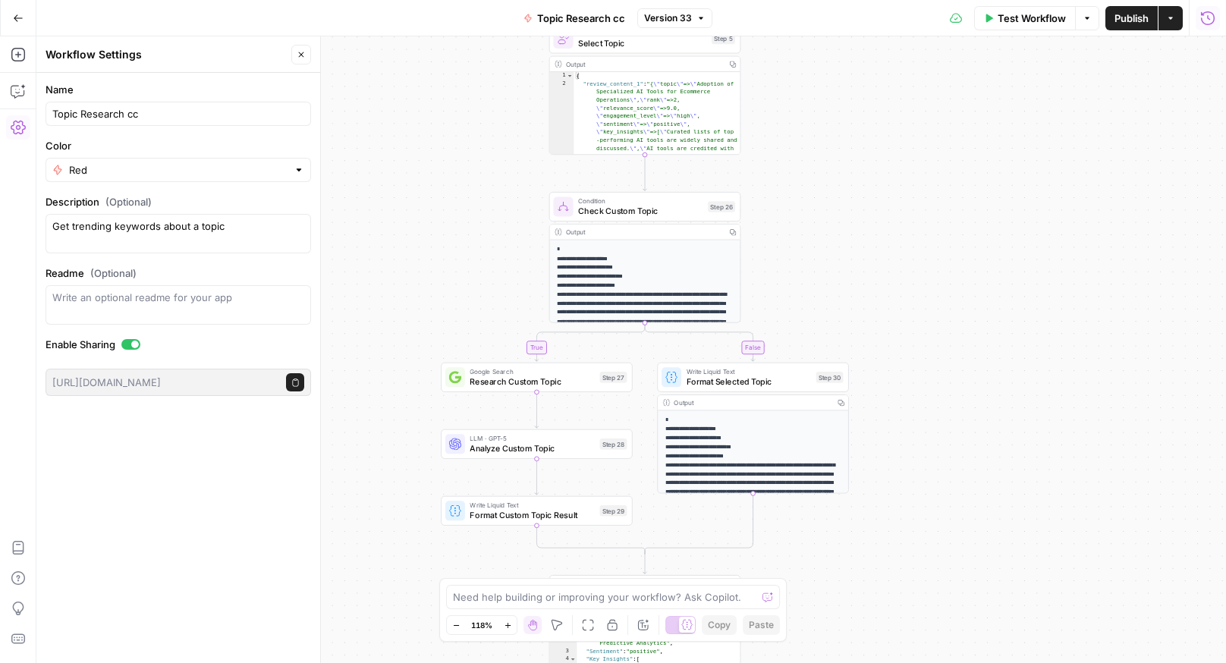
click at [455, 626] on icon "button" at bounding box center [456, 626] width 8 height 8
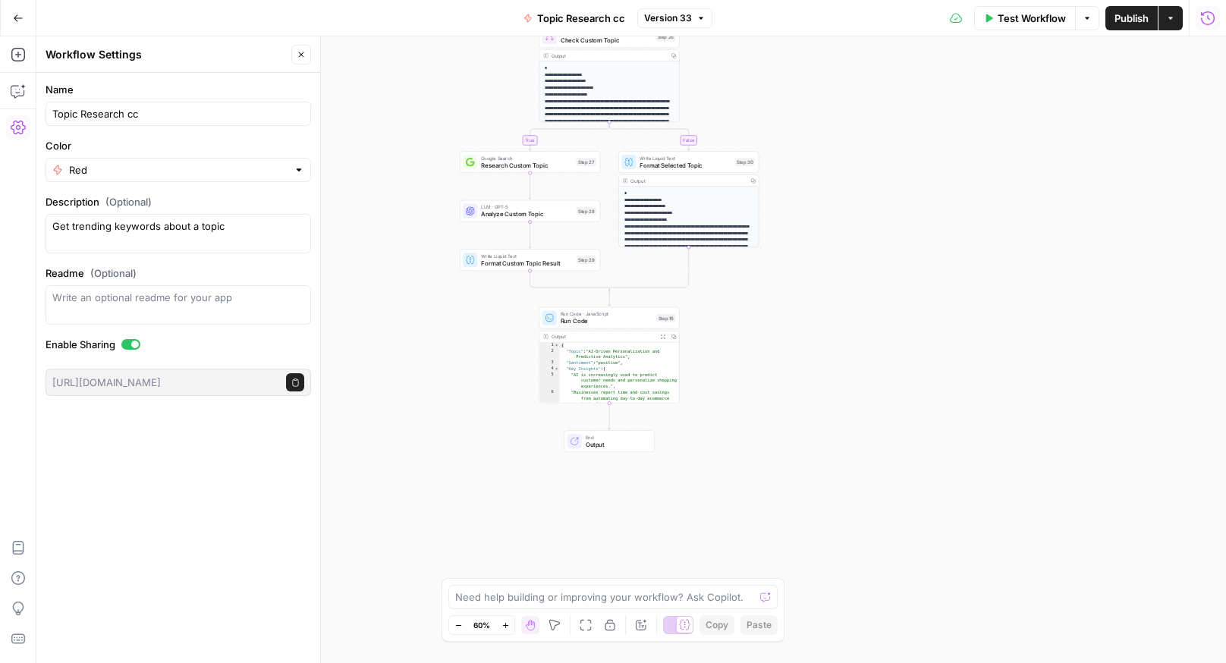
drag, startPoint x: 845, startPoint y: 415, endPoint x: 810, endPoint y: 219, distance: 198.9
click at [813, 218] on div "true false Workflow Set Inputs Inputs Run Code · Python Run Code Step 21 Output…" at bounding box center [631, 349] width 1190 height 627
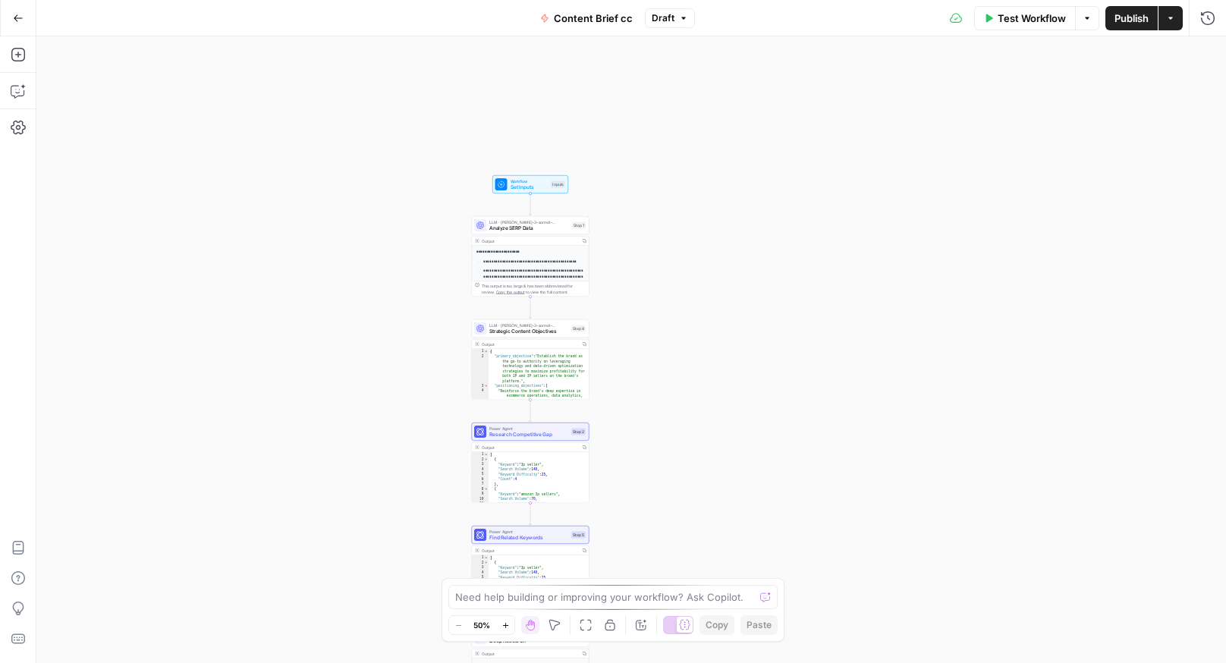
drag, startPoint x: 788, startPoint y: 177, endPoint x: 688, endPoint y: 422, distance: 264.5
click at [688, 422] on div "**********" at bounding box center [631, 349] width 1190 height 627
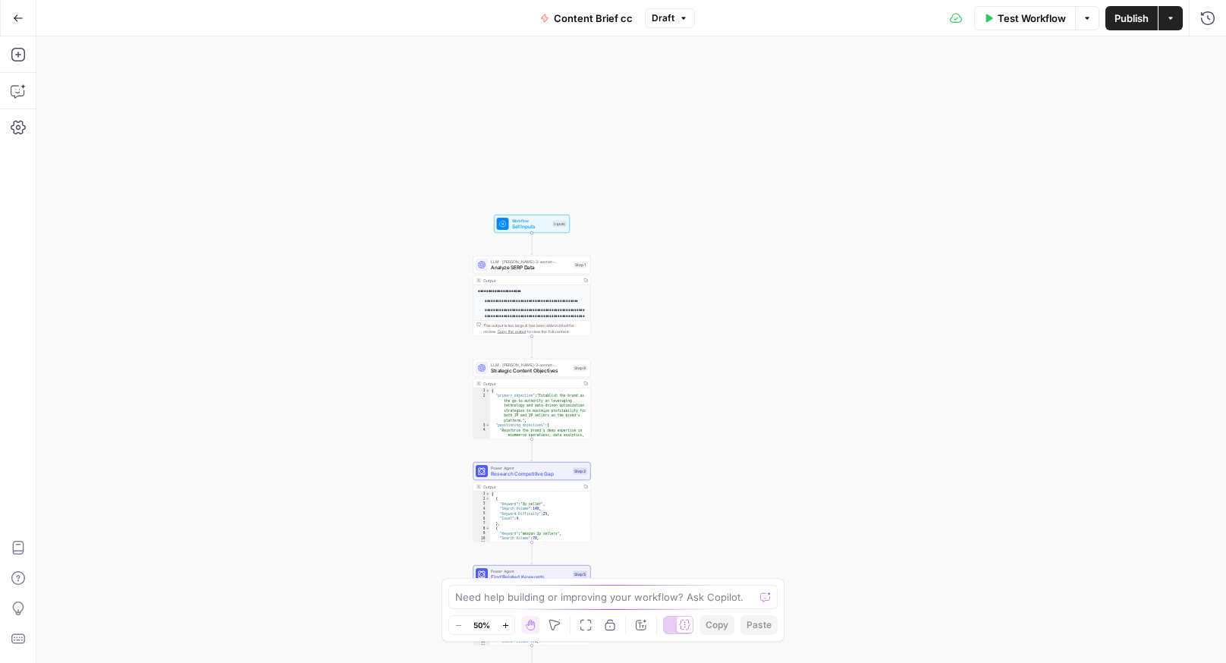
click at [518, 223] on span "Set Inputs" at bounding box center [531, 227] width 38 height 8
click at [518, 223] on span "Set Inputs" at bounding box center [532, 227] width 38 height 8
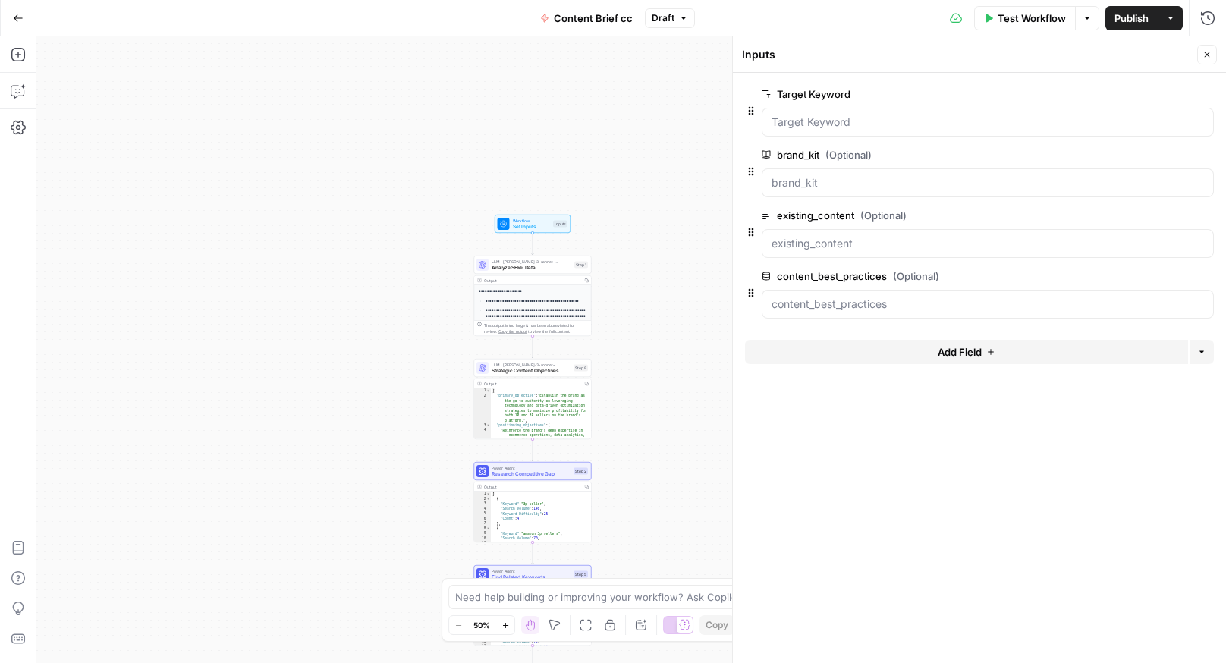
click at [801, 234] on div at bounding box center [988, 243] width 452 height 29
click at [804, 247] on input "existing_content (Optional)" at bounding box center [988, 243] width 433 height 15
click at [884, 208] on span "(Optional)" at bounding box center [884, 215] width 46 height 15
click at [884, 236] on input "existing_content (Optional)" at bounding box center [988, 243] width 433 height 15
click at [815, 312] on div at bounding box center [988, 304] width 452 height 29
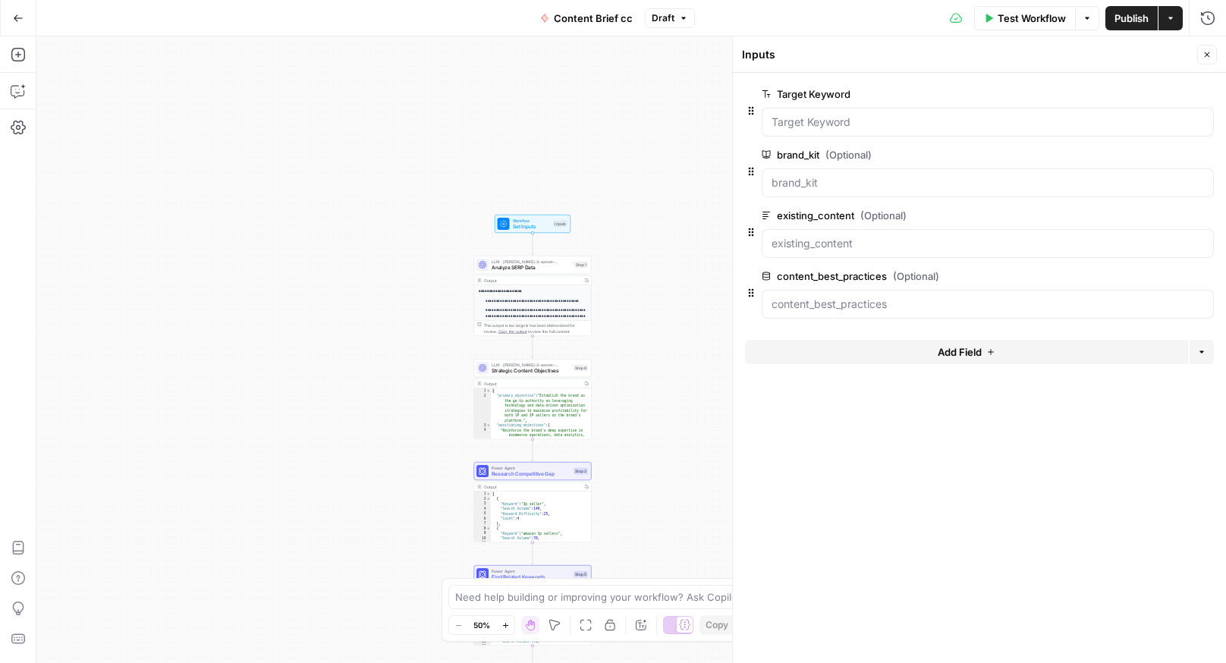
click at [898, 282] on span "(Optional)" at bounding box center [916, 276] width 46 height 15
click at [898, 297] on input "content_best_practices (Optional)" at bounding box center [988, 304] width 433 height 15
drag, startPoint x: 977, startPoint y: 294, endPoint x: 874, endPoint y: 319, distance: 105.6
click at [979, 293] on div at bounding box center [988, 304] width 452 height 29
click at [1217, 49] on header "Inputs Close" at bounding box center [979, 54] width 493 height 36
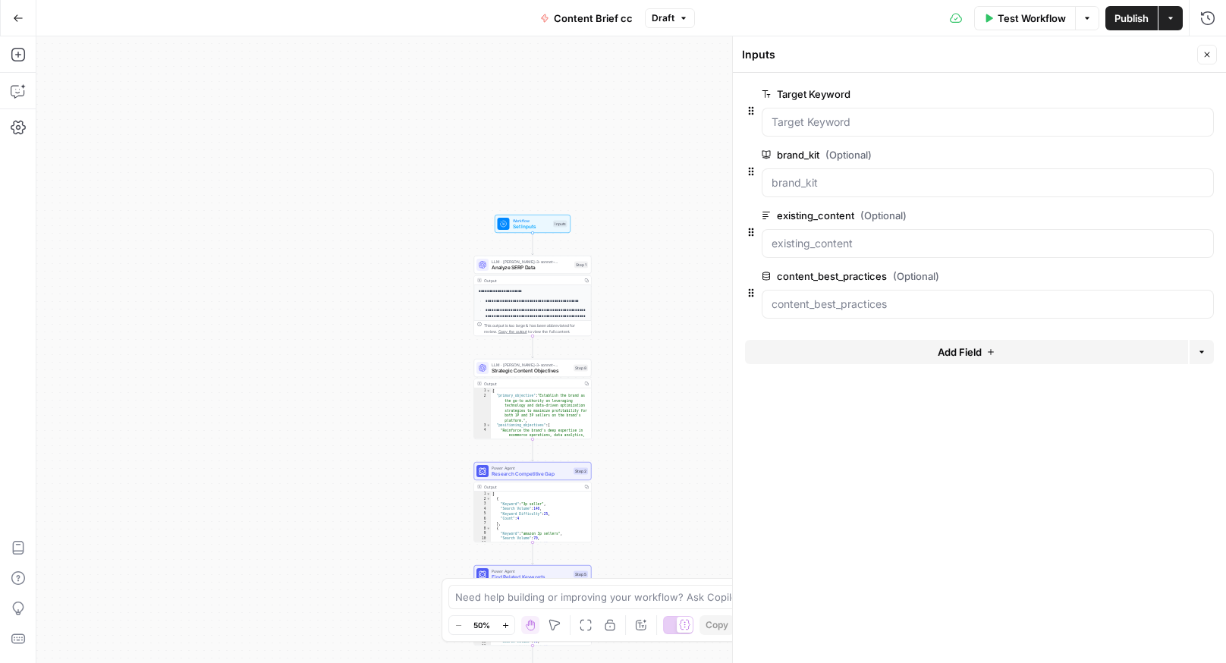
click at [1212, 53] on button "Close" at bounding box center [1207, 55] width 20 height 20
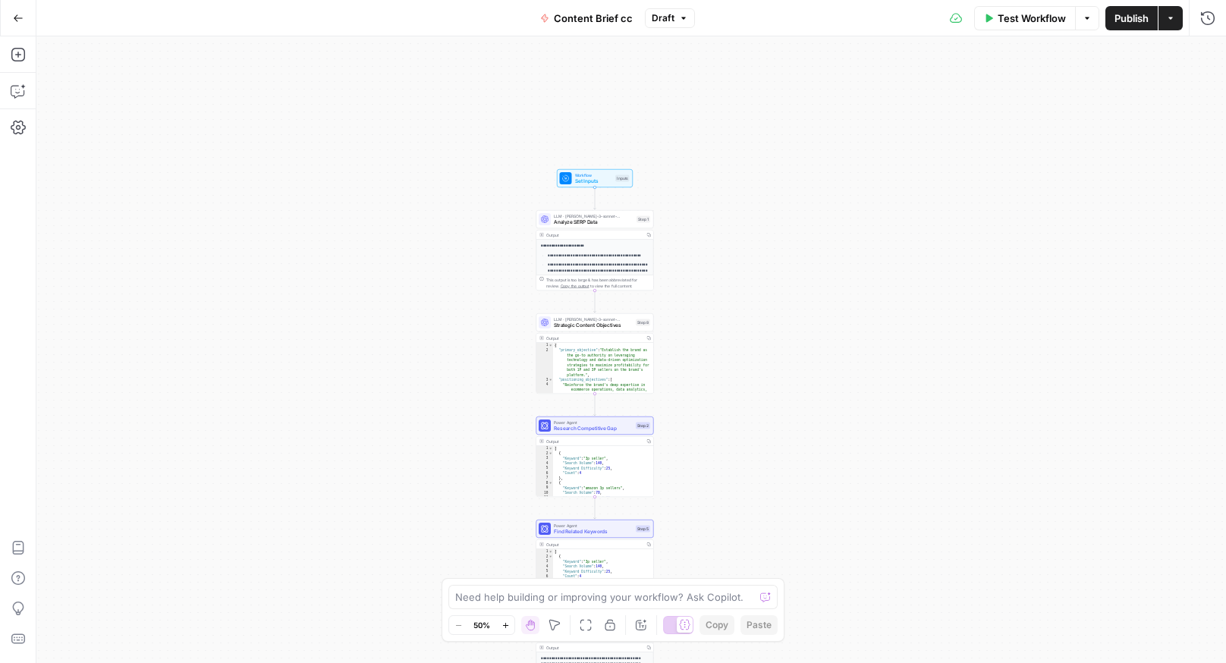
drag, startPoint x: 827, startPoint y: 277, endPoint x: 834, endPoint y: 263, distance: 16.0
click at [842, 261] on div "**********" at bounding box center [631, 349] width 1190 height 627
click at [15, 132] on icon "button" at bounding box center [18, 127] width 15 height 15
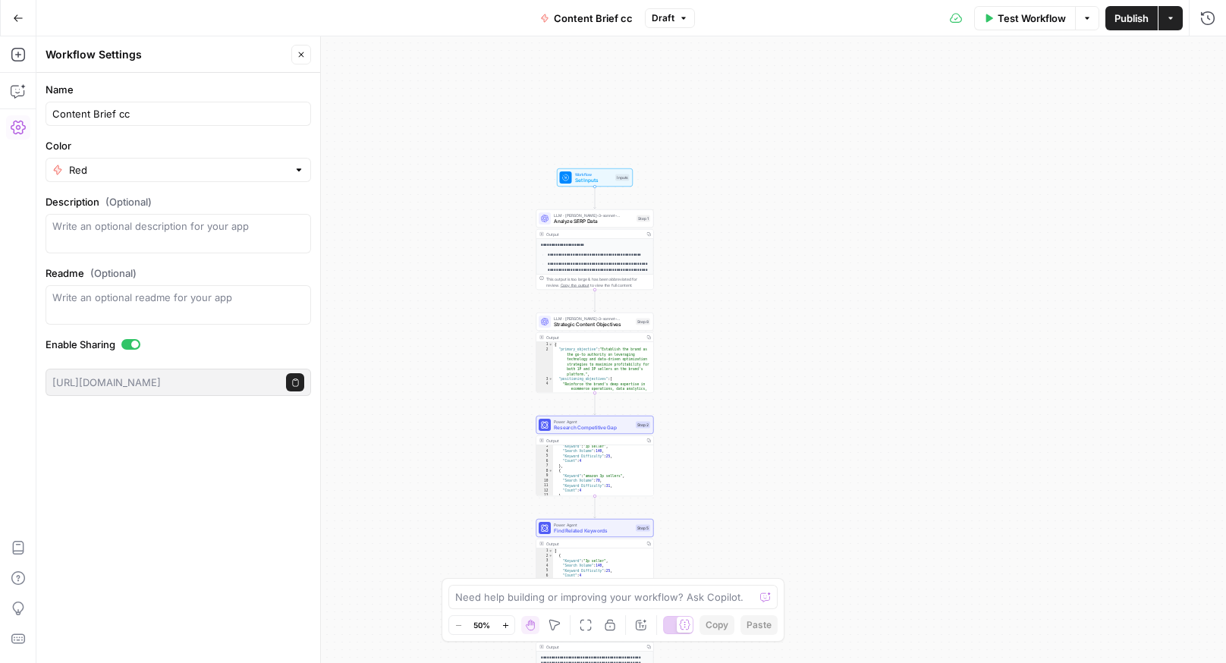
click at [222, 374] on div "https://app.airops.com/public_api/airops_apps/d7bf15f5-cd2b-4eef-aae5-2cbeddfa9…" at bounding box center [179, 382] width 266 height 27
click at [301, 382] on button "Copy public execute URL" at bounding box center [295, 382] width 18 height 18
drag, startPoint x: 323, startPoint y: 203, endPoint x: 543, endPoint y: 203, distance: 220.8
click at [570, 204] on body "**********" at bounding box center [613, 331] width 1226 height 663
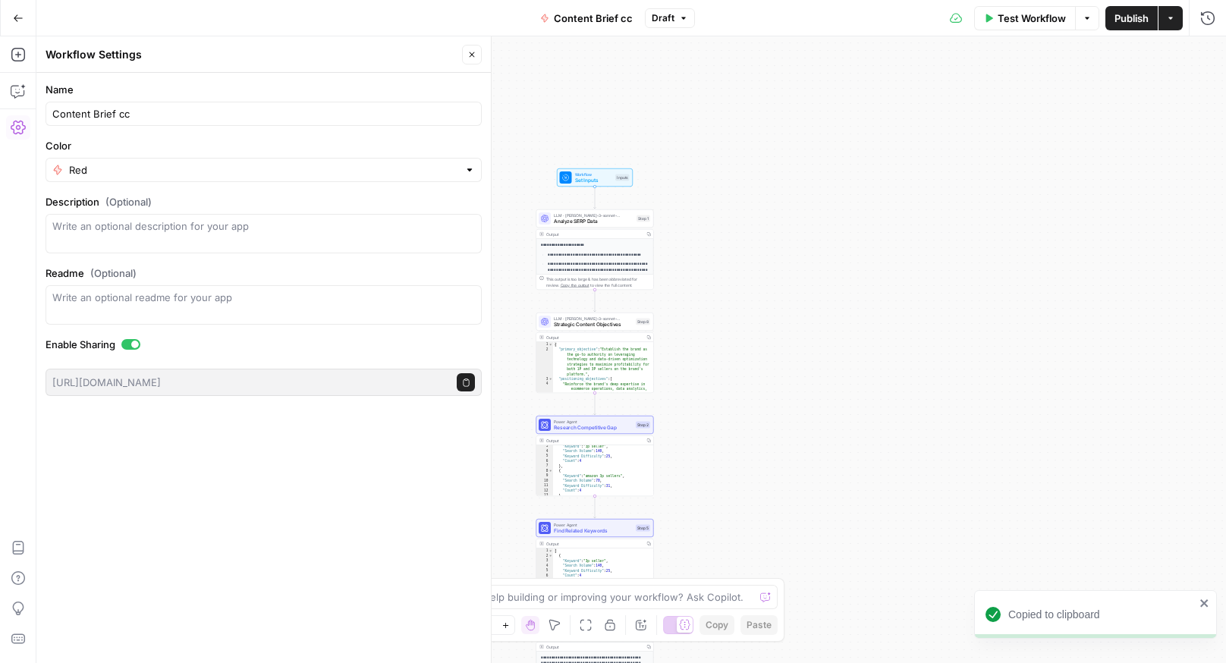
click at [1183, 13] on div "Test Workflow Options Publish Actions Run History" at bounding box center [960, 18] width 531 height 36
click at [1180, 11] on button "Actions" at bounding box center [1171, 18] width 24 height 24
click at [721, 127] on div "**********" at bounding box center [631, 349] width 1190 height 627
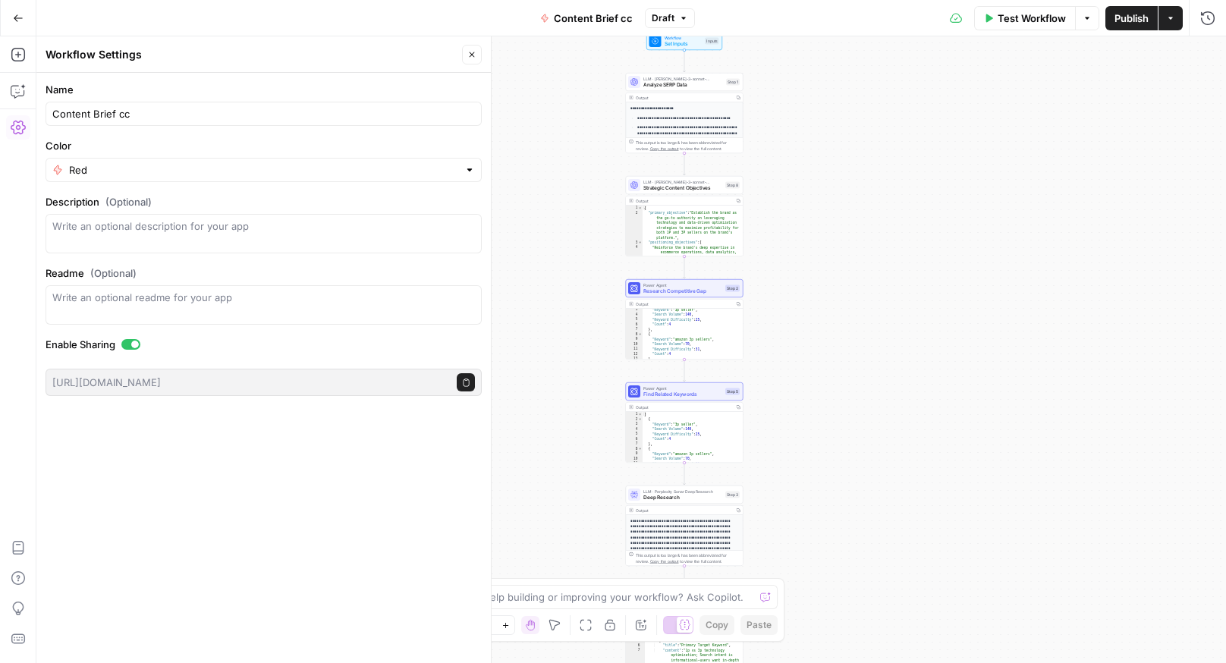
drag, startPoint x: 735, startPoint y: 160, endPoint x: 808, endPoint y: 44, distance: 137.1
click at [808, 44] on div "**********" at bounding box center [631, 349] width 1190 height 627
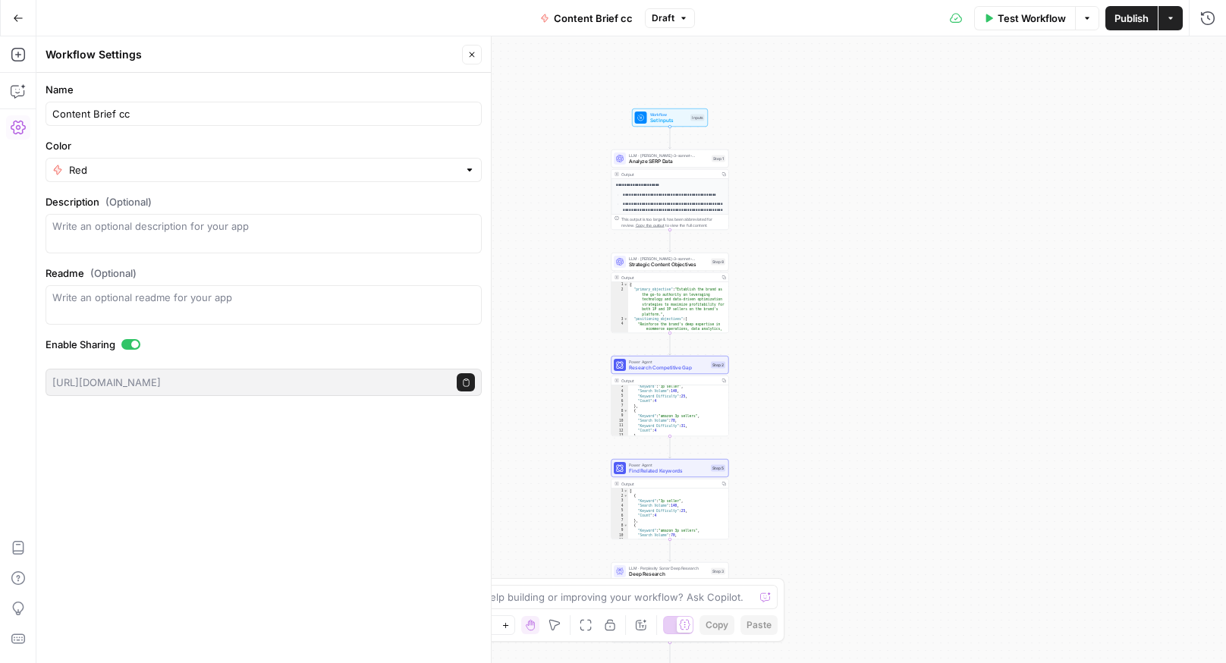
drag, startPoint x: 750, startPoint y: 99, endPoint x: 719, endPoint y: 345, distance: 248.6
click at [732, 359] on div "**********" at bounding box center [631, 349] width 1190 height 627
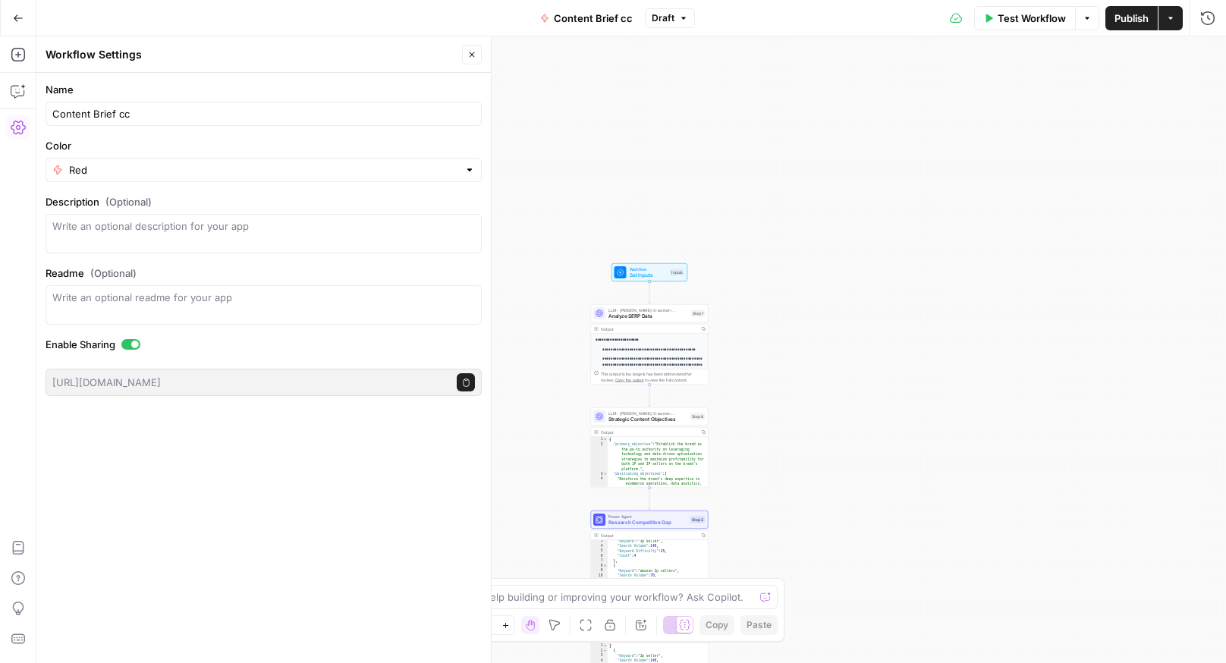
drag, startPoint x: 988, startPoint y: 528, endPoint x: 941, endPoint y: 438, distance: 101.8
click at [941, 438] on div "**********" at bounding box center [631, 349] width 1190 height 627
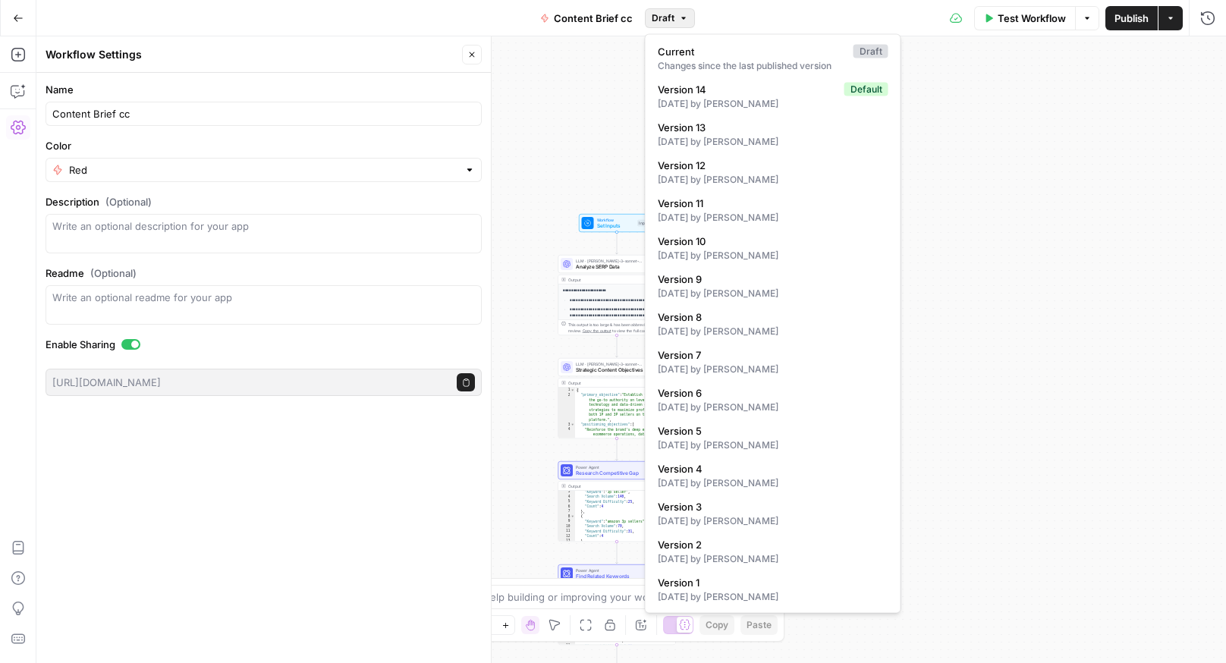
click at [667, 20] on span "Draft" at bounding box center [663, 18] width 23 height 14
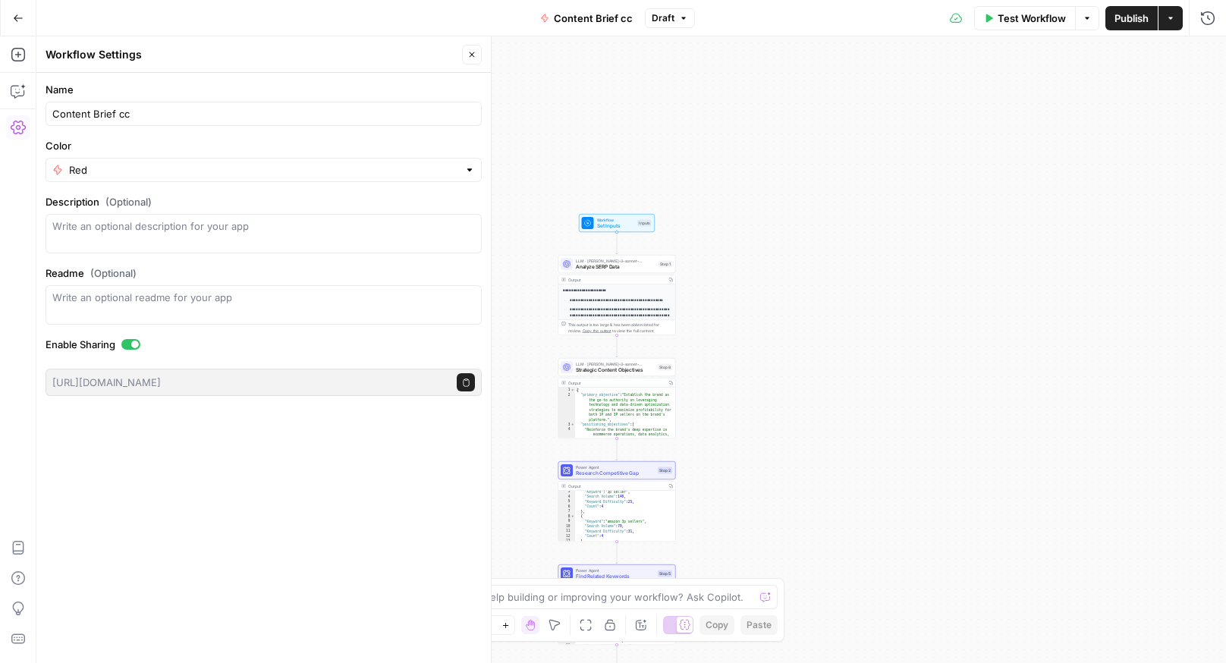
click at [1116, 313] on div "**********" at bounding box center [631, 349] width 1190 height 627
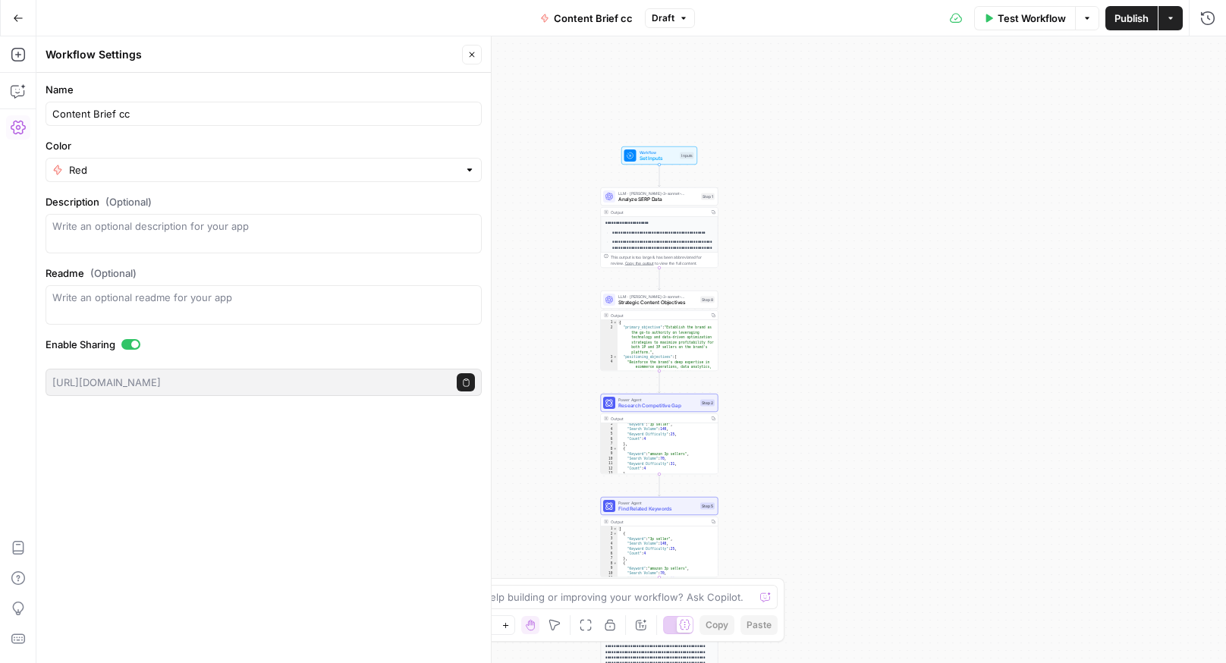
drag, startPoint x: 1060, startPoint y: 402, endPoint x: 1167, endPoint y: 175, distance: 251.5
click at [1168, 175] on div "**********" at bounding box center [631, 349] width 1190 height 627
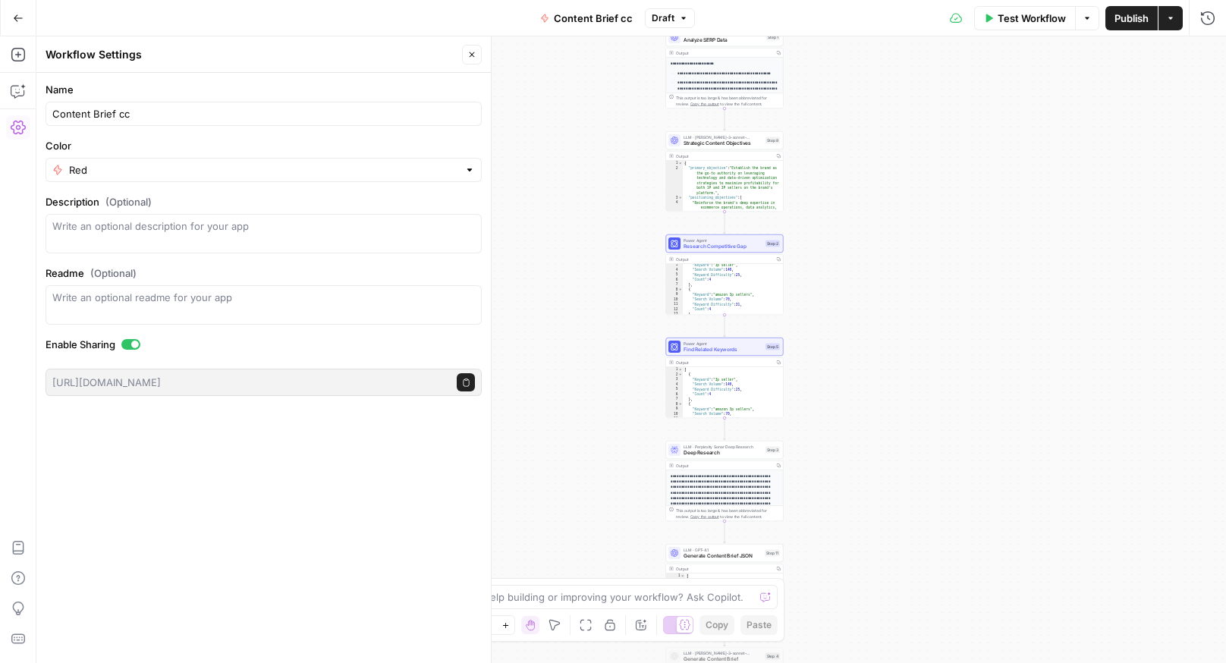
click at [967, 203] on div "**********" at bounding box center [631, 349] width 1190 height 627
type textarea "**********"
click at [766, 292] on div ""Keyword" : "3p seller" , "Search Volume" : 140 , "Keyword Difficulty" : 25 , "…" at bounding box center [733, 293] width 101 height 61
click at [743, 245] on span "Research Competitive Gap" at bounding box center [723, 247] width 79 height 8
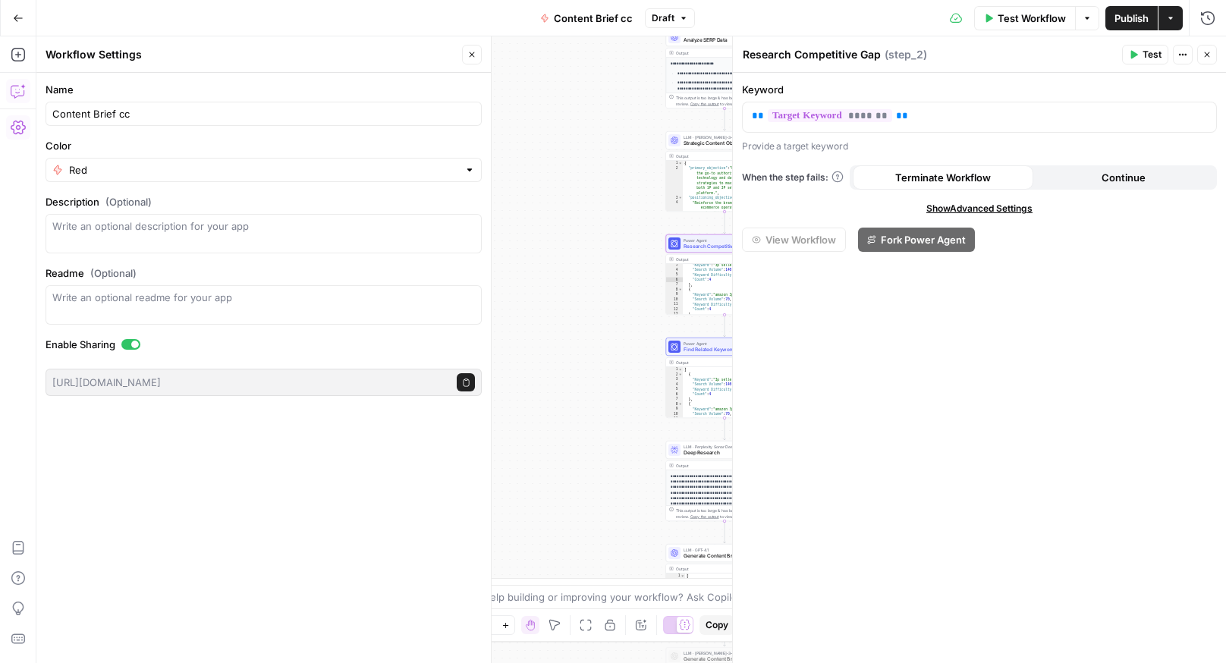
click at [19, 96] on icon "button" at bounding box center [18, 90] width 15 height 15
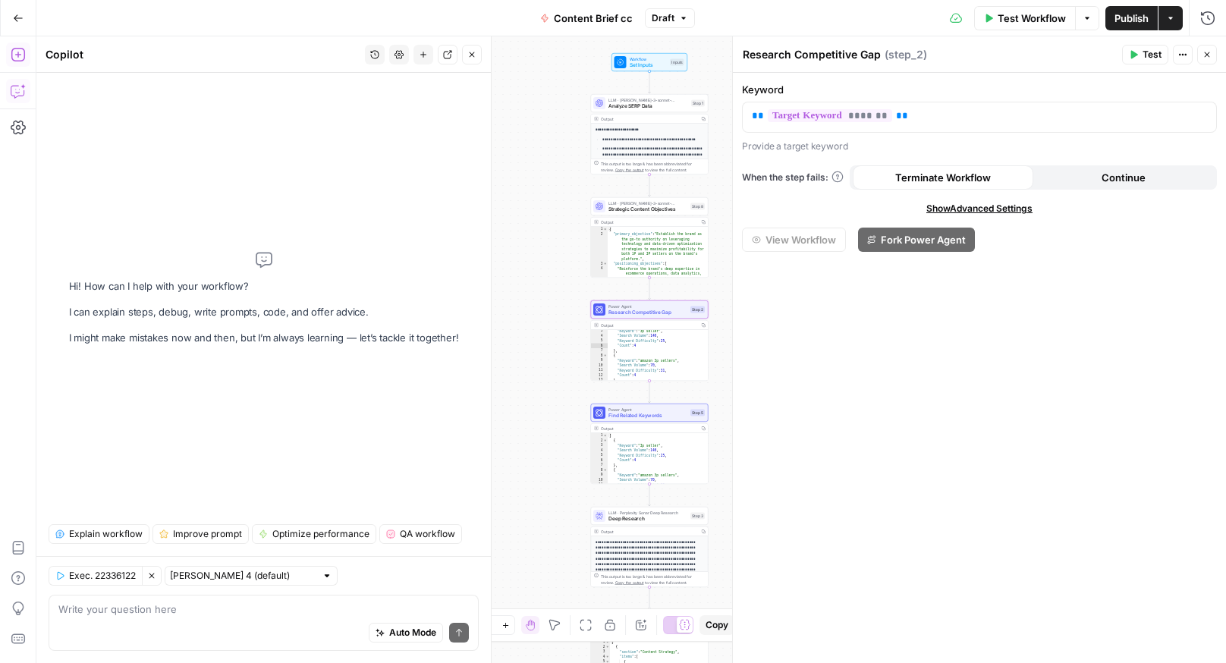
drag, startPoint x: 616, startPoint y: 117, endPoint x: 531, endPoint y: 181, distance: 106.2
click at [531, 181] on div "**********" at bounding box center [631, 349] width 1190 height 627
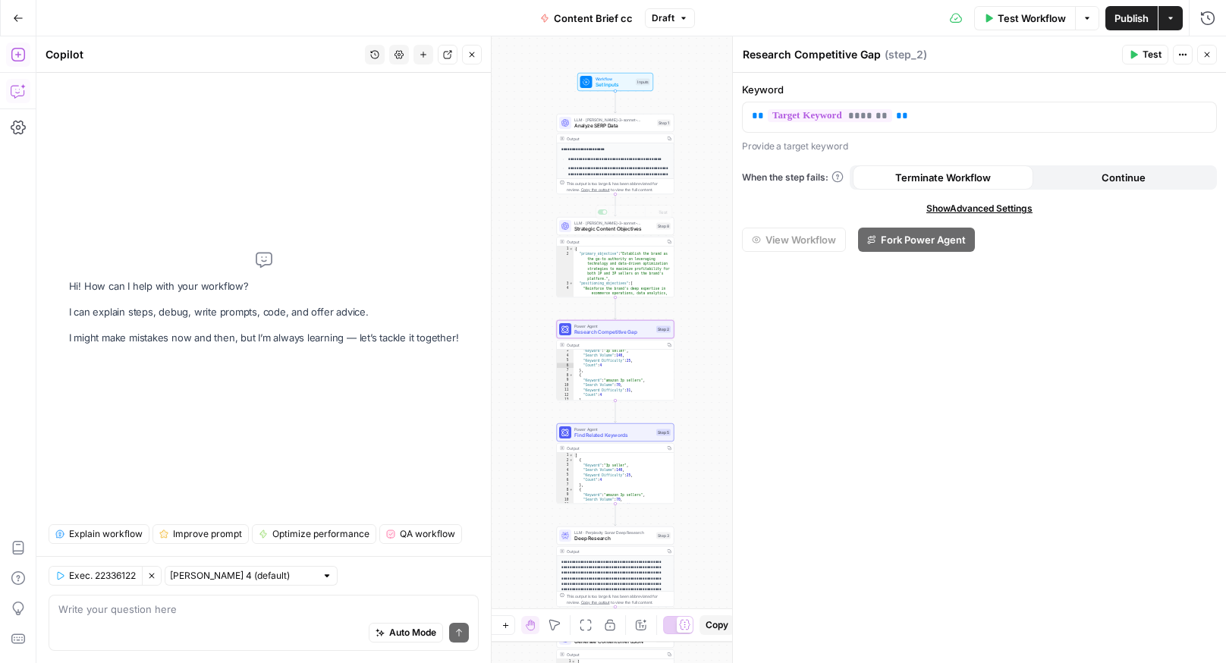
type textarea "*"
click at [584, 247] on div "{ "primary_objective" : "Establish the brand as the go-to authority on leveragi…" at bounding box center [624, 287] width 101 height 81
click at [600, 225] on span "Strategic Content Objectives" at bounding box center [613, 229] width 79 height 8
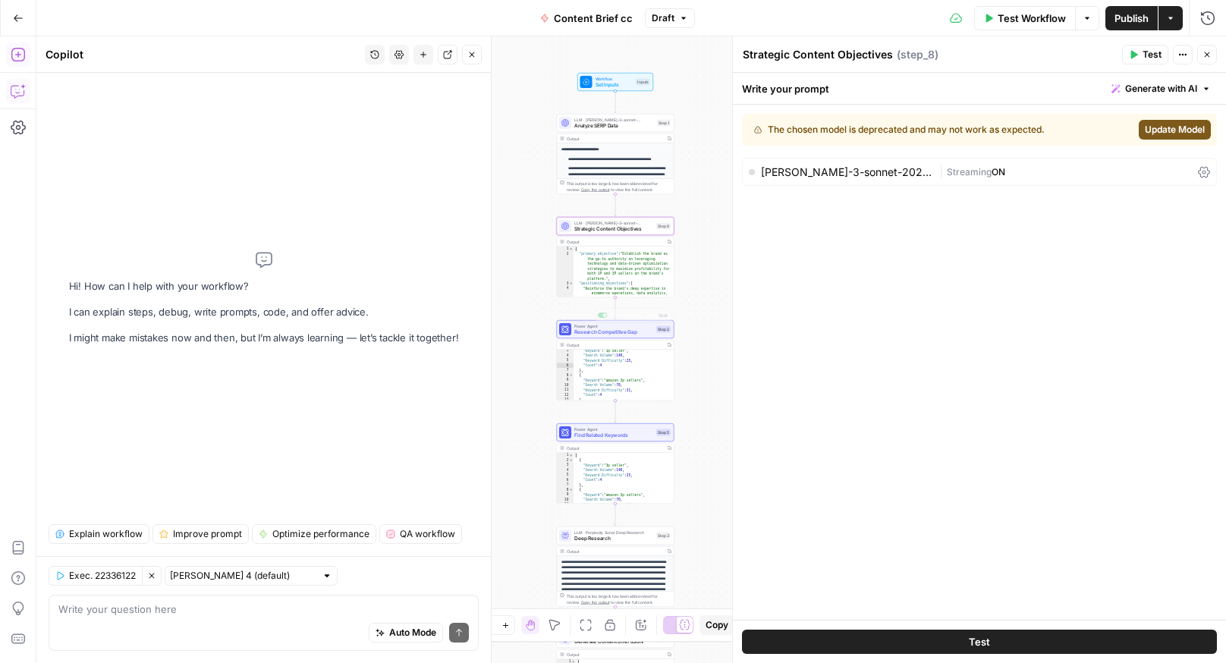
type textarea "**********"
click at [593, 351] on div ""Keyword" : "3p seller" , "Search Volume" : 140 , "Keyword Difficulty" : 25 , "…" at bounding box center [624, 378] width 101 height 61
click at [593, 335] on span "Research Competitive Gap" at bounding box center [613, 333] width 79 height 8
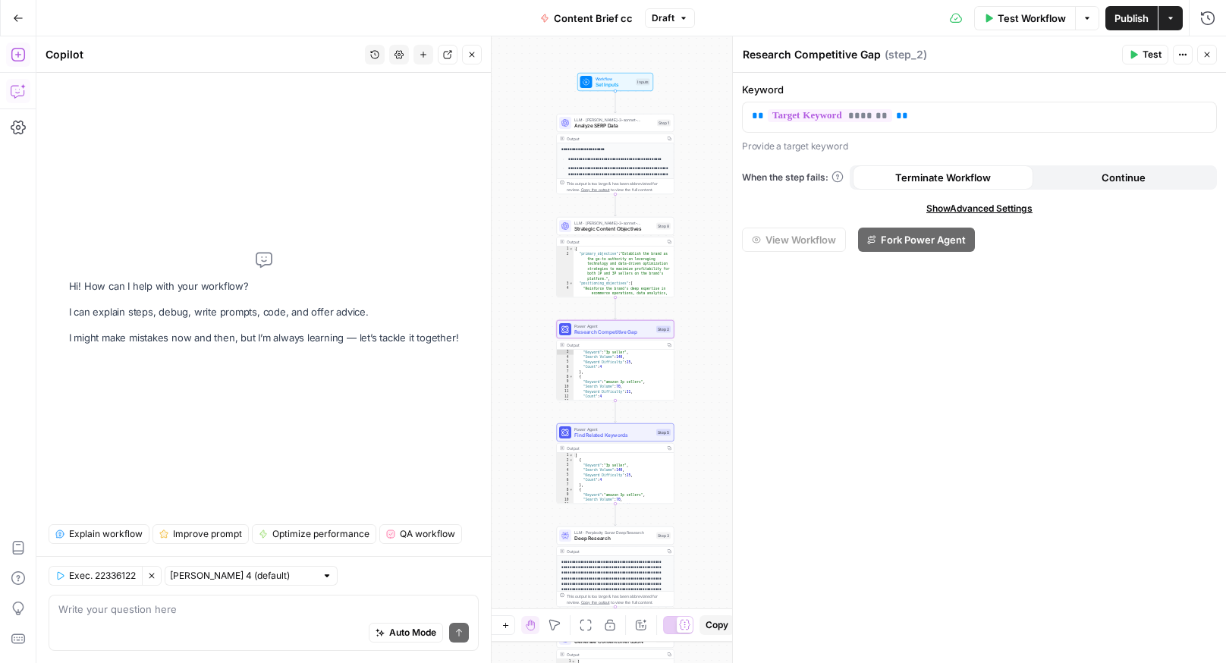
click at [471, 55] on icon "button" at bounding box center [471, 54] width 9 height 9
